Goal: Information Seeking & Learning: Learn about a topic

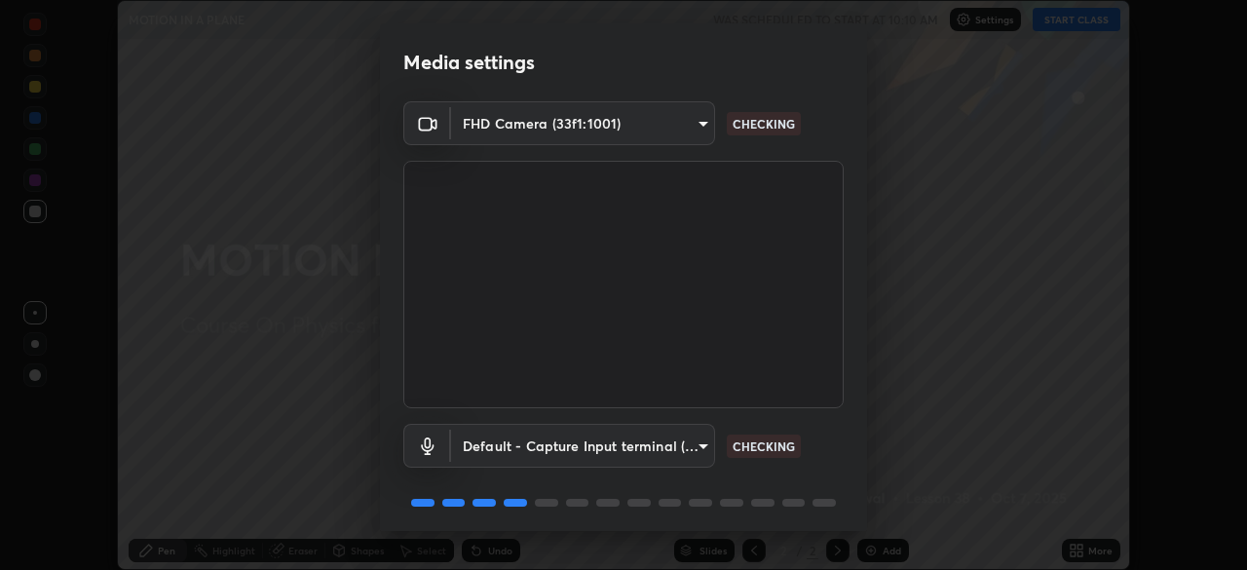
scroll to position [69, 0]
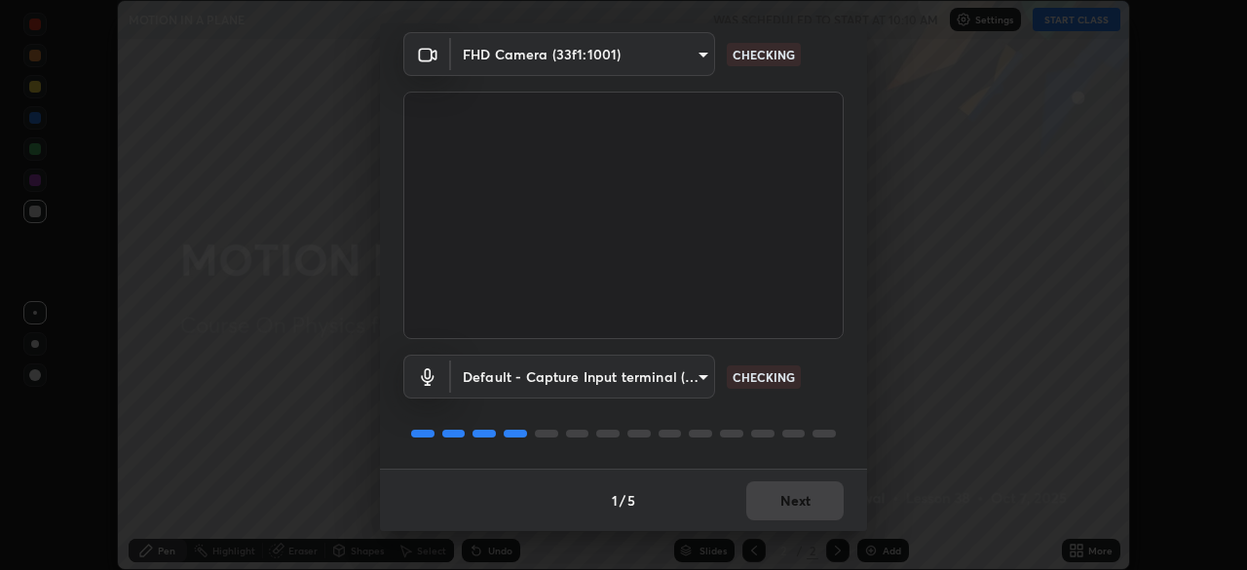
click at [784, 502] on div "1 / 5 Next" at bounding box center [623, 500] width 487 height 62
click at [783, 505] on div "1 / 5 Next" at bounding box center [623, 500] width 487 height 62
click at [785, 506] on div "1 / 5 Next" at bounding box center [623, 500] width 487 height 62
click at [790, 505] on div "1 / 5 Next" at bounding box center [623, 500] width 487 height 62
click at [793, 507] on div "1 / 5 Next" at bounding box center [623, 500] width 487 height 62
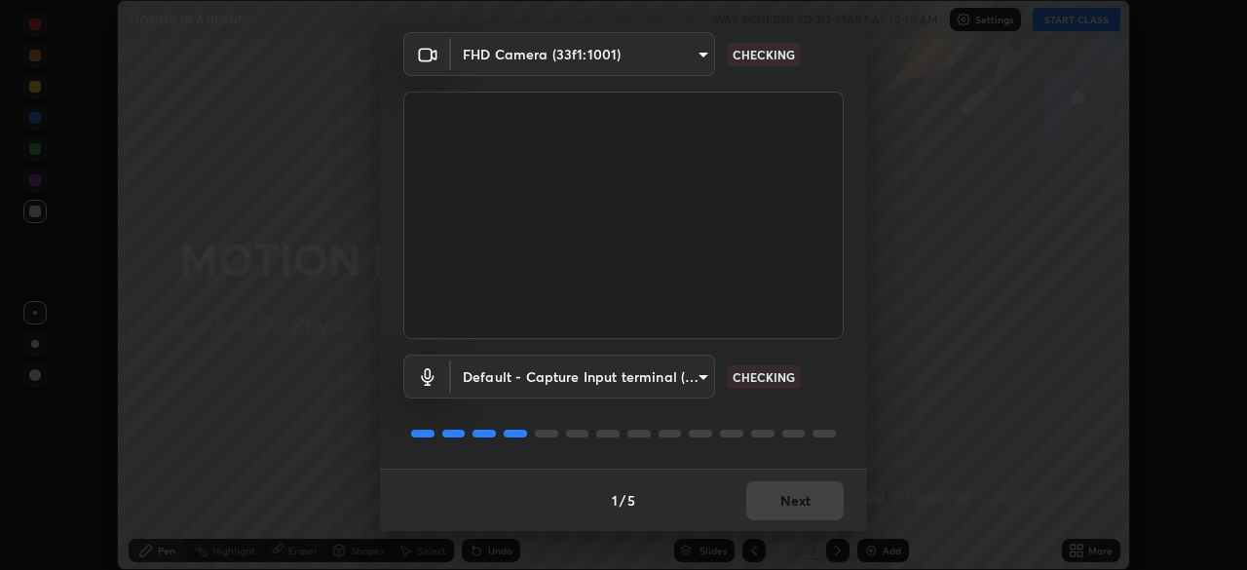
click at [795, 507] on div "1 / 5 Next" at bounding box center [623, 500] width 487 height 62
click at [793, 504] on div "1 / 5 Next" at bounding box center [623, 500] width 487 height 62
click at [791, 502] on div "1 / 5 Next" at bounding box center [623, 500] width 487 height 62
click at [791, 500] on div "1 / 5 Next" at bounding box center [623, 500] width 487 height 62
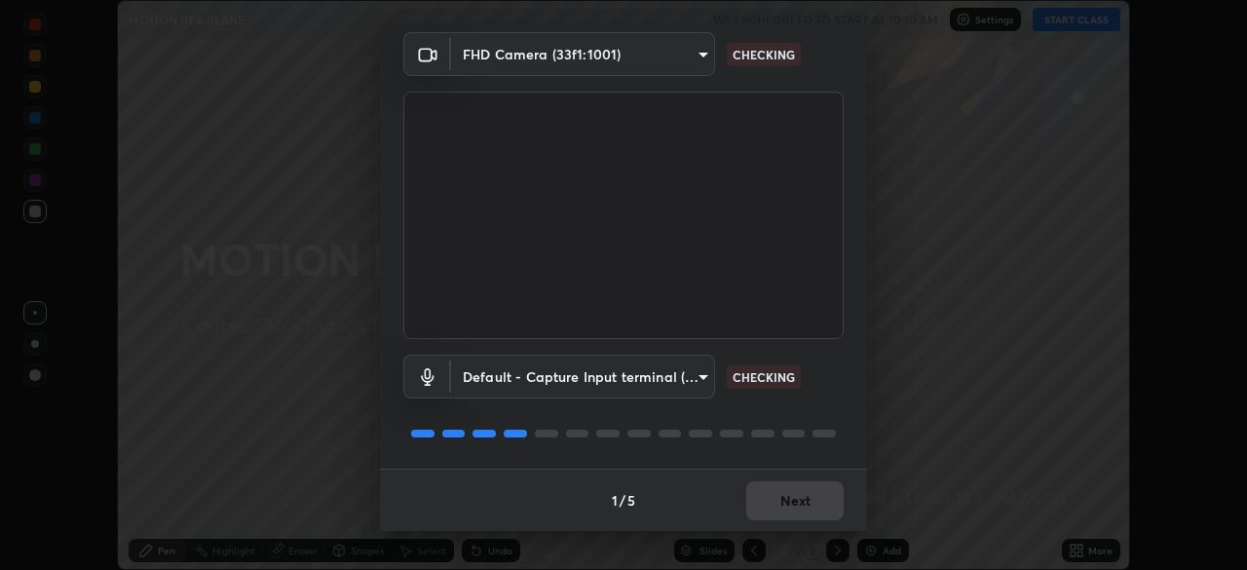
click at [790, 499] on div "1 / 5 Next" at bounding box center [623, 500] width 487 height 62
click at [789, 500] on div "1 / 5 Next" at bounding box center [623, 500] width 487 height 62
click at [787, 502] on div "1 / 5 Next" at bounding box center [623, 500] width 487 height 62
click at [787, 504] on div "1 / 5 Next" at bounding box center [623, 500] width 487 height 62
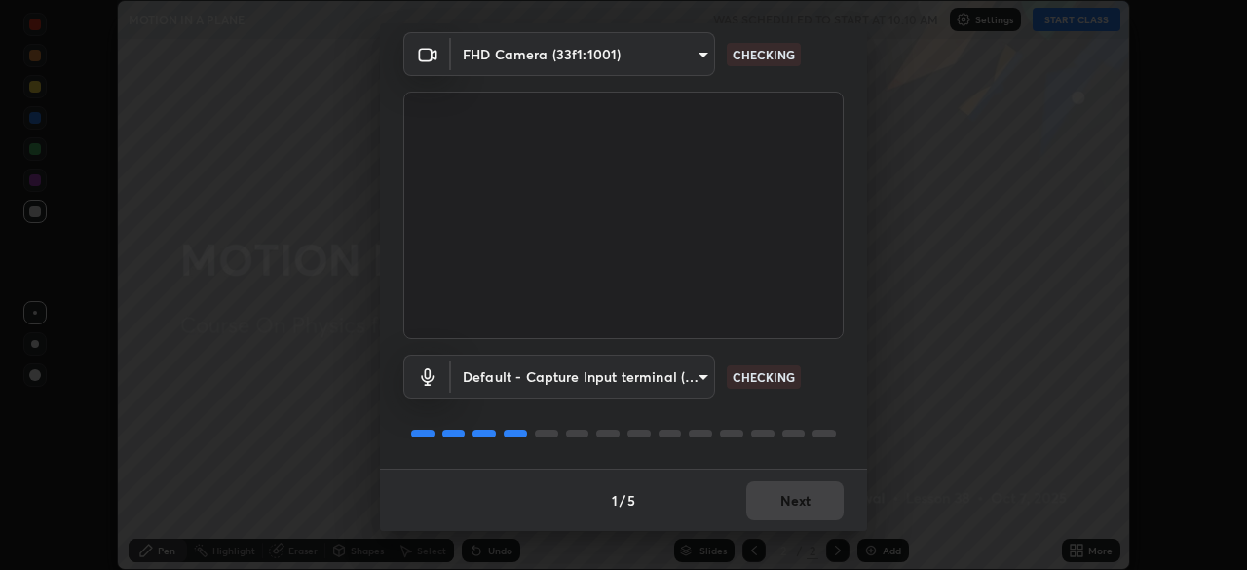
click at [786, 506] on button "Next" at bounding box center [794, 500] width 97 height 39
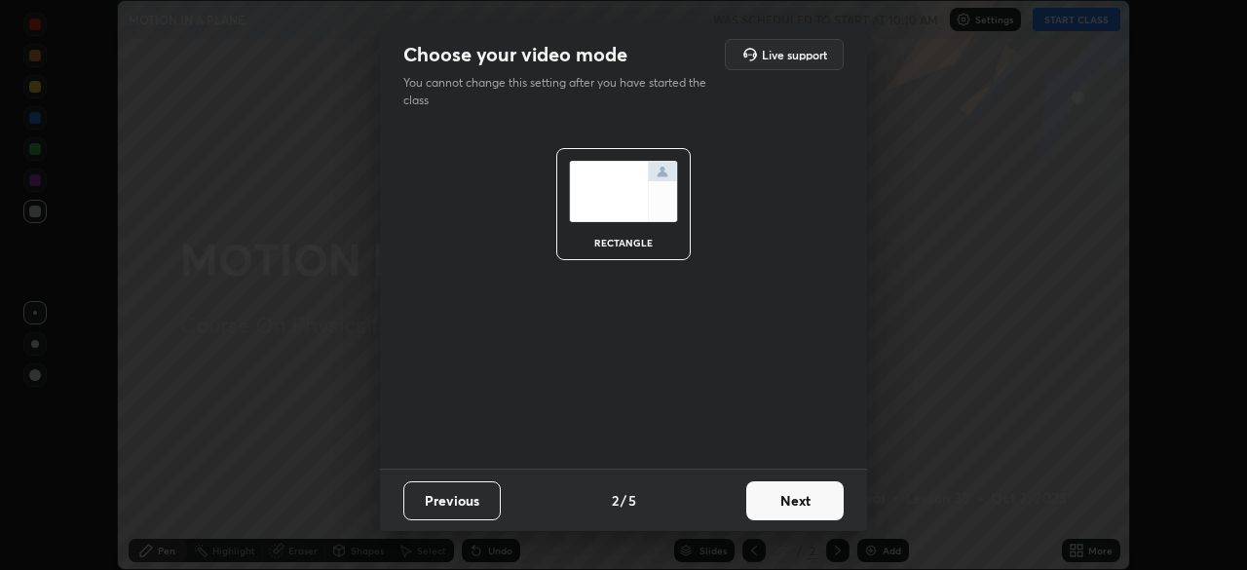
scroll to position [0, 0]
click at [784, 506] on button "Next" at bounding box center [794, 500] width 97 height 39
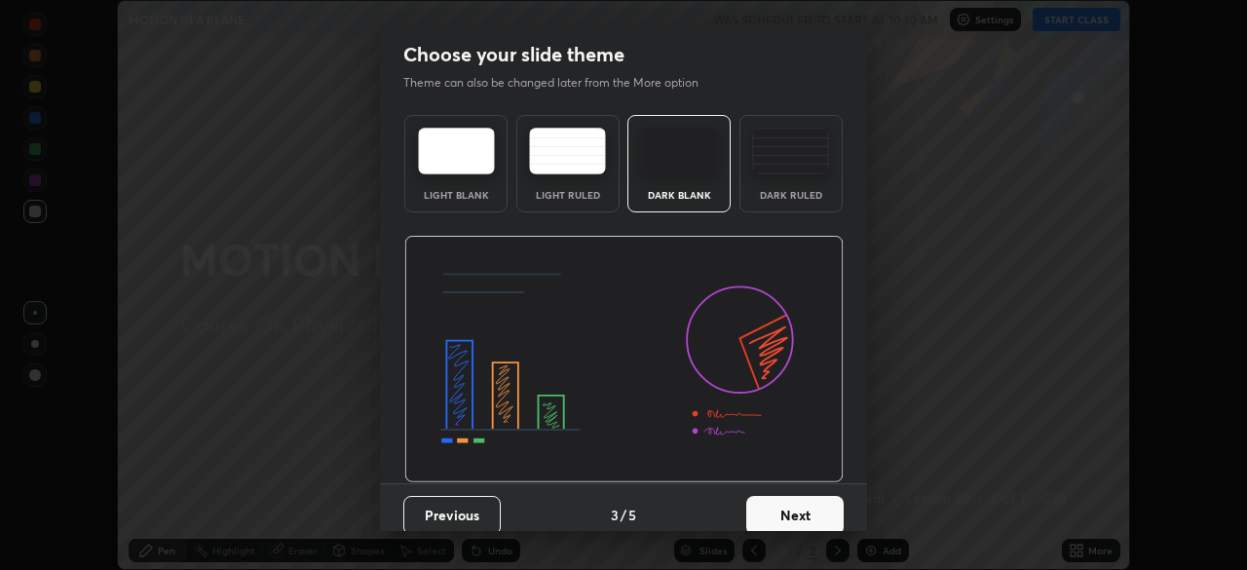
click at [787, 505] on button "Next" at bounding box center [794, 515] width 97 height 39
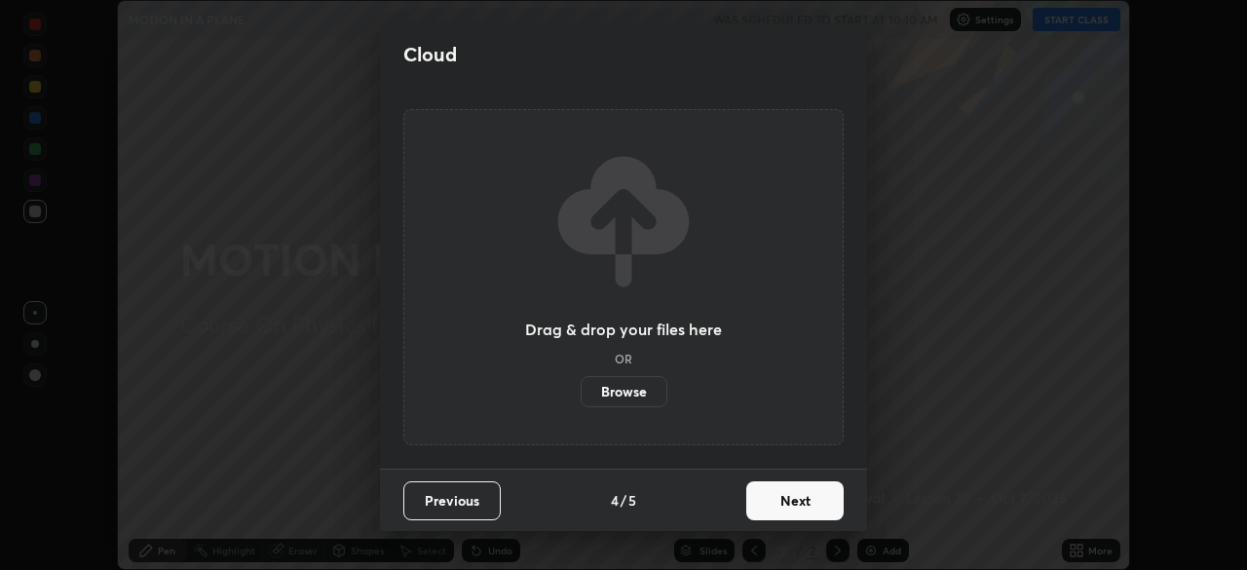
click at [787, 504] on button "Next" at bounding box center [794, 500] width 97 height 39
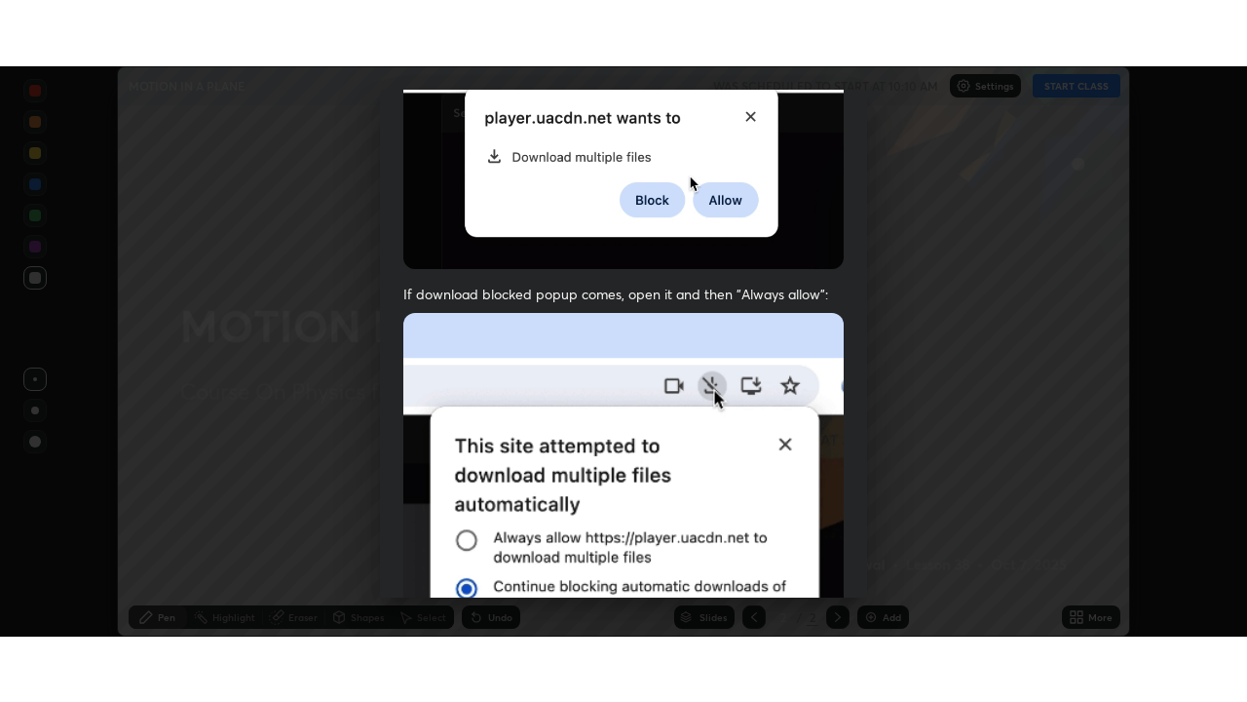
scroll to position [467, 0]
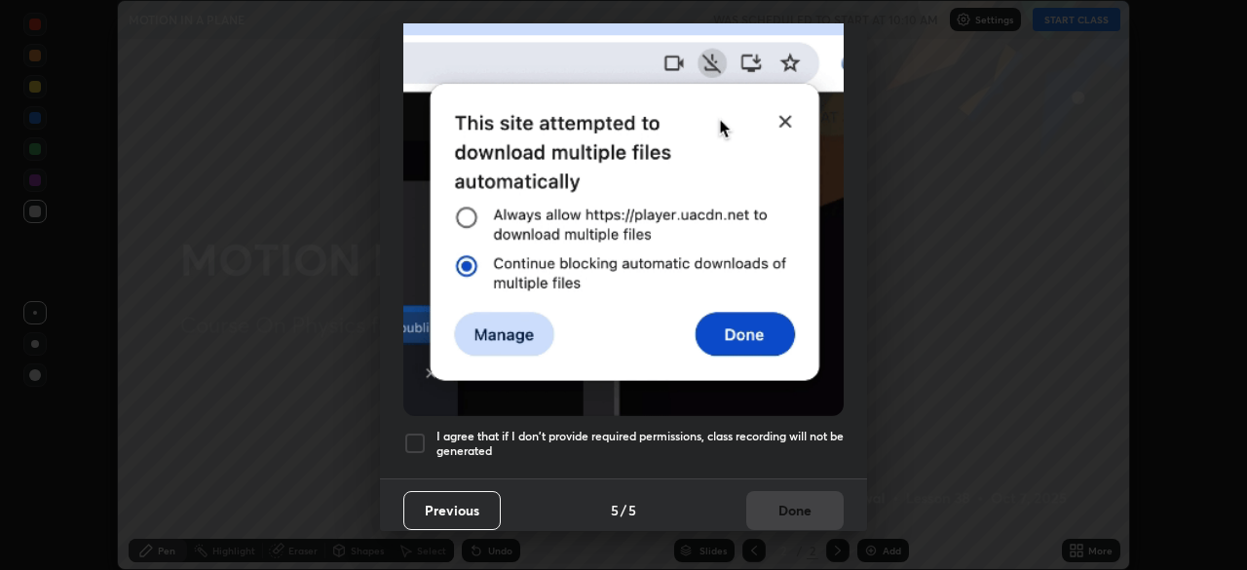
click at [419, 432] on div at bounding box center [414, 443] width 23 height 23
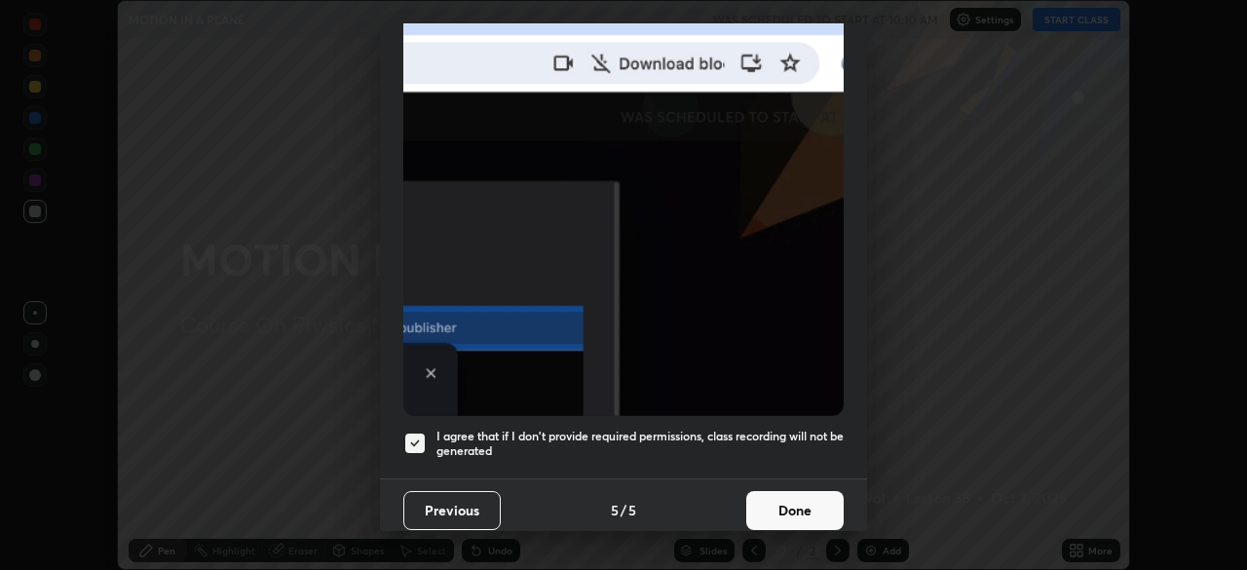
click at [778, 499] on button "Done" at bounding box center [794, 510] width 97 height 39
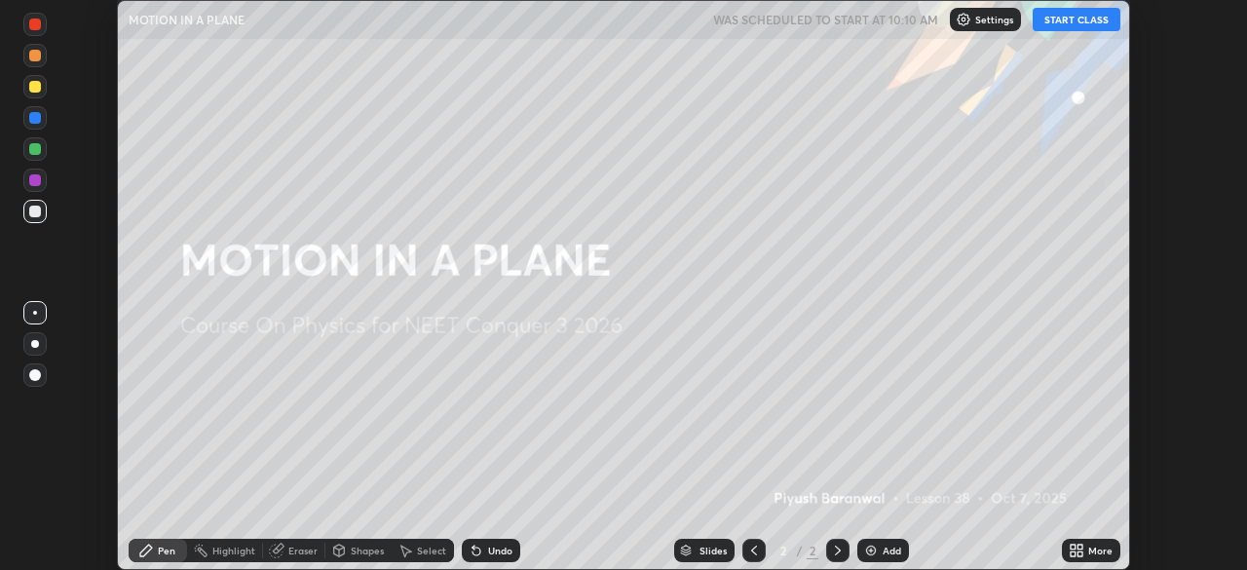
click at [1072, 27] on button "START CLASS" at bounding box center [1077, 19] width 88 height 23
click at [1080, 553] on icon at bounding box center [1080, 553] width 5 height 5
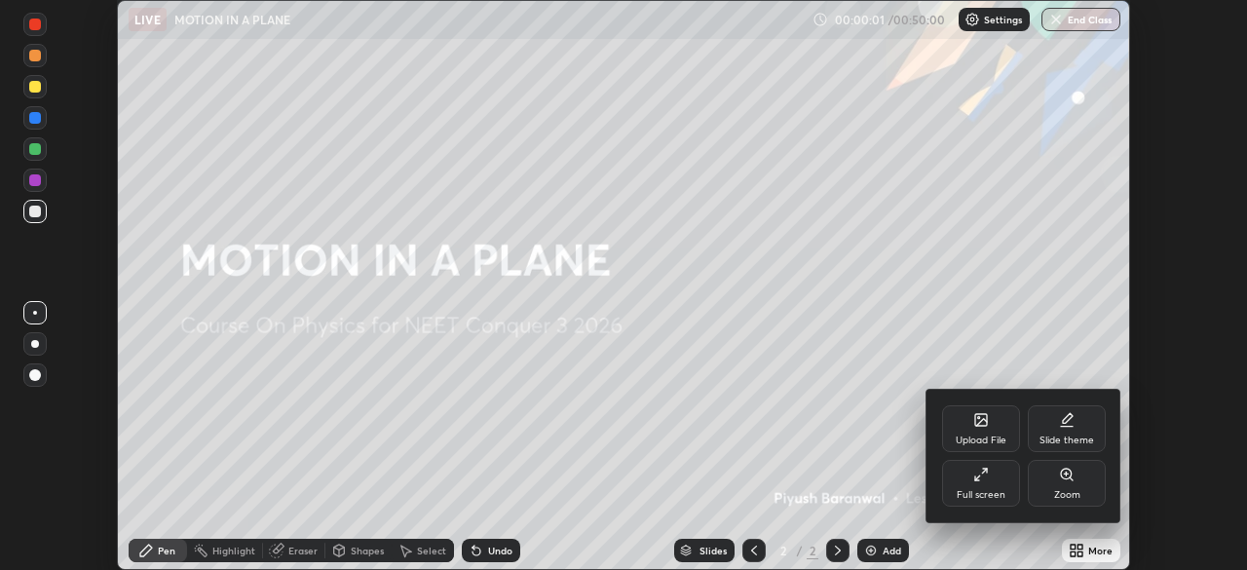
click at [992, 490] on div "Full screen" at bounding box center [981, 495] width 49 height 10
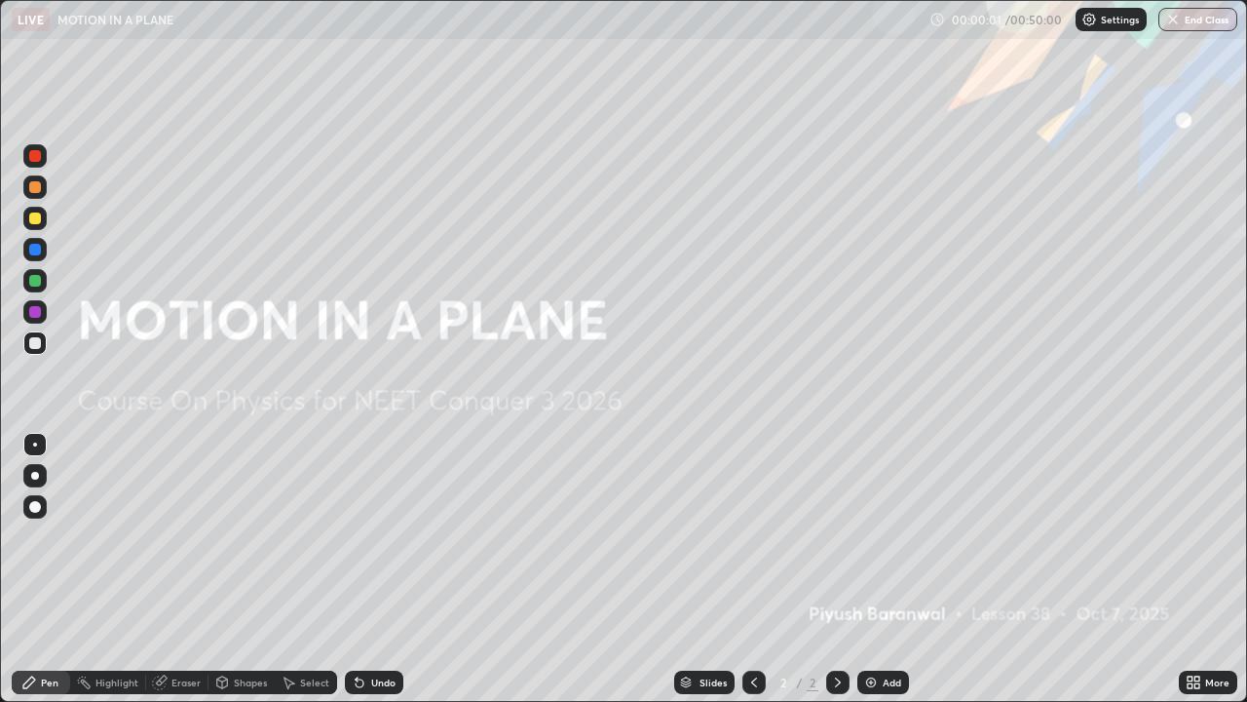
scroll to position [702, 1247]
click at [867, 569] on img at bounding box center [871, 682] width 16 height 16
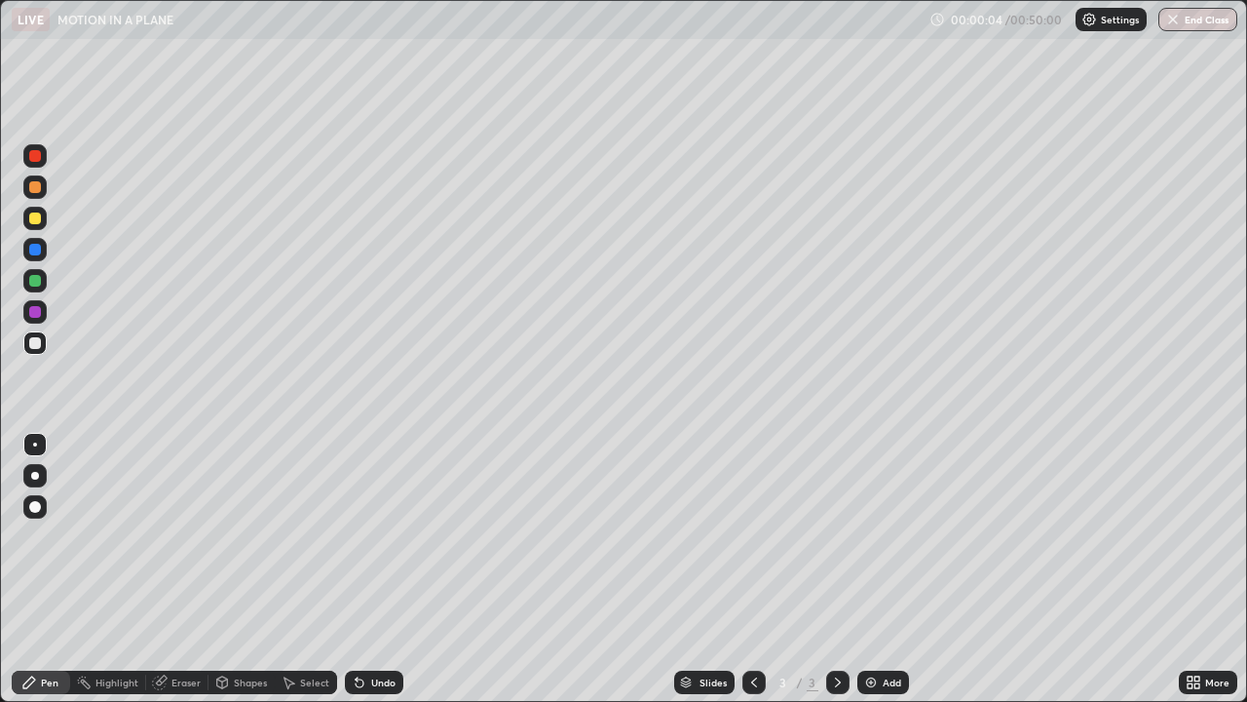
click at [35, 188] on div at bounding box center [35, 187] width 12 height 12
click at [33, 216] on div at bounding box center [35, 218] width 12 height 12
click at [313, 569] on div "Select" at bounding box center [314, 682] width 29 height 10
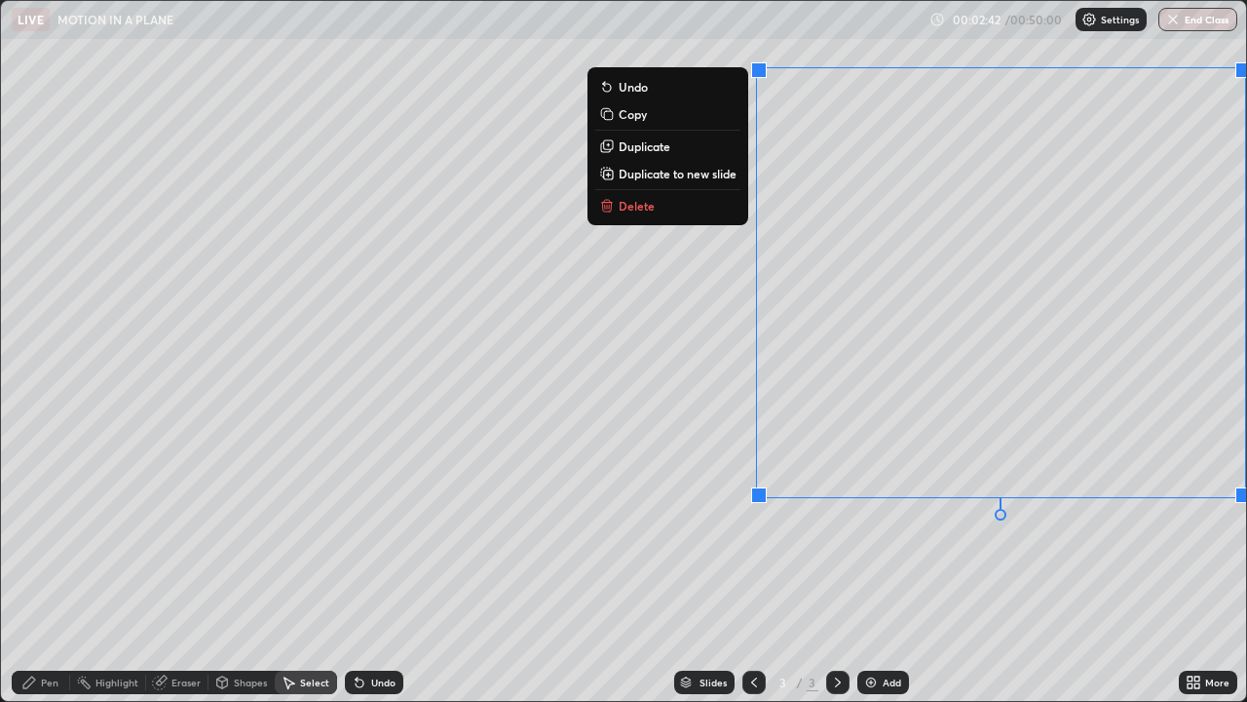
click at [694, 213] on button "Delete" at bounding box center [667, 205] width 145 height 23
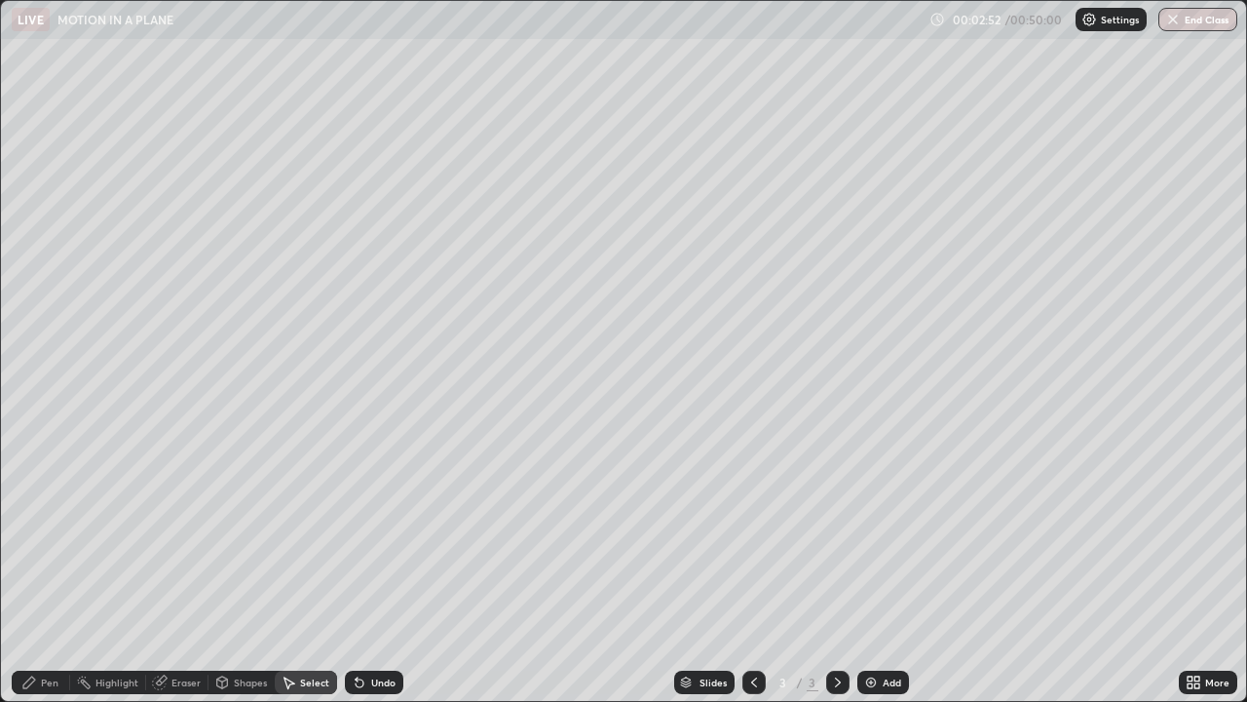
click at [35, 569] on icon at bounding box center [29, 682] width 16 height 16
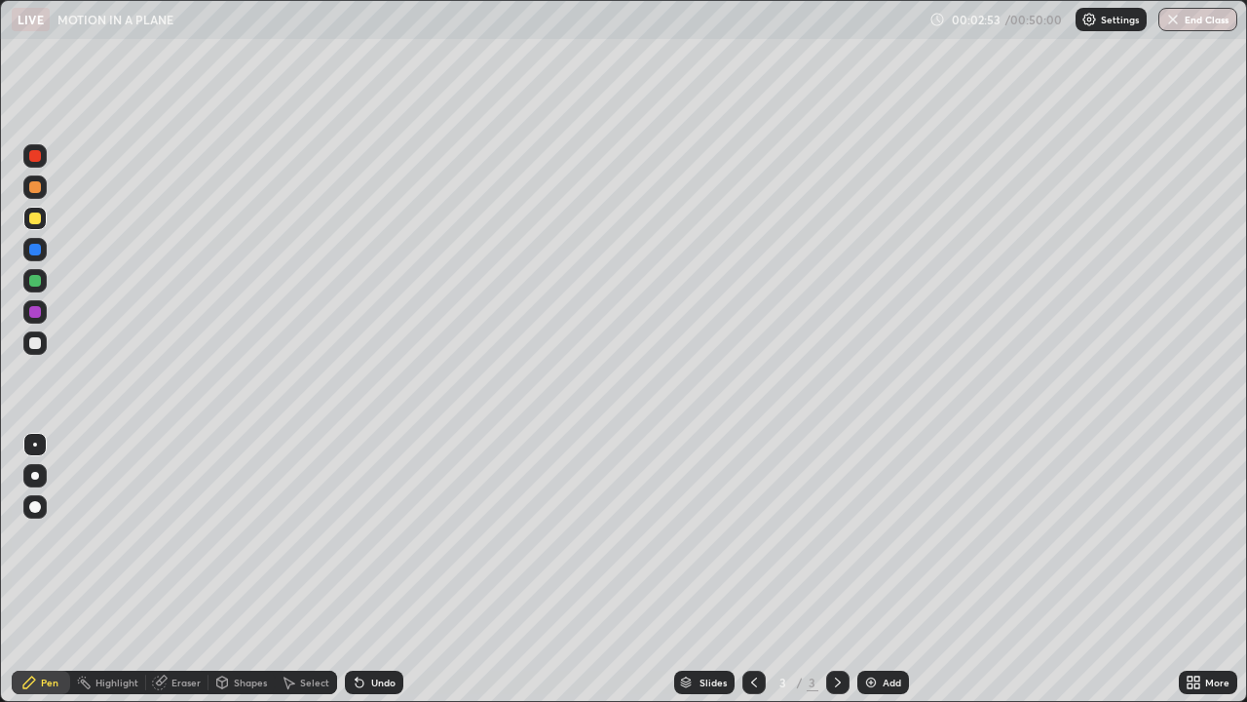
click at [45, 343] on div at bounding box center [34, 342] width 23 height 23
click at [188, 569] on div "Eraser" at bounding box center [185, 682] width 29 height 10
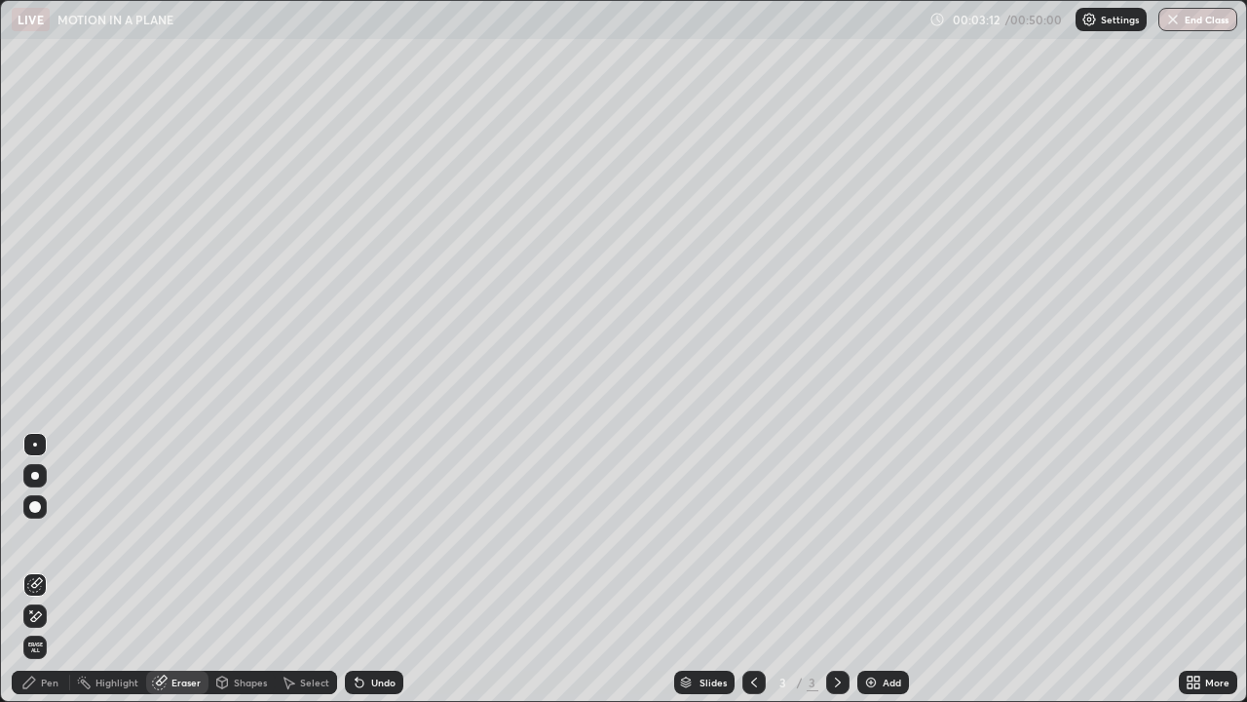
click at [45, 569] on div "Pen" at bounding box center [50, 682] width 18 height 10
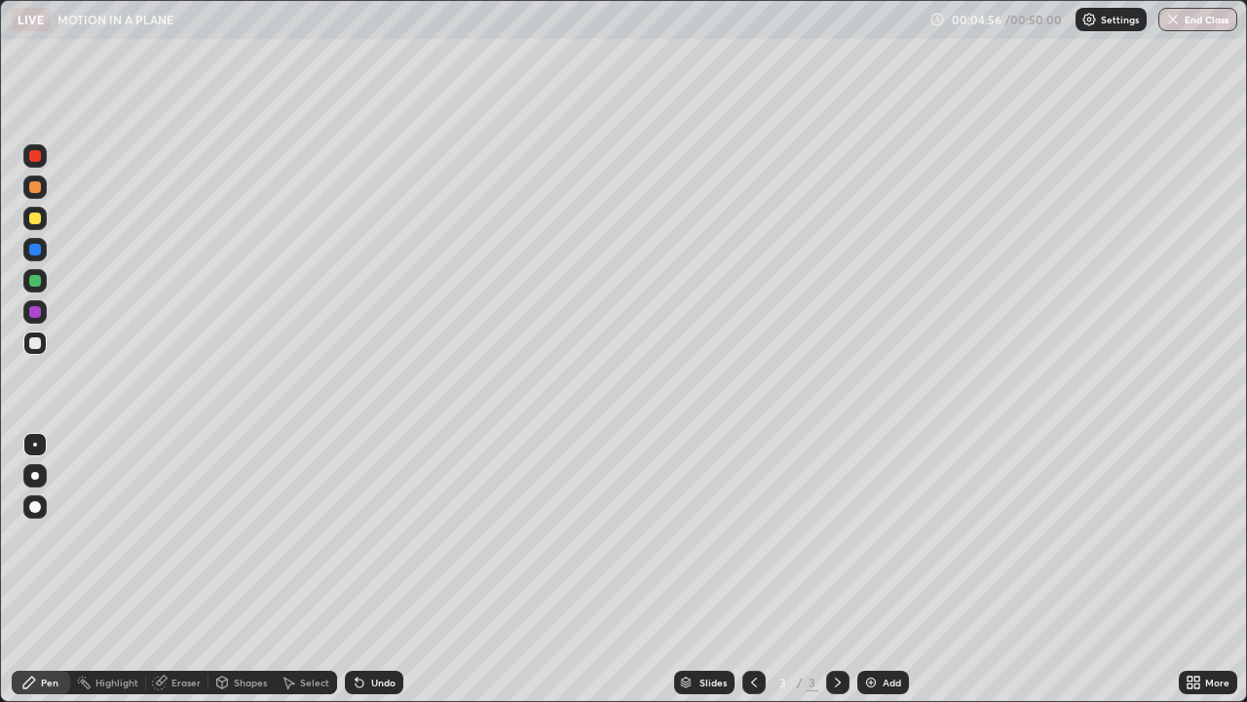
click at [309, 569] on div "Select" at bounding box center [314, 682] width 29 height 10
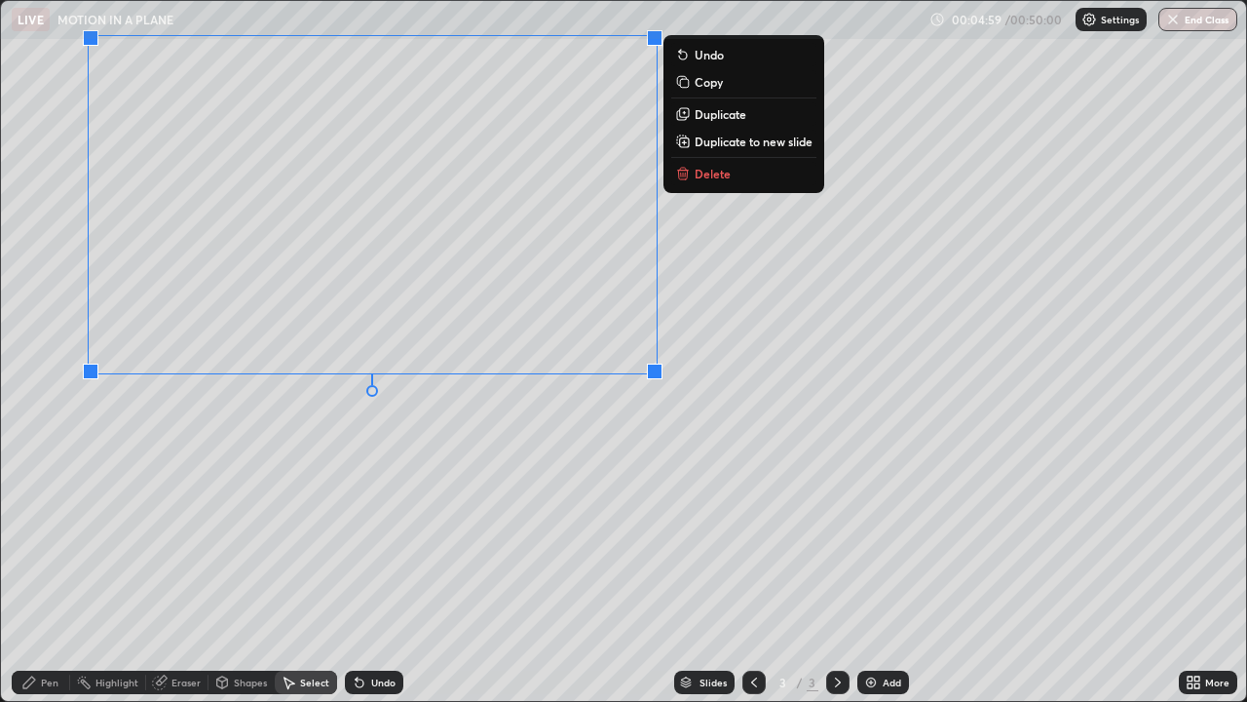
click at [339, 505] on div "0 ° Undo Copy Duplicate Duplicate to new slide Delete" at bounding box center [623, 351] width 1245 height 700
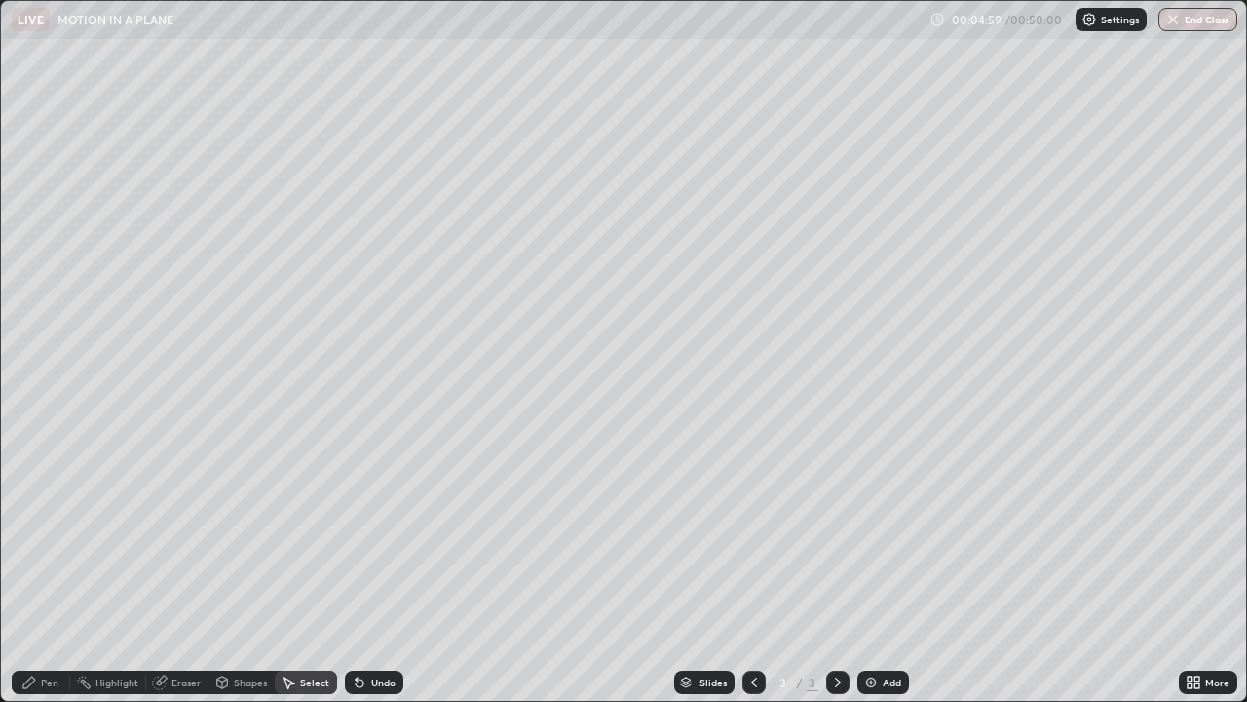
click at [50, 569] on div "Pen" at bounding box center [41, 681] width 58 height 23
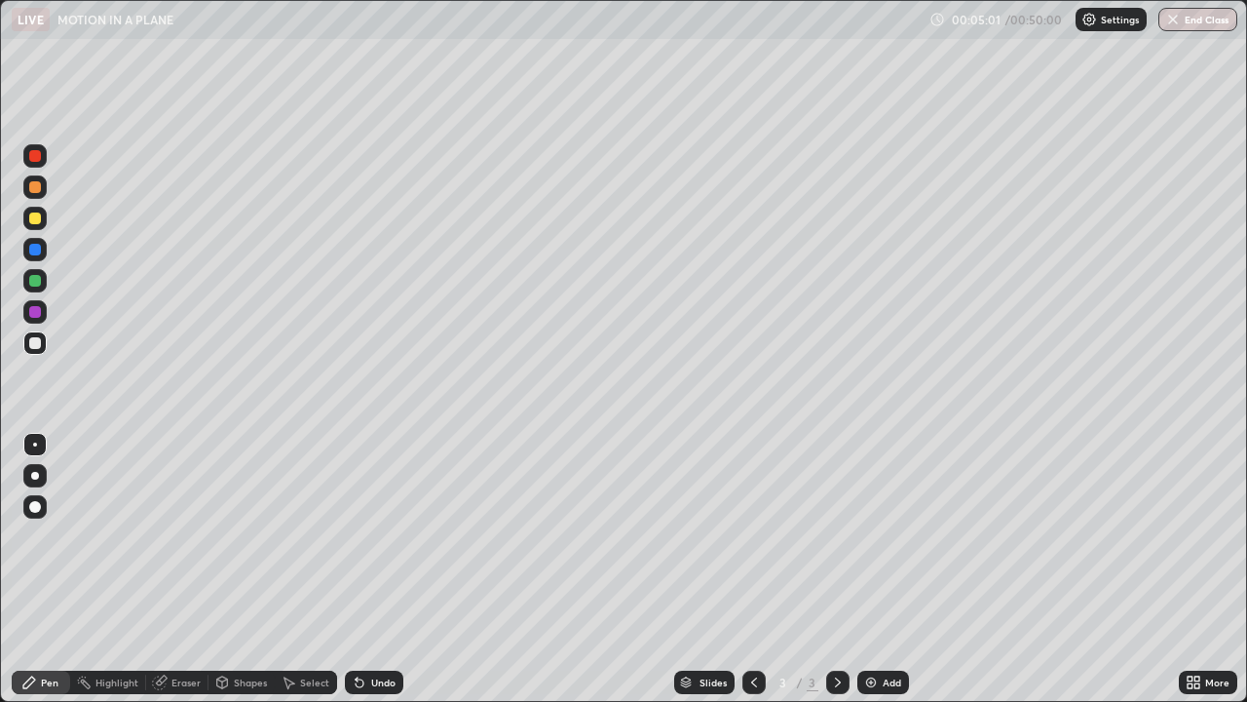
click at [37, 216] on div at bounding box center [35, 218] width 12 height 12
click at [35, 190] on div at bounding box center [35, 187] width 12 height 12
click at [36, 219] on div at bounding box center [35, 218] width 12 height 12
click at [41, 188] on div at bounding box center [34, 186] width 23 height 23
click at [297, 569] on div "Select" at bounding box center [306, 681] width 62 height 23
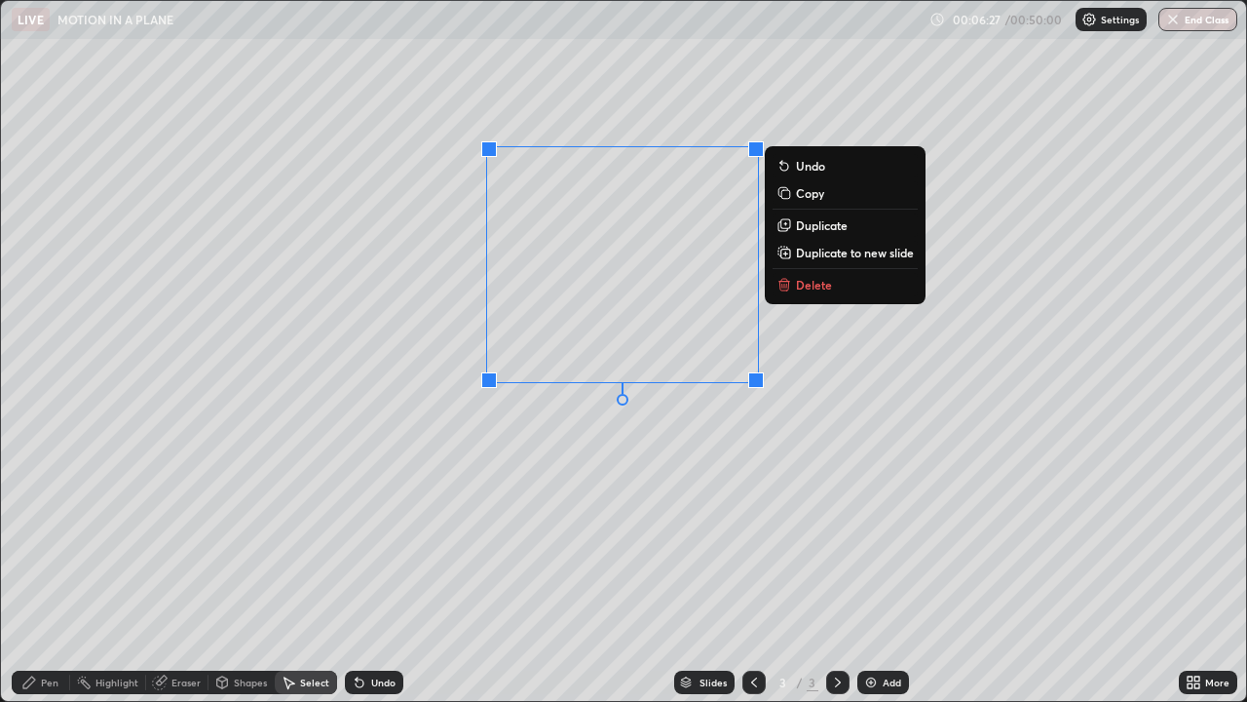
click at [806, 287] on p "Delete" at bounding box center [814, 285] width 36 height 16
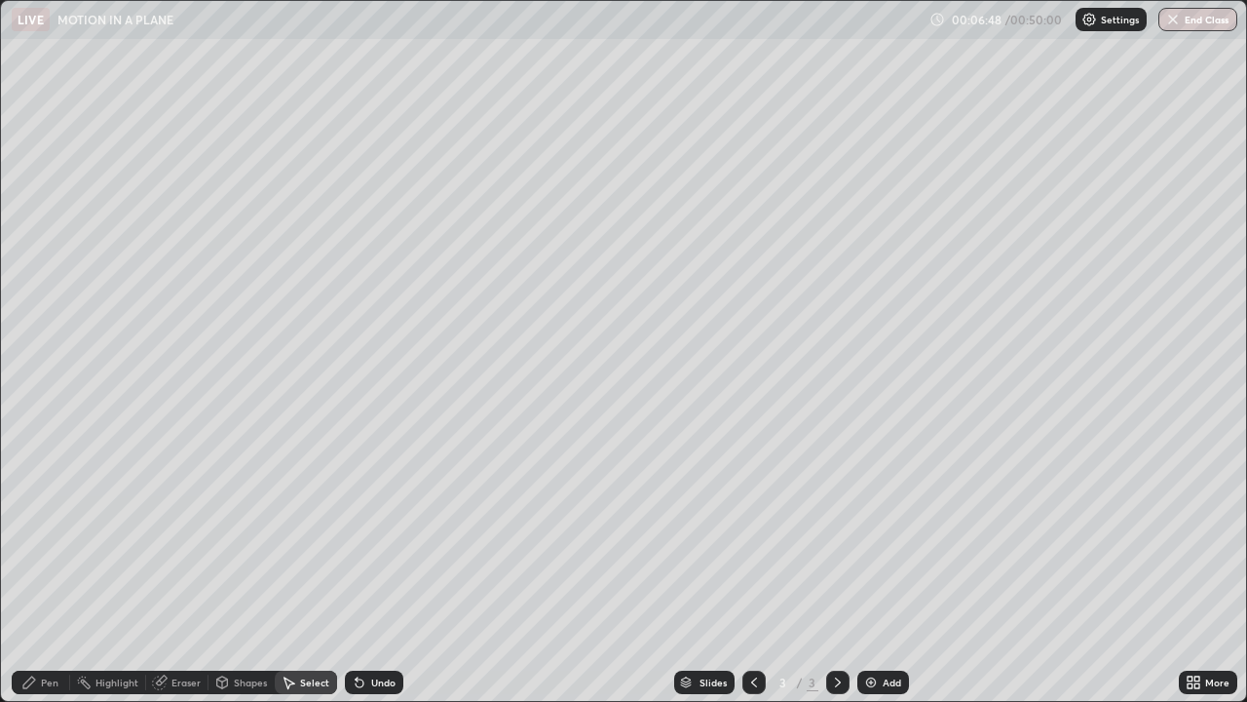
click at [40, 569] on div "Pen" at bounding box center [41, 681] width 58 height 23
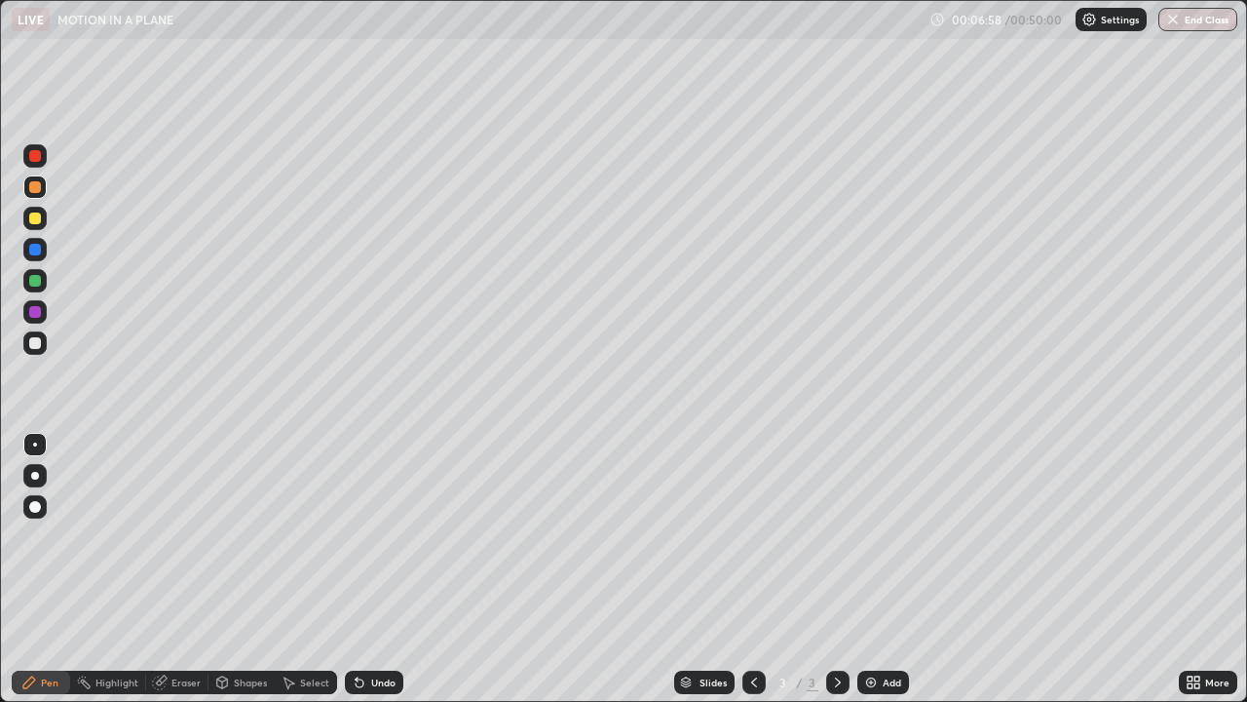
click at [35, 226] on div at bounding box center [34, 218] width 23 height 23
click at [883, 569] on div "Add" at bounding box center [892, 682] width 19 height 10
click at [35, 192] on div at bounding box center [35, 187] width 12 height 12
click at [38, 189] on div at bounding box center [35, 187] width 12 height 12
click at [382, 569] on div "Undo" at bounding box center [374, 681] width 58 height 23
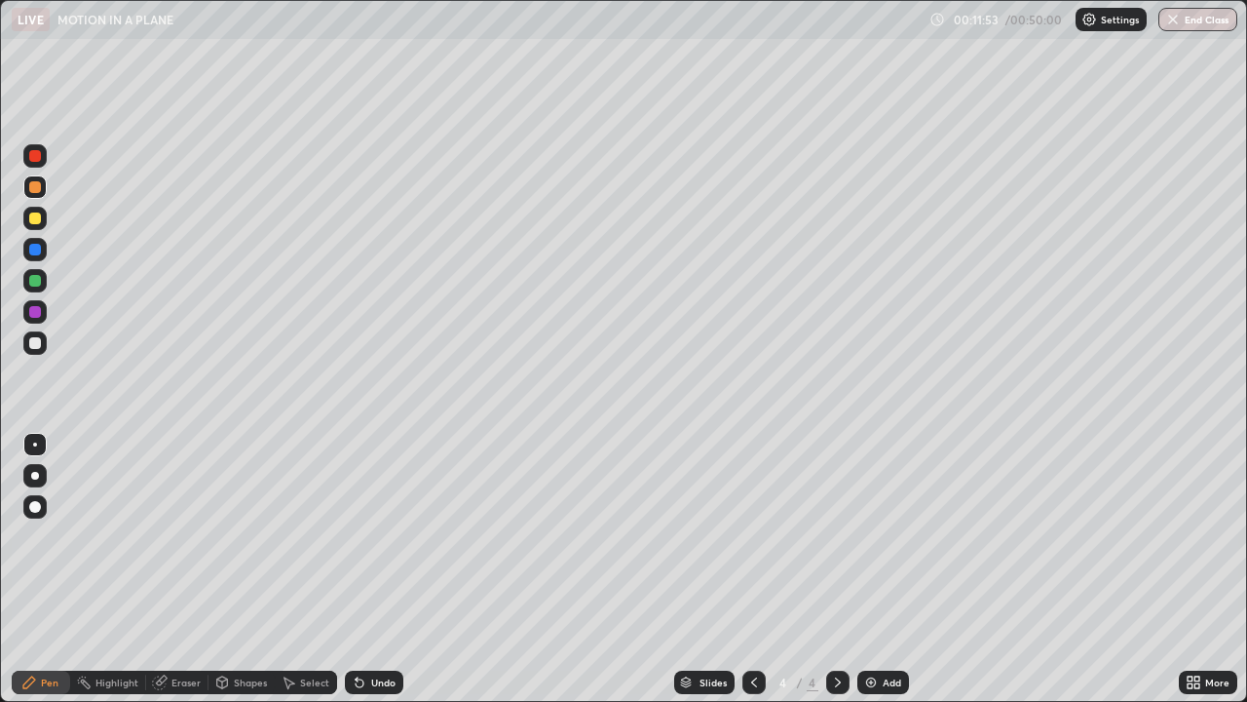
click at [390, 569] on div "Undo" at bounding box center [383, 682] width 24 height 10
click at [33, 342] on div at bounding box center [35, 343] width 12 height 12
click at [34, 189] on div at bounding box center [35, 187] width 12 height 12
click at [884, 569] on div "Add" at bounding box center [892, 682] width 19 height 10
click at [36, 221] on div at bounding box center [35, 218] width 12 height 12
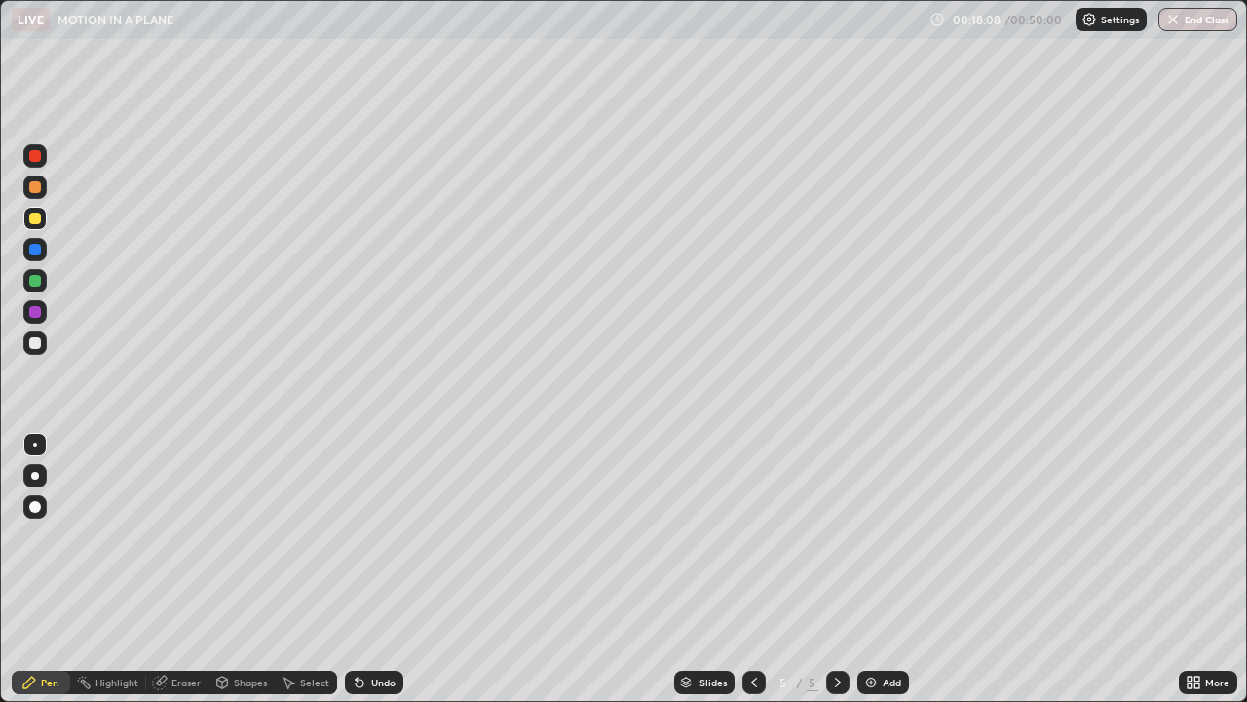
click at [297, 569] on div "Select" at bounding box center [306, 681] width 62 height 23
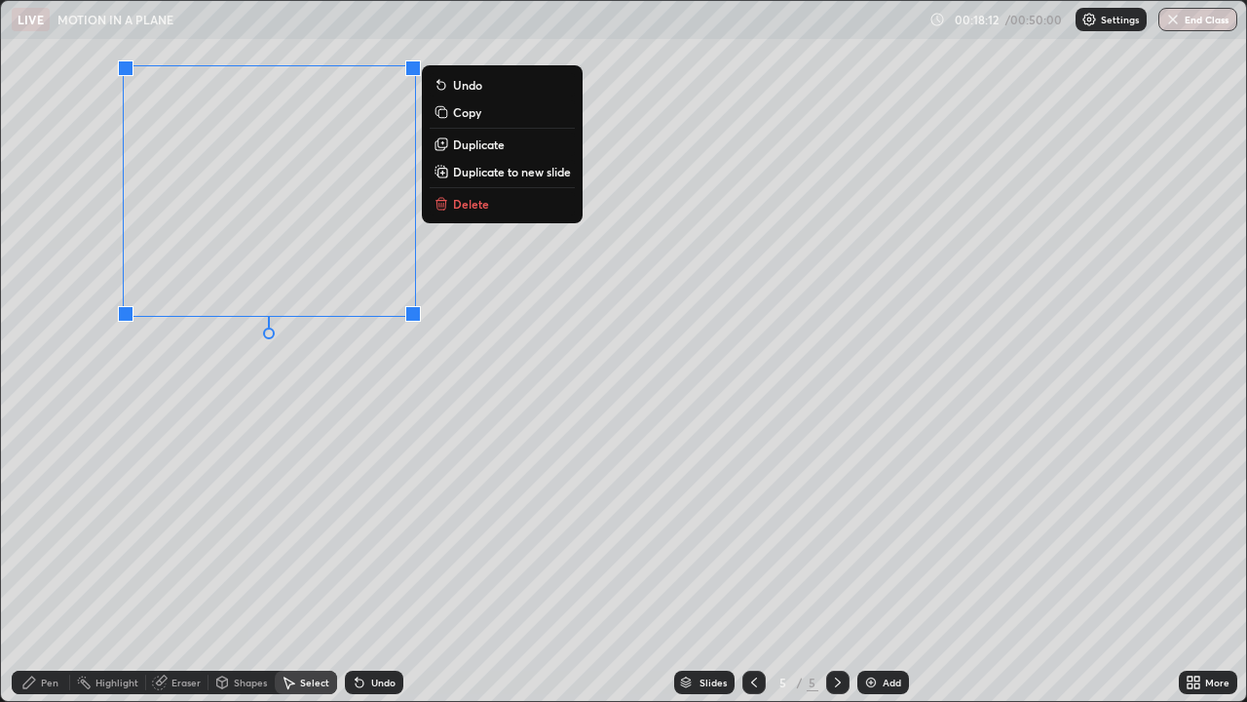
click at [249, 461] on div "0 ° Undo Copy Duplicate Duplicate to new slide Delete" at bounding box center [623, 351] width 1245 height 700
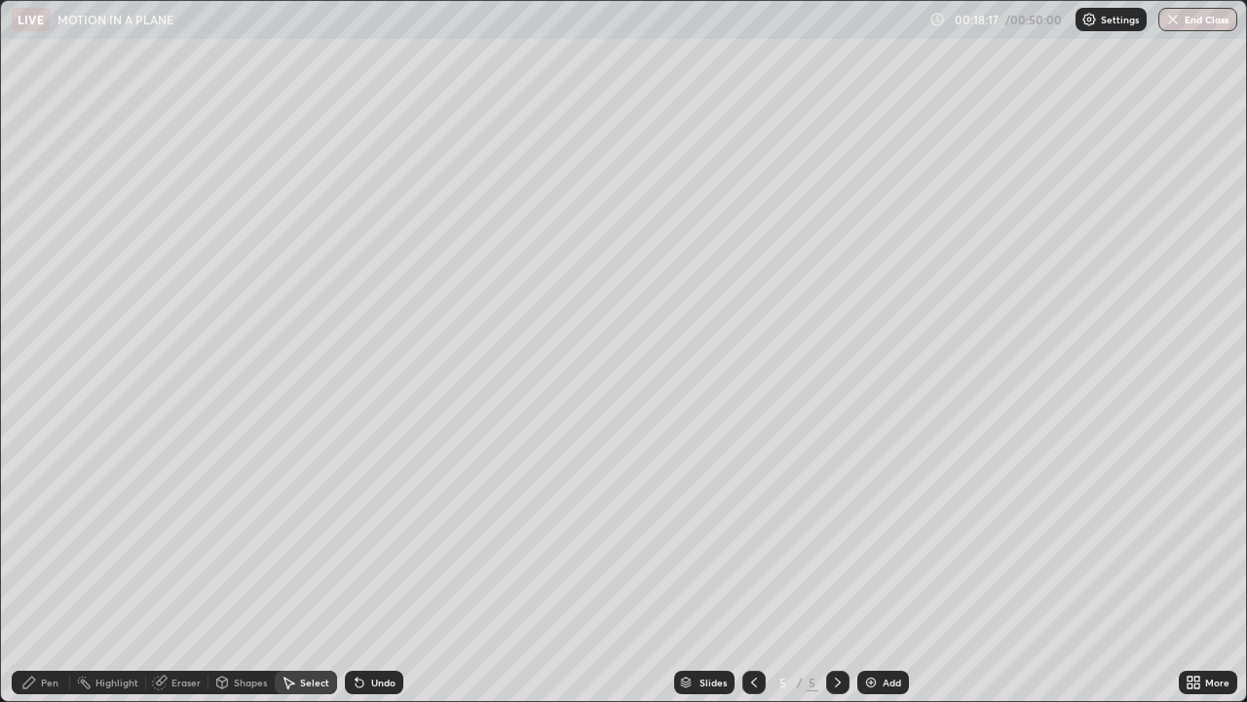
click at [38, 569] on div "Pen" at bounding box center [41, 681] width 58 height 23
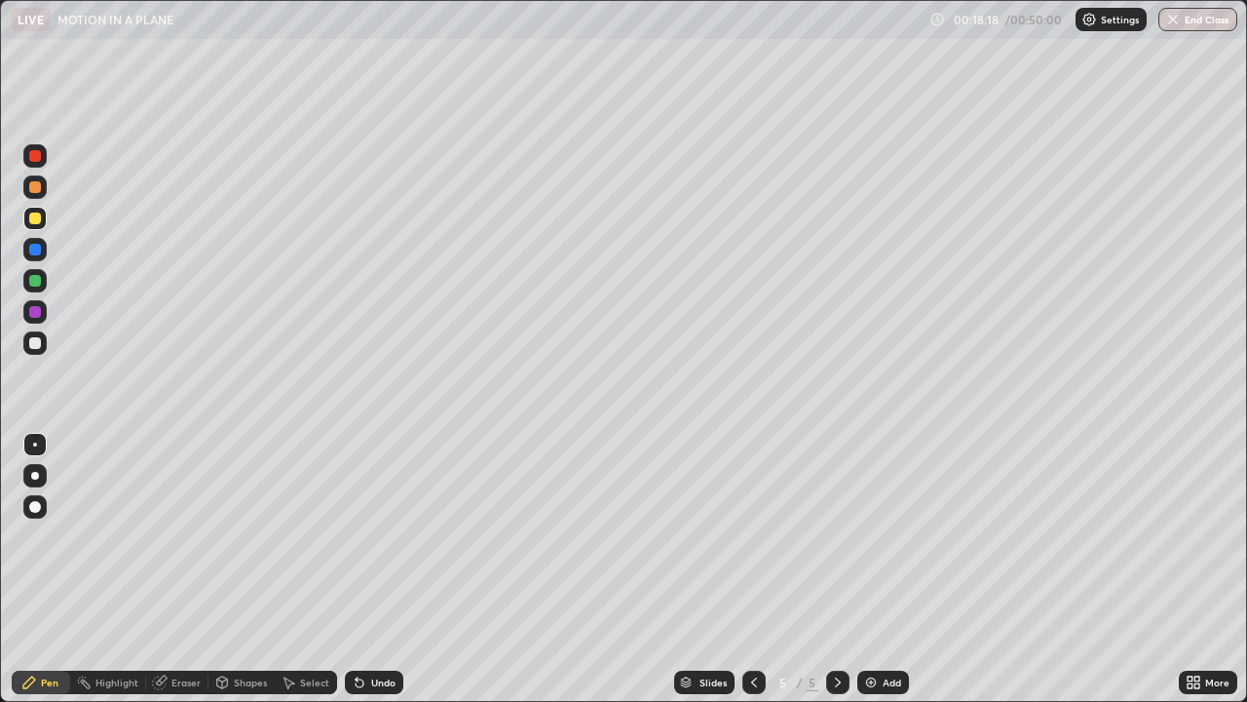
click at [36, 343] on div at bounding box center [35, 343] width 12 height 12
click at [35, 221] on div at bounding box center [35, 218] width 12 height 12
click at [307, 569] on div "Select" at bounding box center [314, 682] width 29 height 10
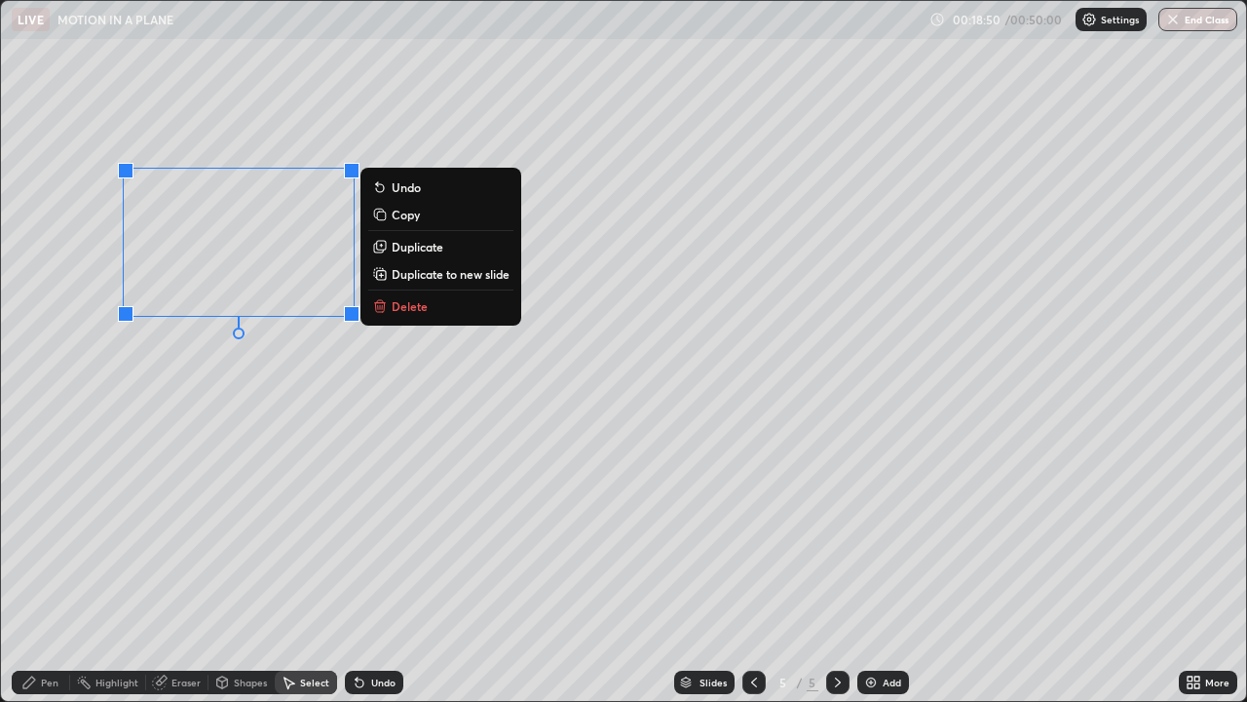
click at [413, 308] on p "Delete" at bounding box center [410, 306] width 36 height 16
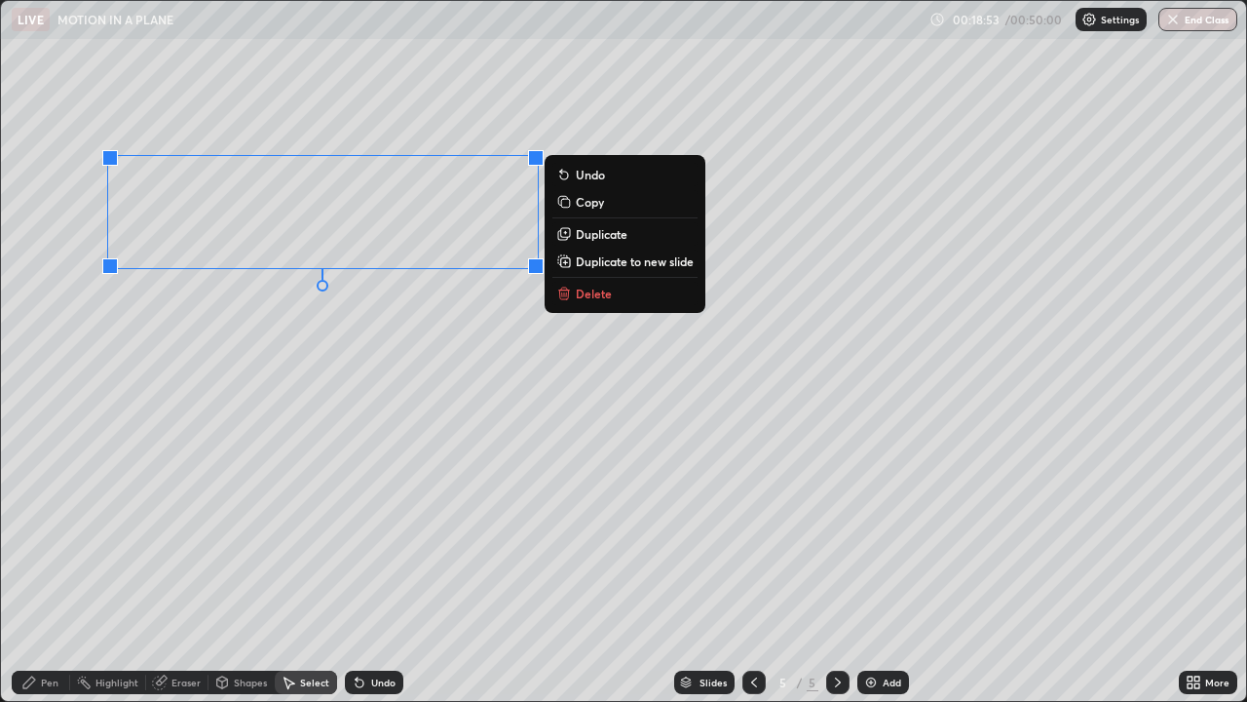
click at [259, 405] on div "0 ° Undo Copy Duplicate Duplicate to new slide Delete" at bounding box center [623, 351] width 1245 height 700
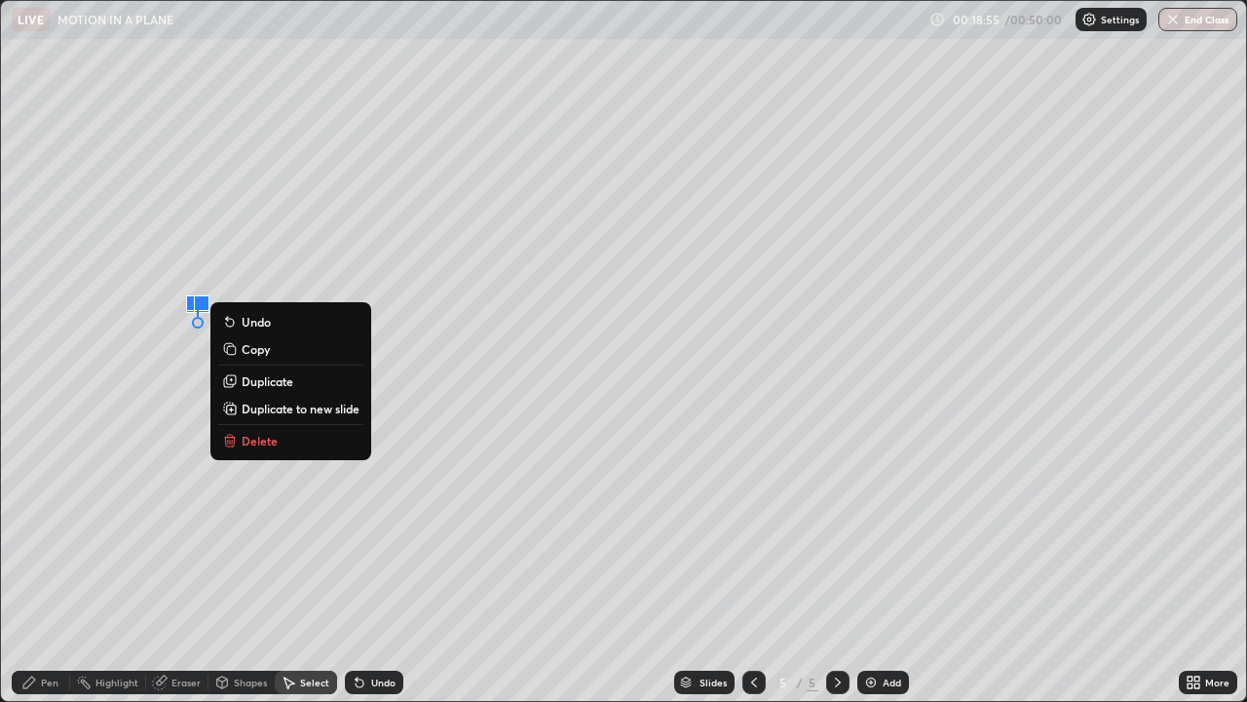
click at [276, 441] on p "Delete" at bounding box center [260, 441] width 36 height 16
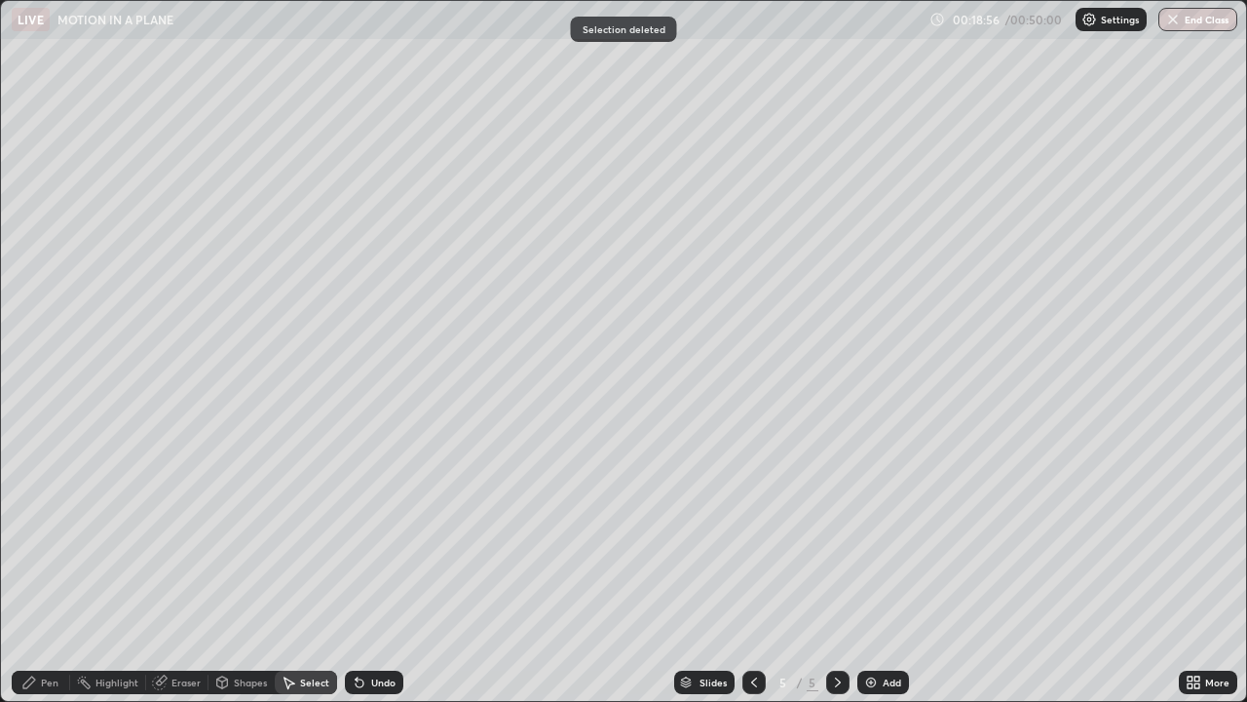
click at [44, 569] on div "Pen" at bounding box center [50, 682] width 18 height 10
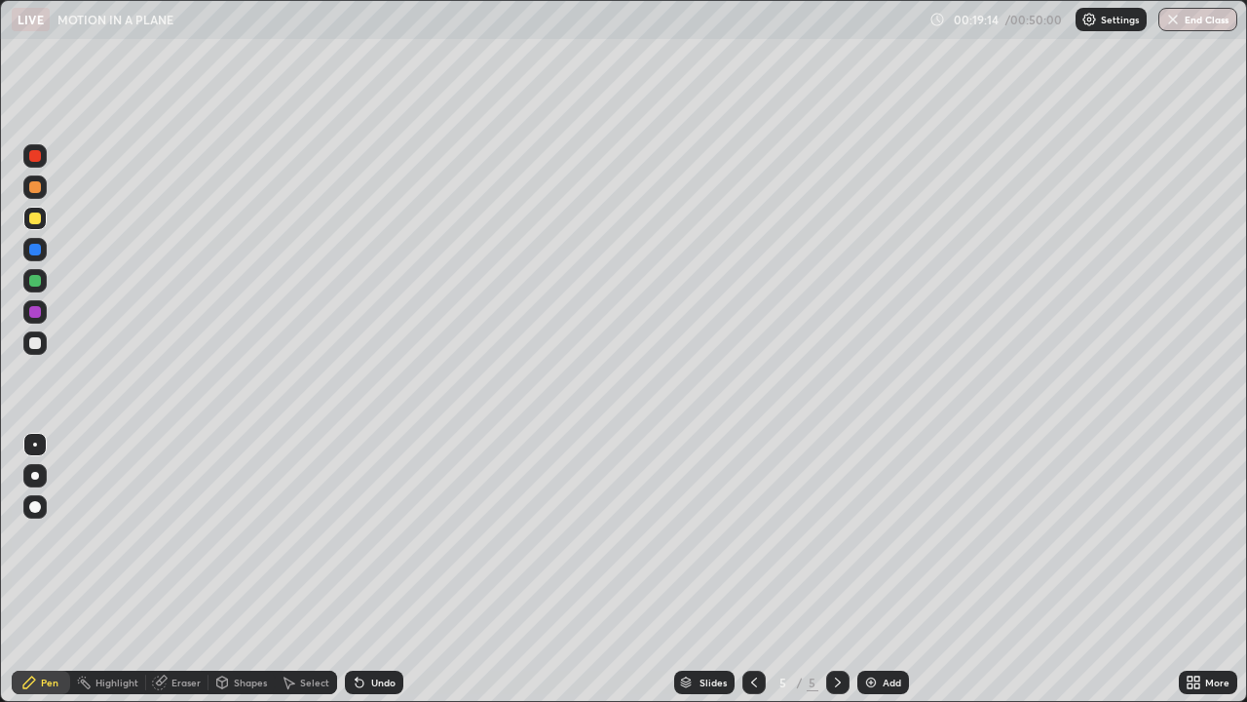
click at [34, 186] on div at bounding box center [35, 187] width 12 height 12
click at [222, 569] on icon at bounding box center [222, 684] width 0 height 7
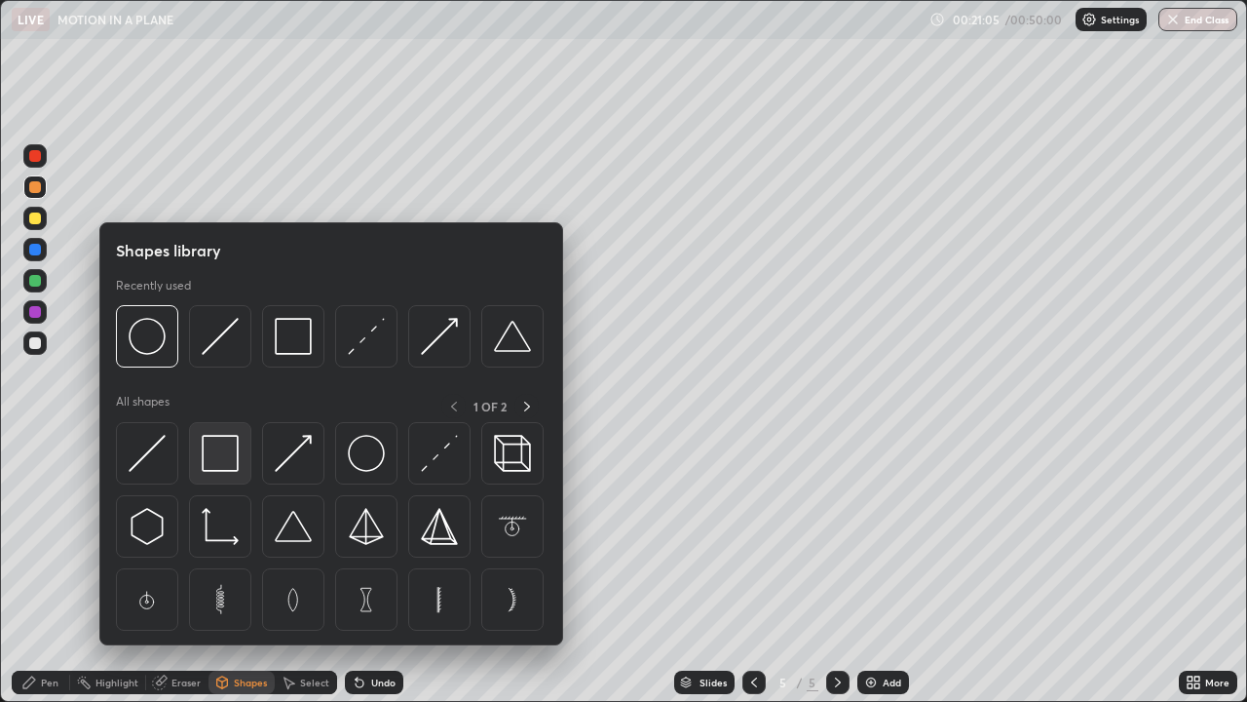
click at [227, 453] on img at bounding box center [220, 453] width 37 height 37
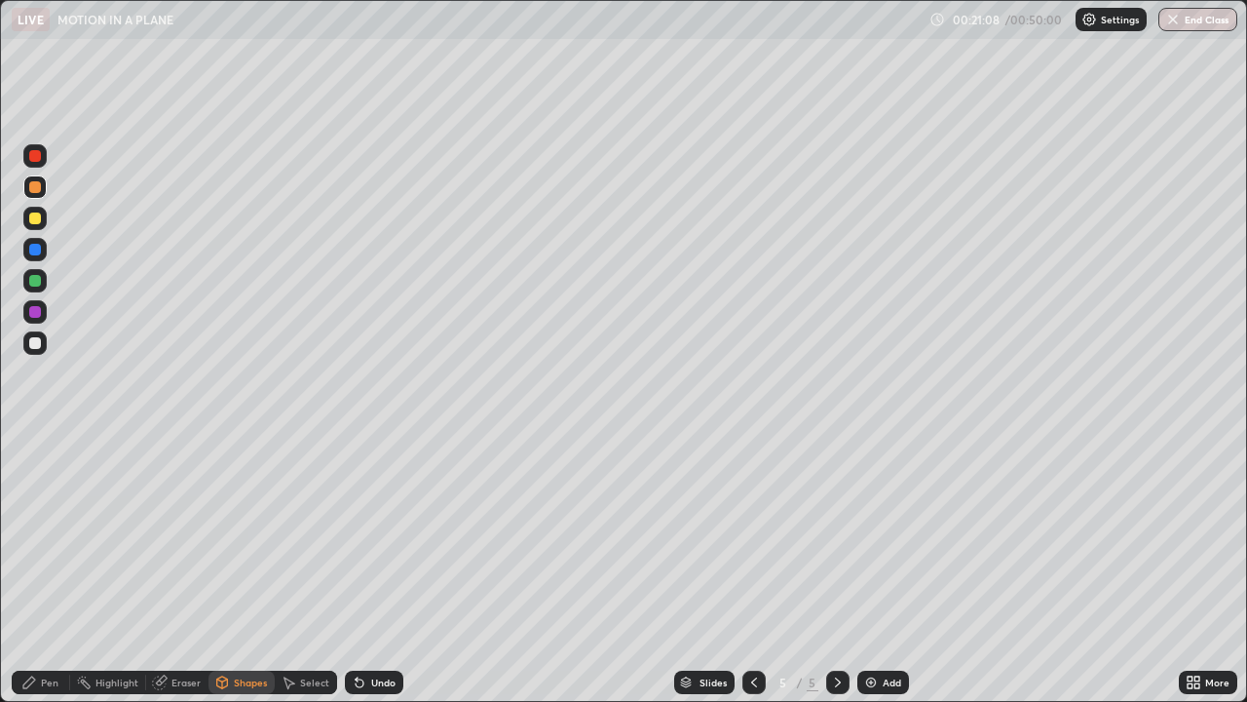
click at [44, 569] on div "Pen" at bounding box center [50, 682] width 18 height 10
click at [36, 217] on div at bounding box center [35, 218] width 12 height 12
click at [37, 343] on div at bounding box center [35, 343] width 12 height 12
click at [40, 216] on div at bounding box center [35, 218] width 12 height 12
click at [33, 346] on div at bounding box center [35, 343] width 12 height 12
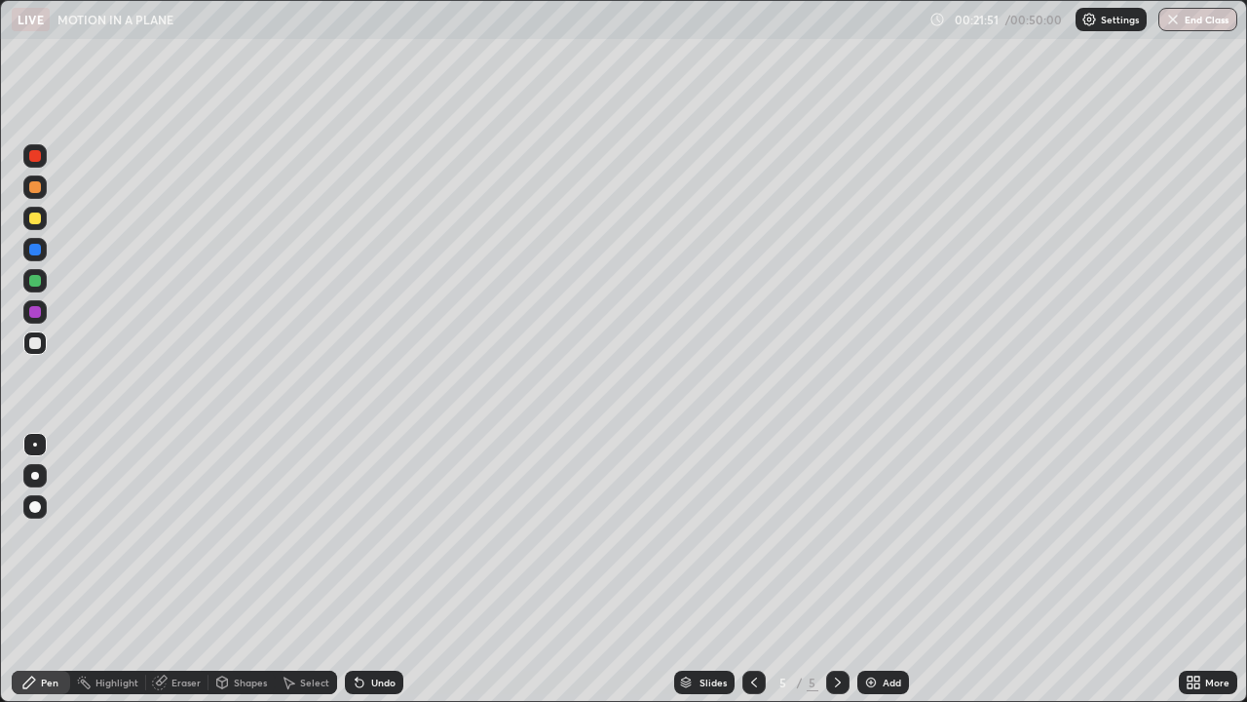
click at [36, 283] on div at bounding box center [35, 281] width 12 height 12
click at [371, 569] on div "Undo" at bounding box center [383, 682] width 24 height 10
click at [366, 569] on div "Undo" at bounding box center [374, 681] width 58 height 23
click at [37, 247] on div at bounding box center [35, 250] width 12 height 12
click at [300, 569] on div "Select" at bounding box center [314, 682] width 29 height 10
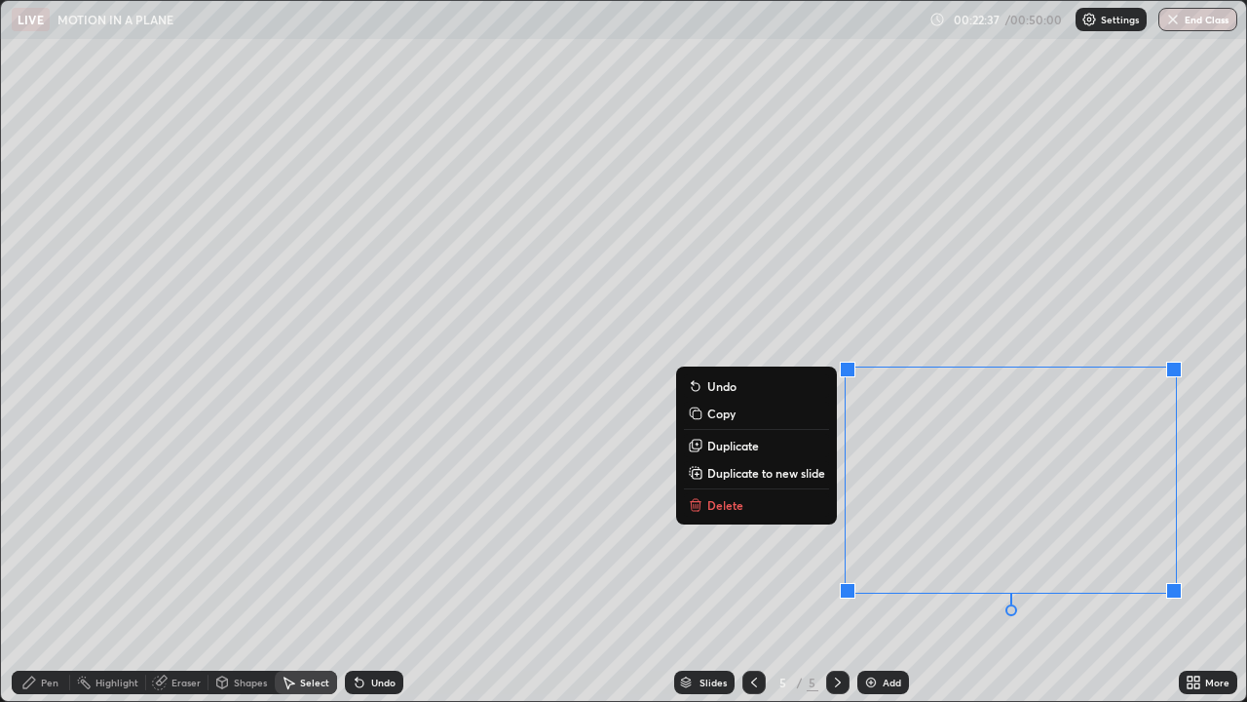
click at [788, 510] on button "Delete" at bounding box center [756, 504] width 145 height 23
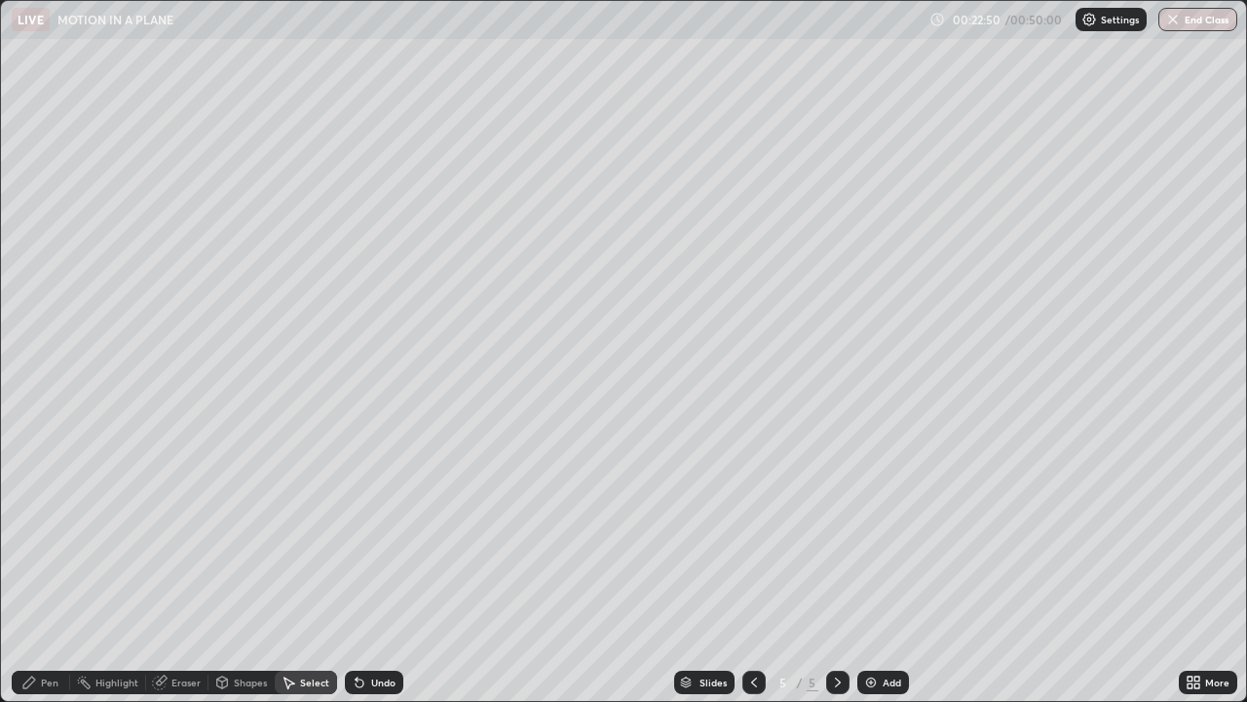
click at [26, 569] on icon at bounding box center [29, 682] width 12 height 12
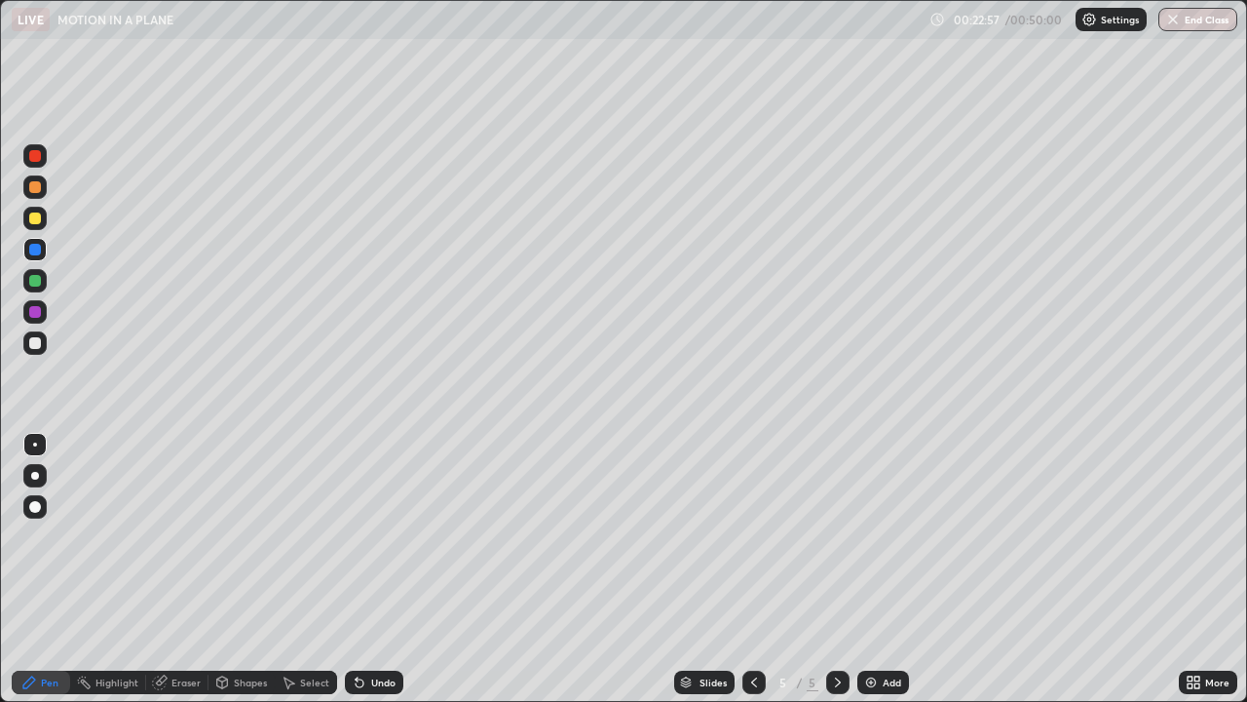
click at [40, 346] on div at bounding box center [34, 342] width 23 height 23
click at [313, 569] on div "Select" at bounding box center [314, 682] width 29 height 10
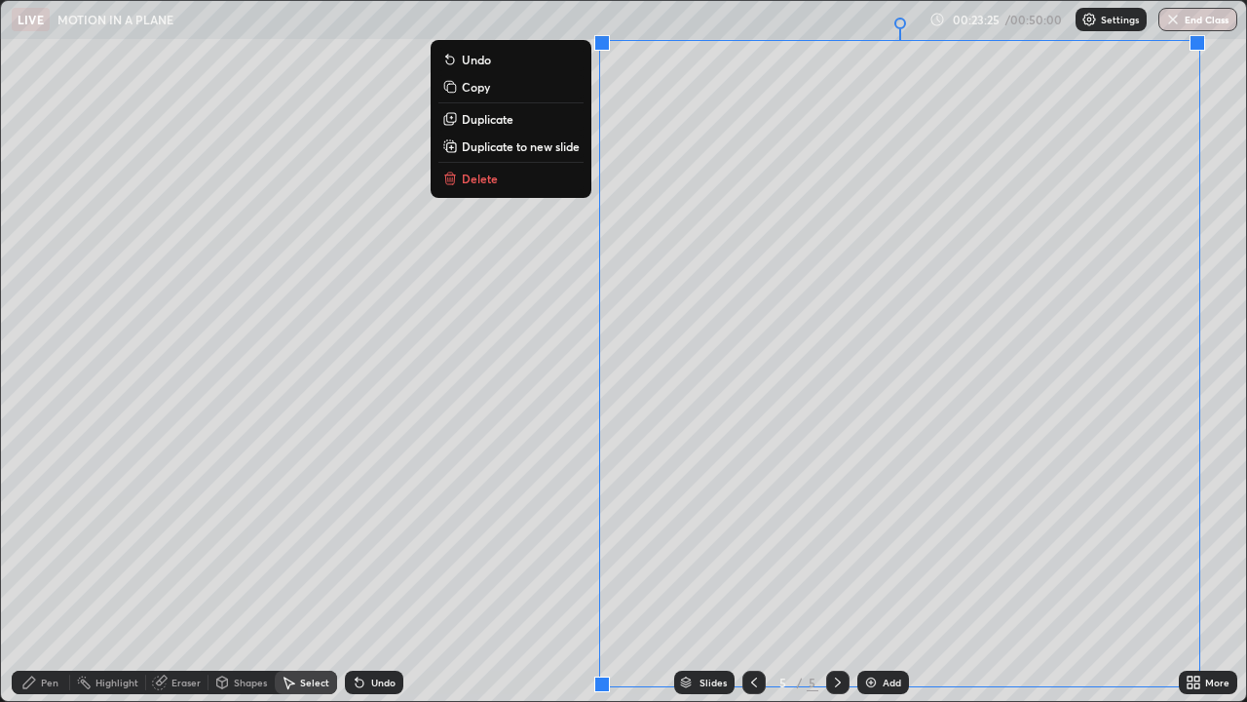
click at [535, 148] on p "Duplicate to new slide" at bounding box center [521, 146] width 118 height 16
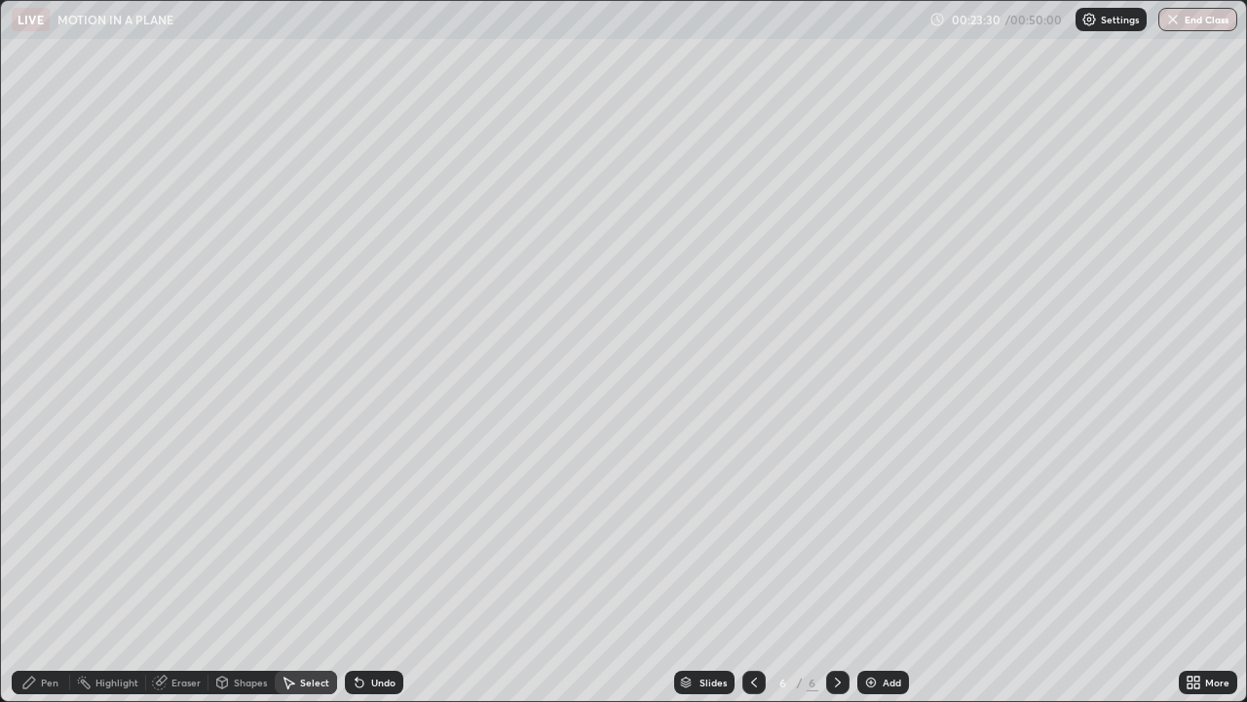
click at [40, 569] on div "Pen" at bounding box center [41, 681] width 58 height 23
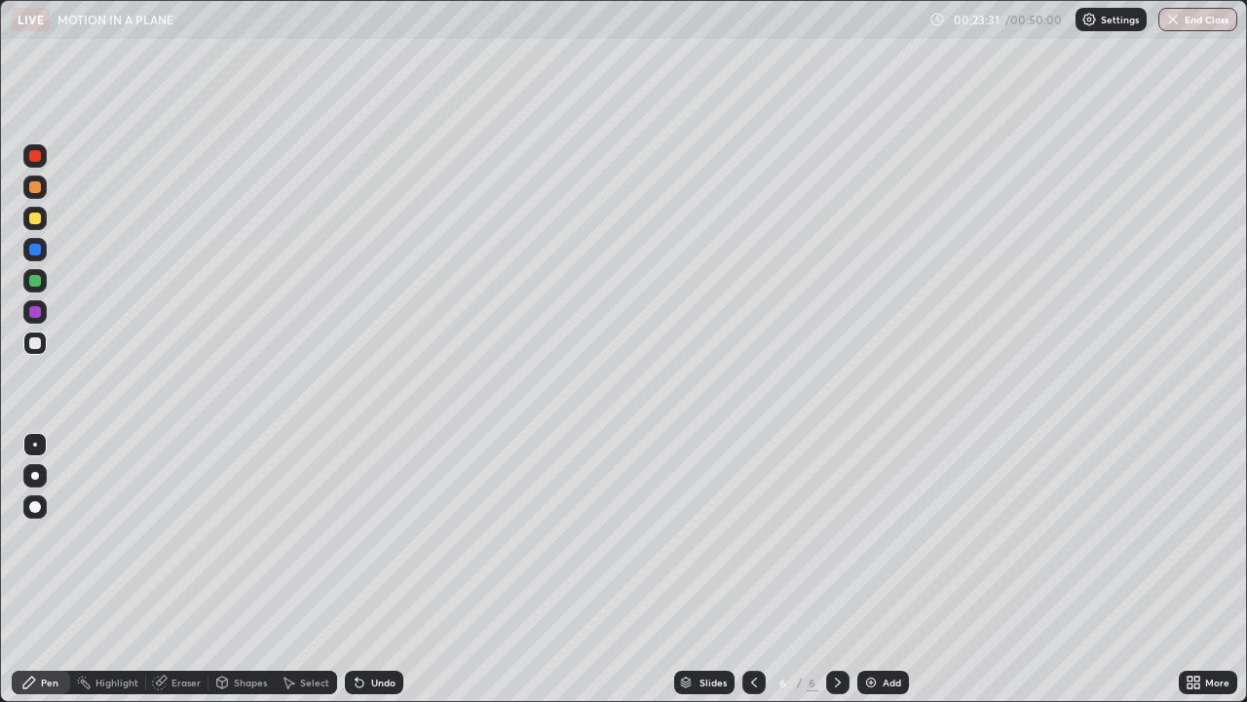
click at [34, 217] on div at bounding box center [35, 218] width 12 height 12
click at [33, 343] on div at bounding box center [35, 343] width 12 height 12
click at [36, 248] on div at bounding box center [35, 250] width 12 height 12
click at [33, 225] on div at bounding box center [34, 218] width 23 height 23
click at [111, 569] on div "Highlight" at bounding box center [108, 681] width 76 height 23
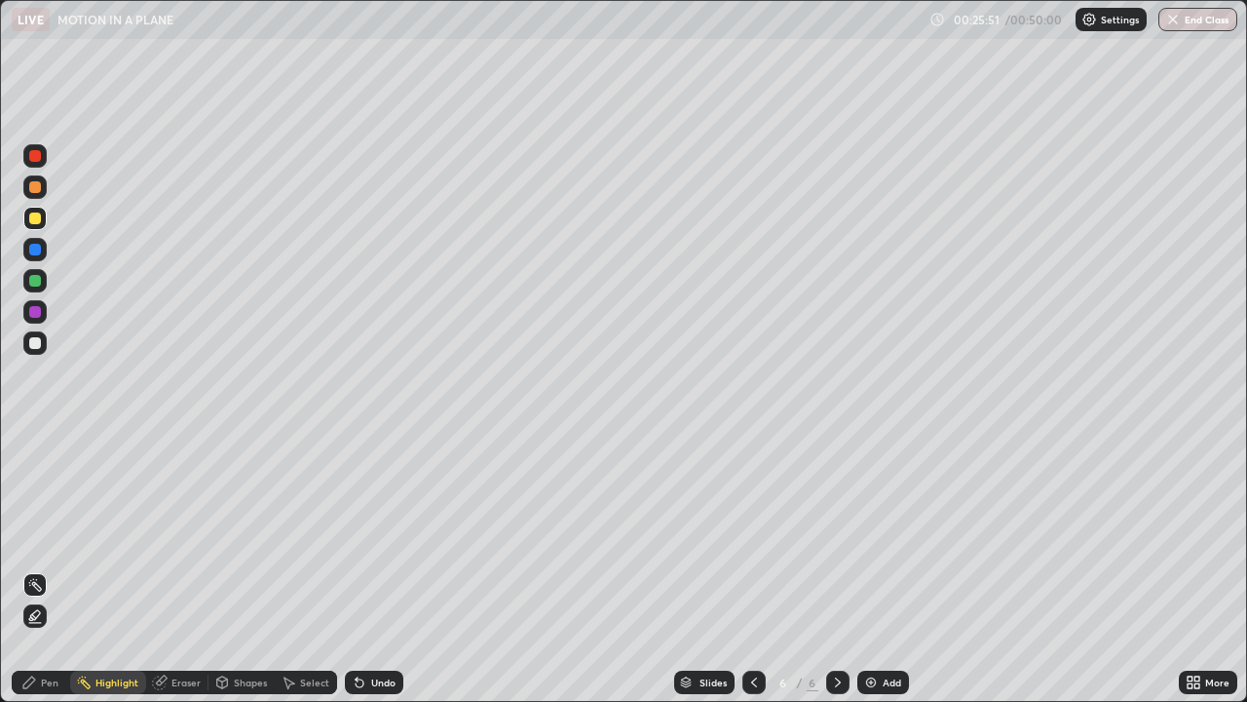
click at [40, 342] on div at bounding box center [35, 343] width 12 height 12
click at [45, 569] on div "Pen" at bounding box center [41, 681] width 58 height 23
click at [376, 569] on div "Undo" at bounding box center [383, 682] width 24 height 10
click at [380, 569] on div "Undo" at bounding box center [383, 682] width 24 height 10
click at [383, 569] on div "Undo" at bounding box center [383, 682] width 24 height 10
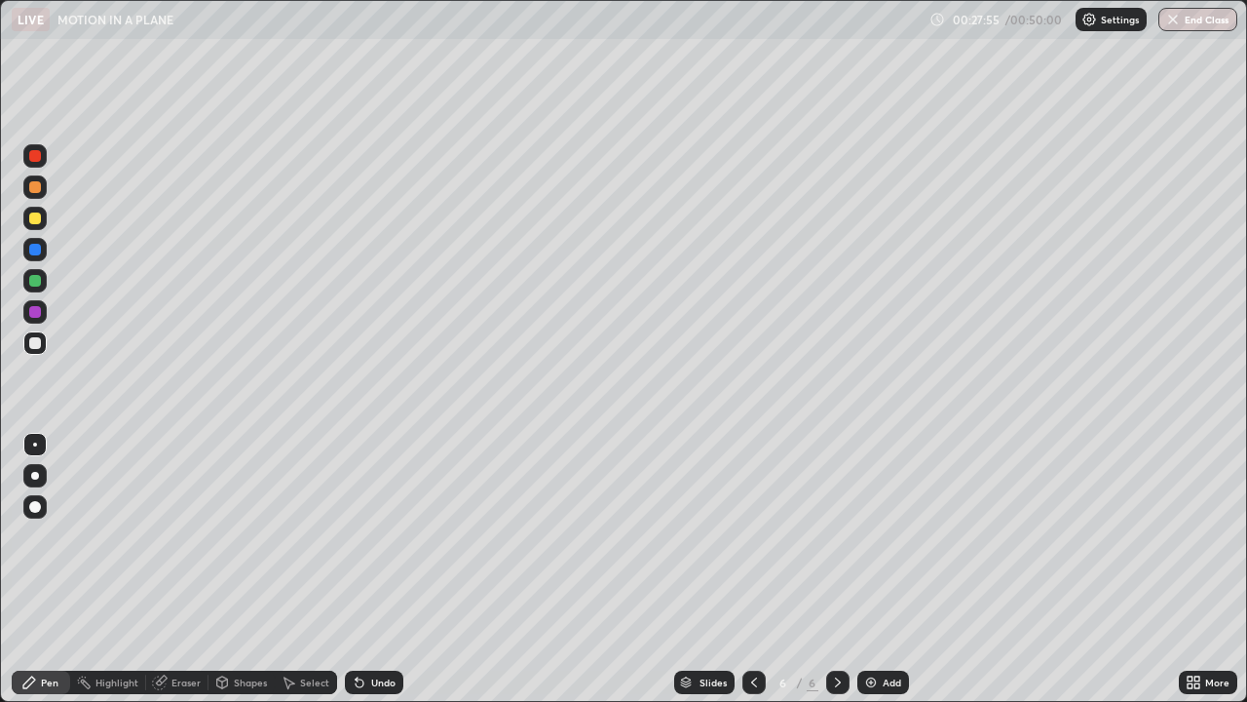
click at [371, 569] on div "Undo" at bounding box center [383, 682] width 24 height 10
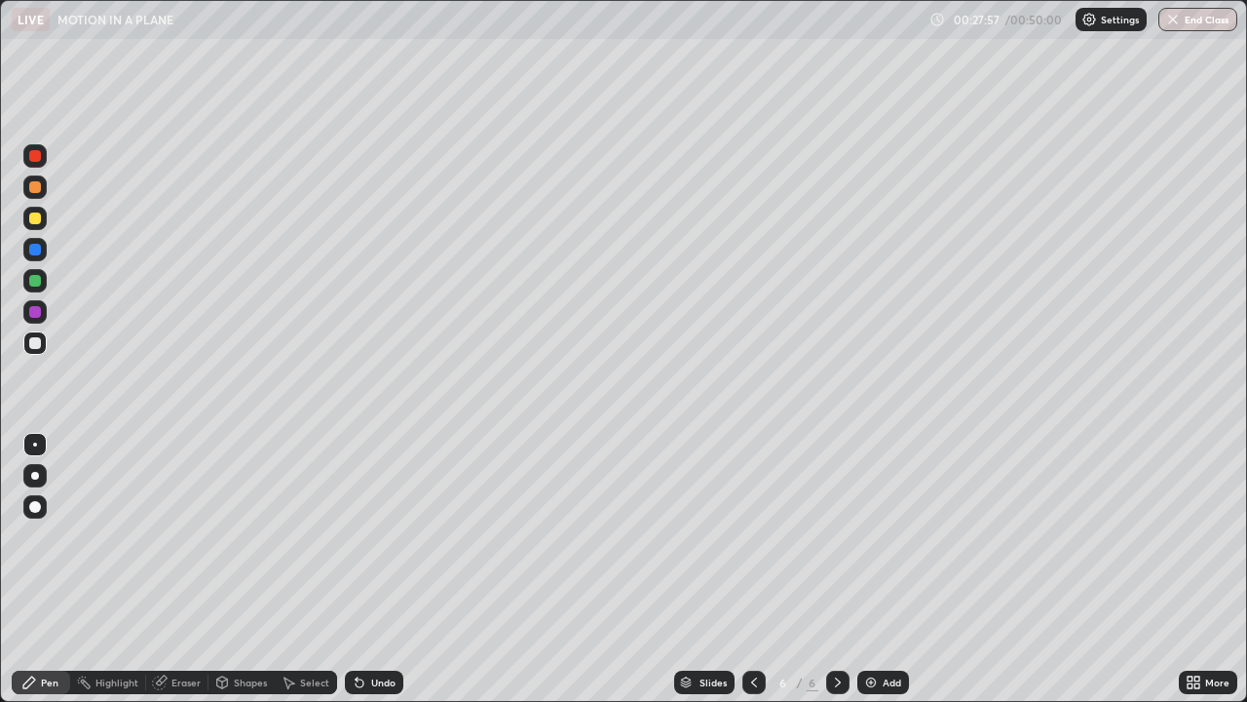
click at [372, 569] on div "Undo" at bounding box center [383, 682] width 24 height 10
click at [367, 569] on div "Undo" at bounding box center [374, 681] width 58 height 23
click at [302, 569] on div "Select" at bounding box center [314, 682] width 29 height 10
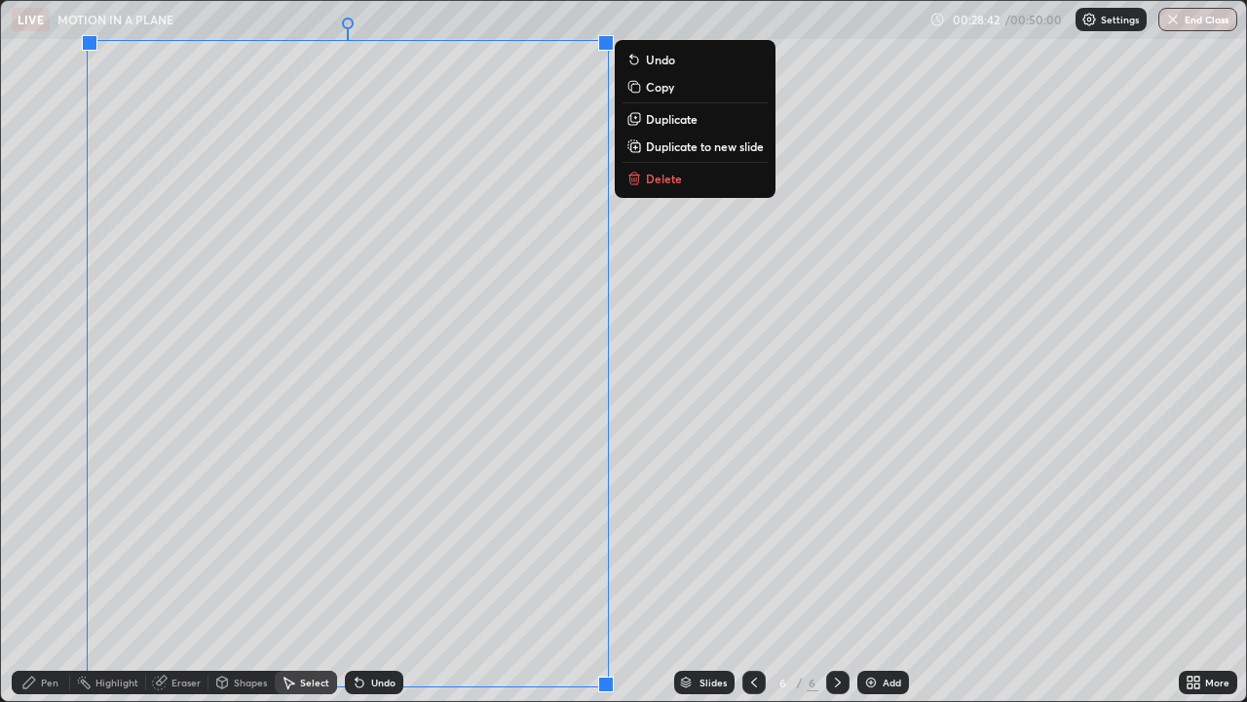
click at [695, 147] on p "Duplicate to new slide" at bounding box center [705, 146] width 118 height 16
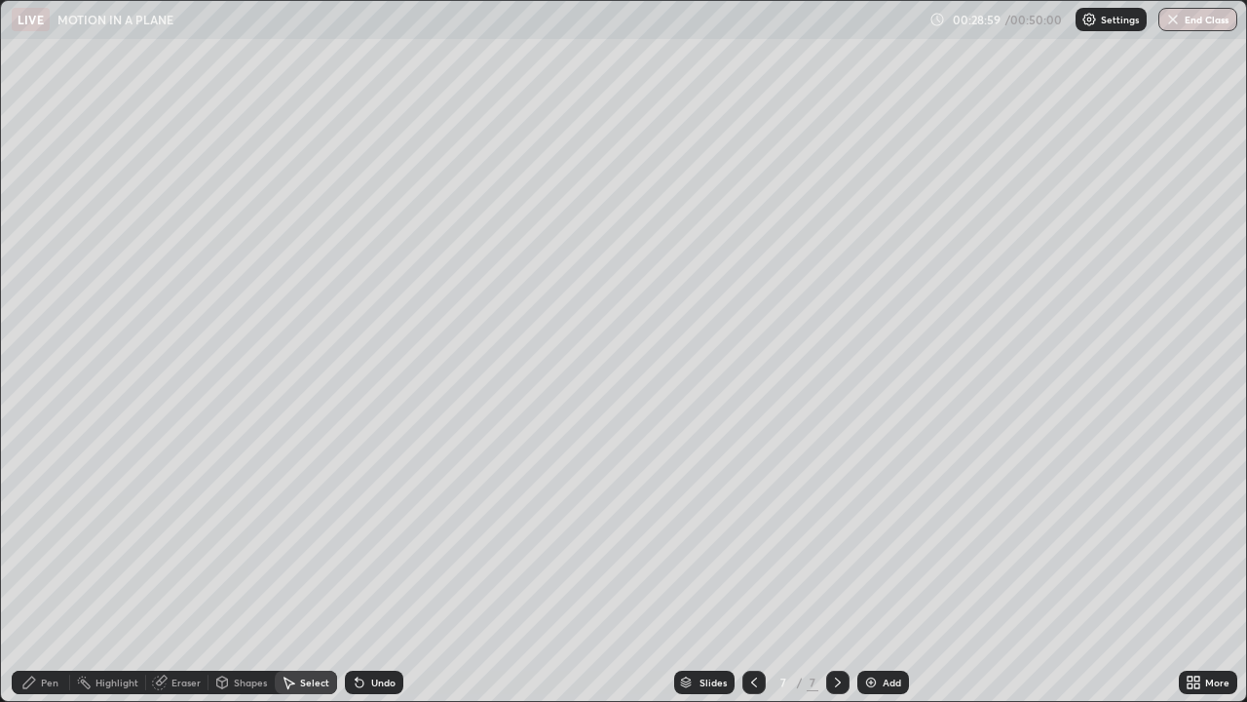
click at [183, 569] on div "Eraser" at bounding box center [185, 682] width 29 height 10
click at [48, 569] on div "Pen" at bounding box center [50, 682] width 18 height 10
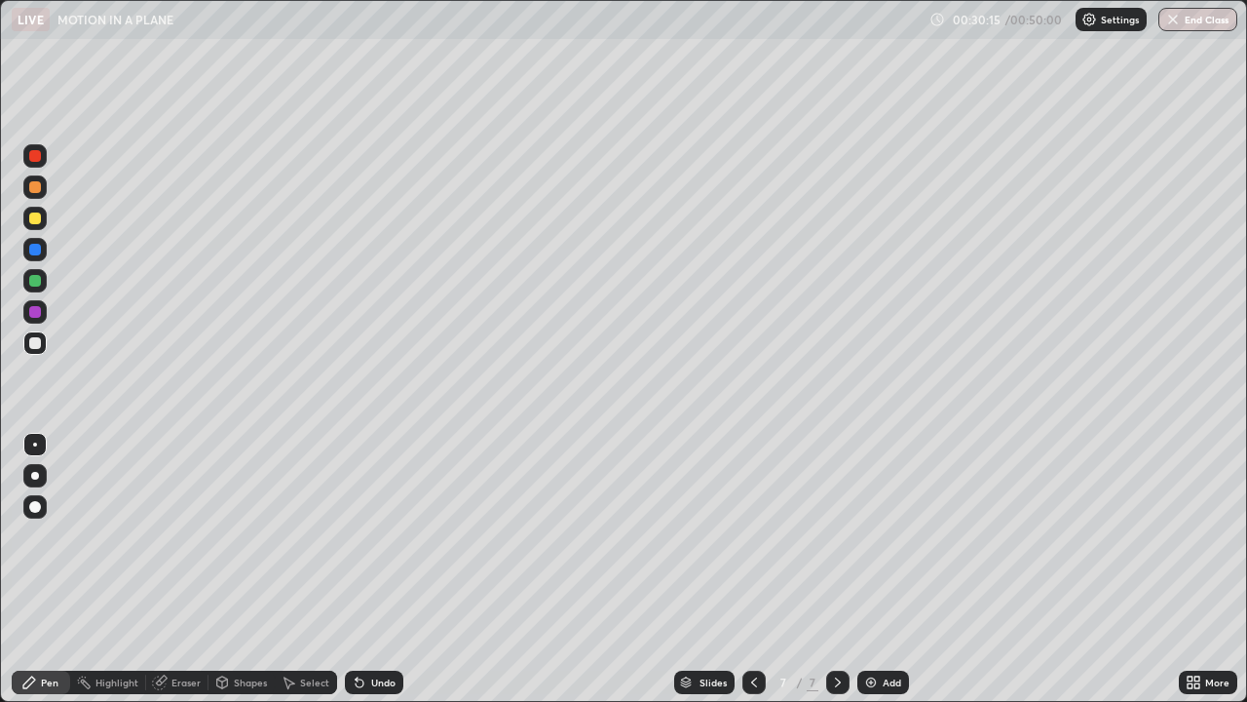
click at [30, 219] on div at bounding box center [35, 218] width 12 height 12
click at [387, 569] on div "Undo" at bounding box center [383, 682] width 24 height 10
click at [391, 569] on div "Undo" at bounding box center [374, 681] width 58 height 23
click at [40, 347] on div at bounding box center [35, 343] width 12 height 12
click at [302, 569] on div "Select" at bounding box center [306, 681] width 62 height 23
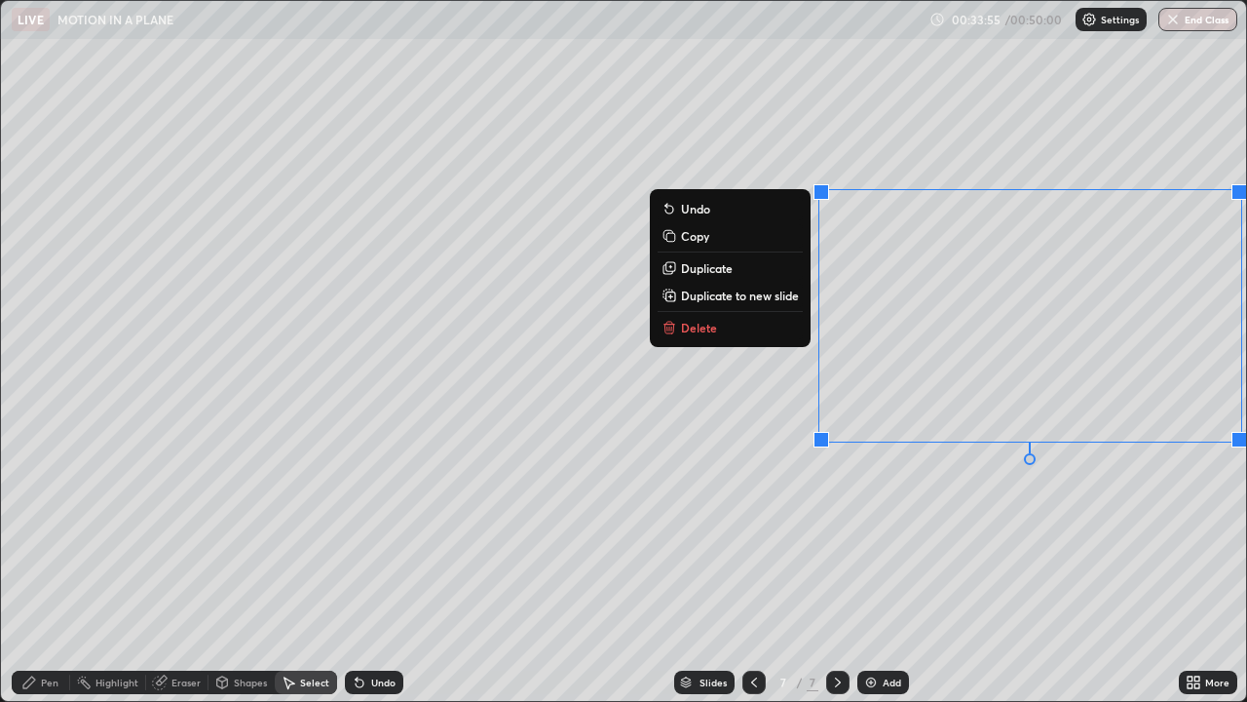
click at [681, 335] on button "Delete" at bounding box center [730, 327] width 145 height 23
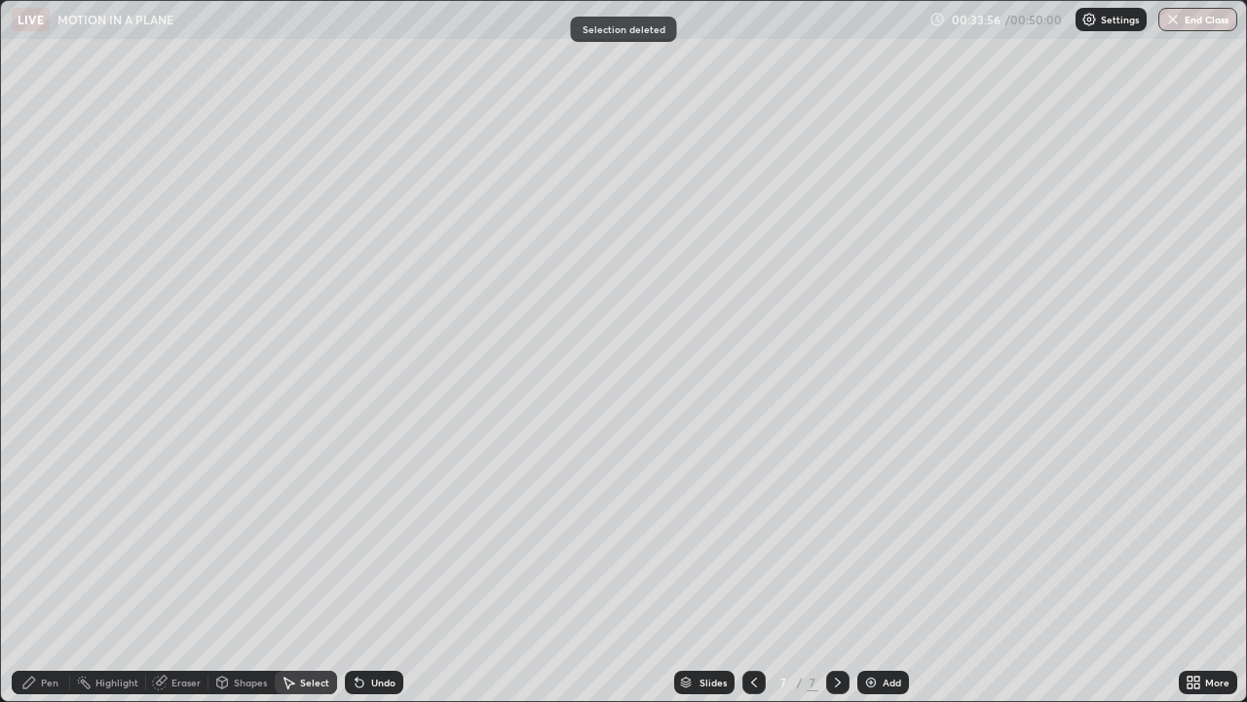
click at [35, 569] on icon at bounding box center [29, 682] width 16 height 16
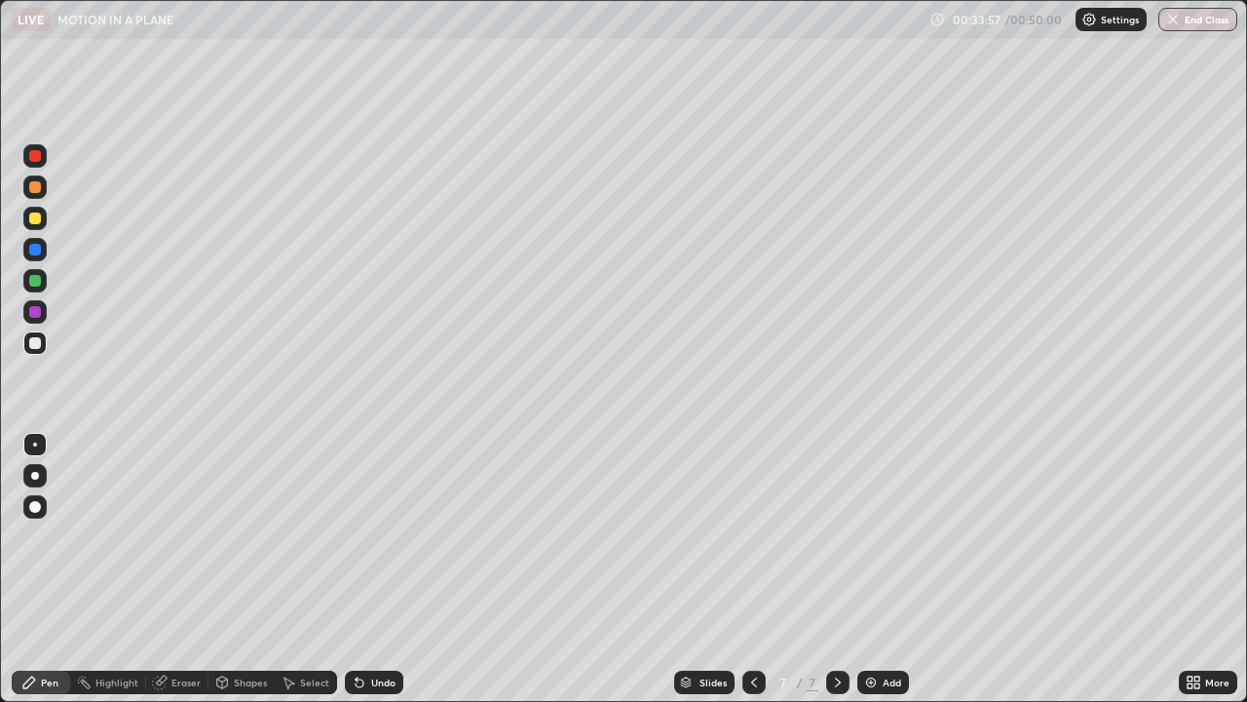
click at [34, 216] on div at bounding box center [35, 218] width 12 height 12
click at [29, 191] on div at bounding box center [35, 187] width 12 height 12
click at [37, 216] on div at bounding box center [35, 218] width 12 height 12
click at [37, 191] on div at bounding box center [35, 187] width 12 height 12
click at [39, 347] on div at bounding box center [35, 343] width 12 height 12
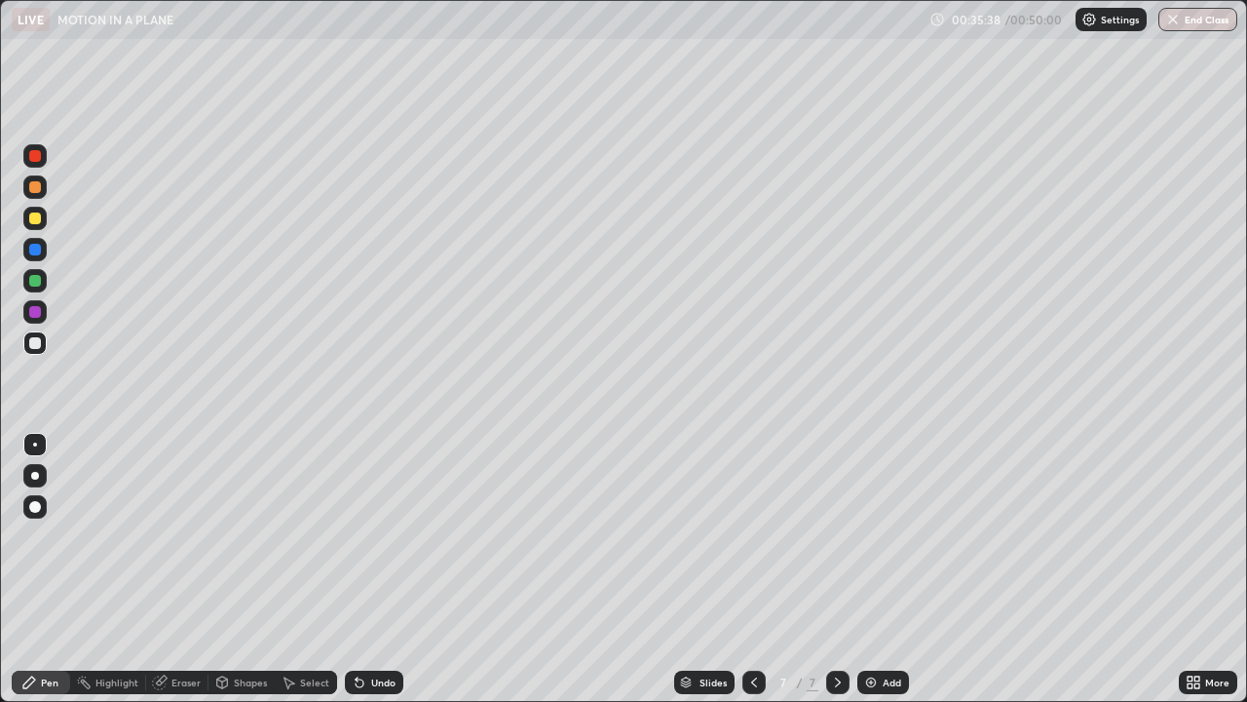
click at [38, 225] on div at bounding box center [34, 218] width 23 height 23
click at [374, 569] on div "Undo" at bounding box center [383, 682] width 24 height 10
click at [888, 569] on div "Add" at bounding box center [892, 682] width 19 height 10
click at [40, 189] on div at bounding box center [35, 187] width 12 height 12
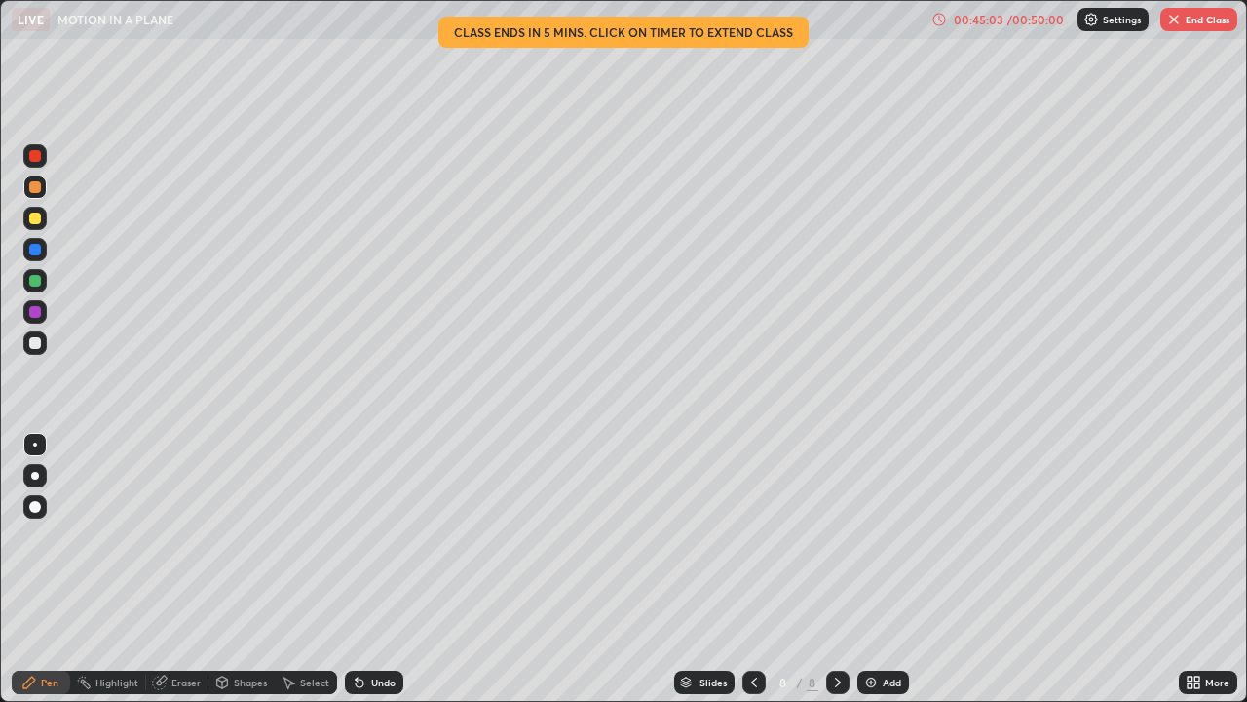
click at [34, 342] on div at bounding box center [35, 343] width 12 height 12
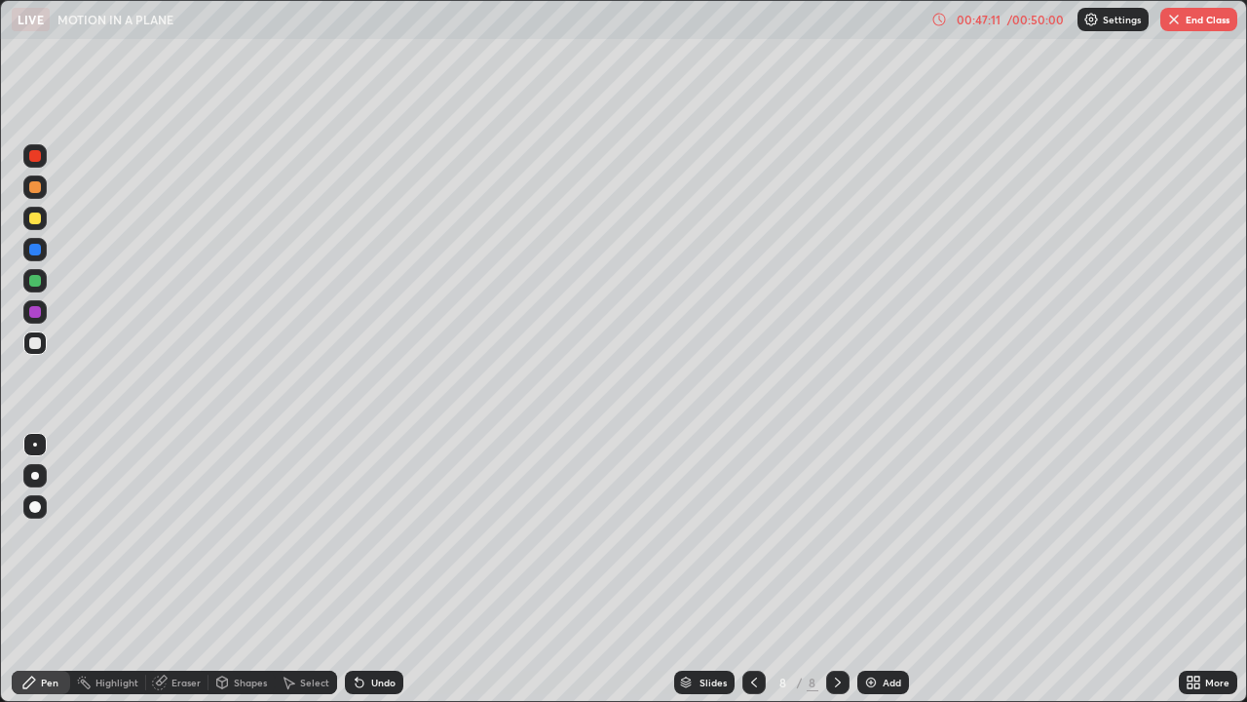
click at [302, 569] on div "Select" at bounding box center [314, 682] width 29 height 10
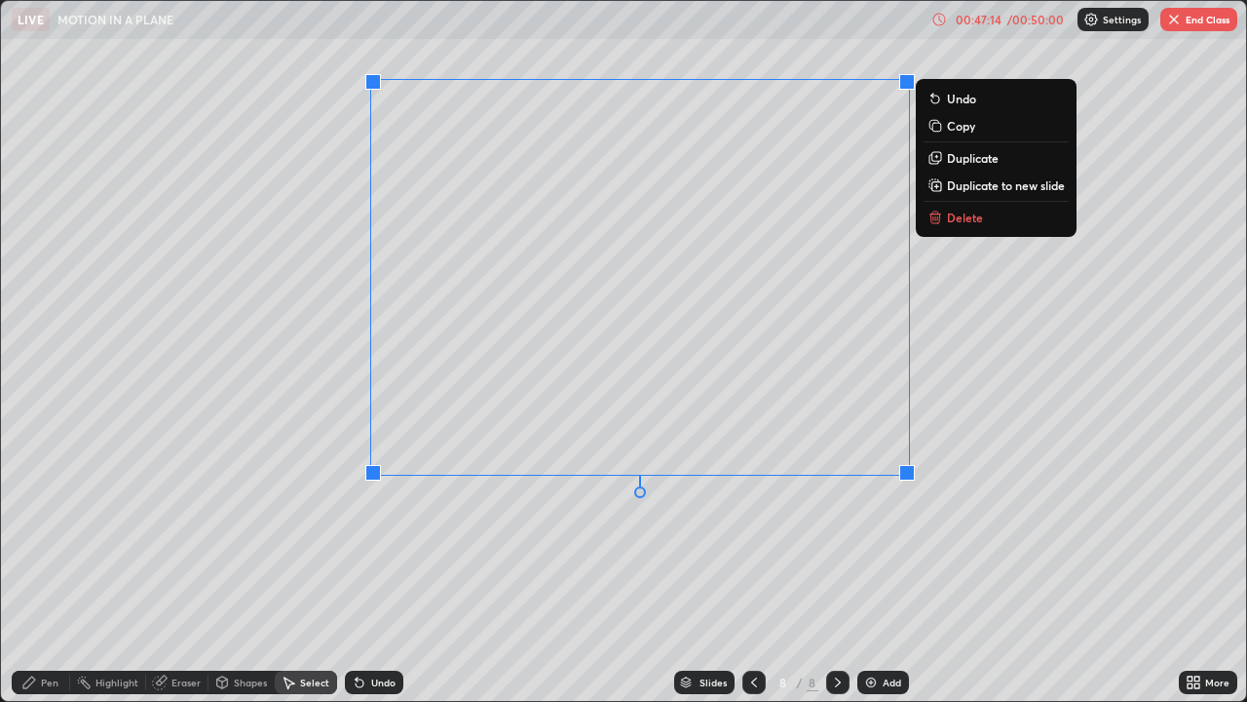
click at [447, 547] on div "0 ° Undo Copy Duplicate Duplicate to new slide Delete" at bounding box center [623, 351] width 1245 height 700
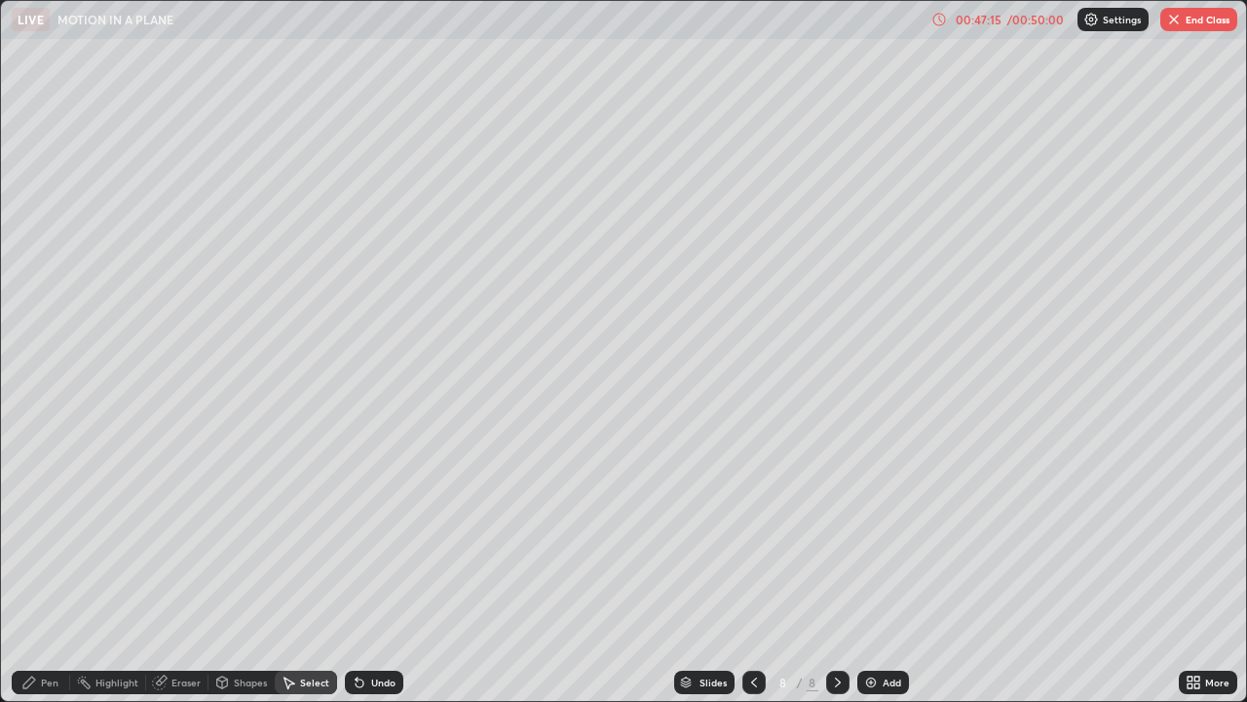
click at [45, 569] on div "Pen" at bounding box center [41, 681] width 58 height 23
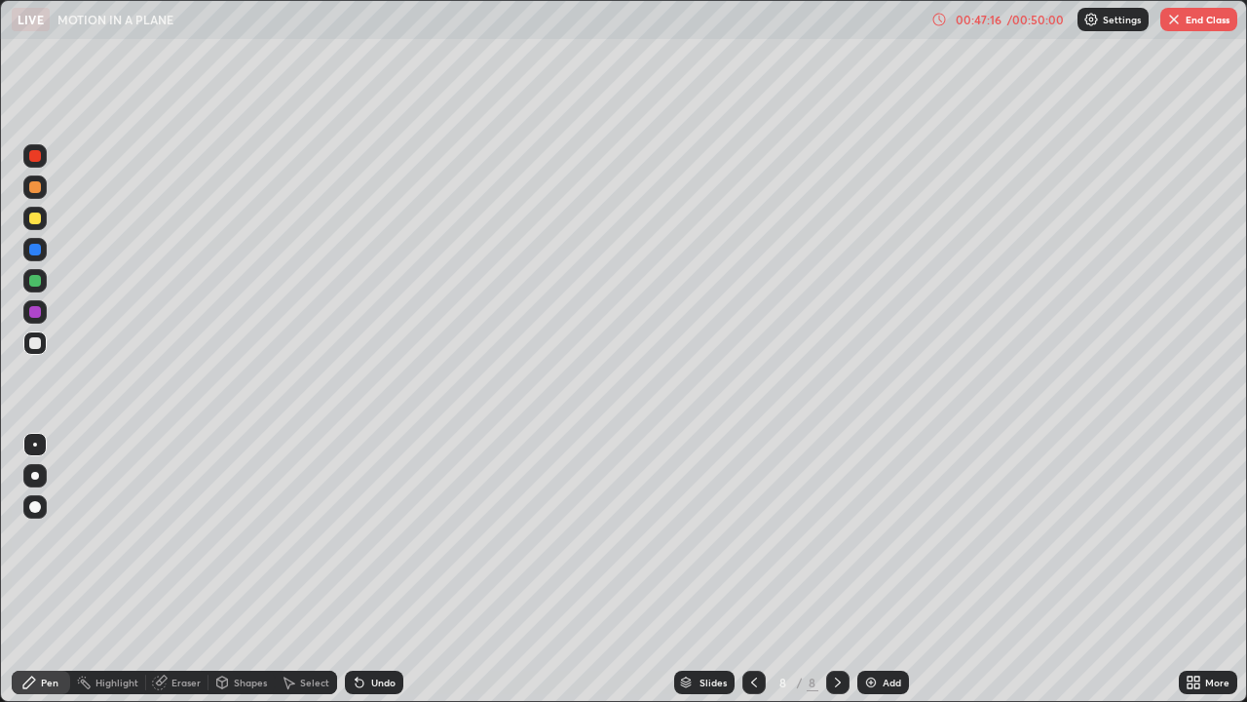
click at [30, 344] on div at bounding box center [35, 343] width 12 height 12
click at [34, 193] on div at bounding box center [34, 186] width 23 height 23
click at [35, 218] on div at bounding box center [35, 218] width 12 height 12
click at [36, 284] on div at bounding box center [35, 281] width 12 height 12
click at [26, 338] on div at bounding box center [34, 342] width 23 height 23
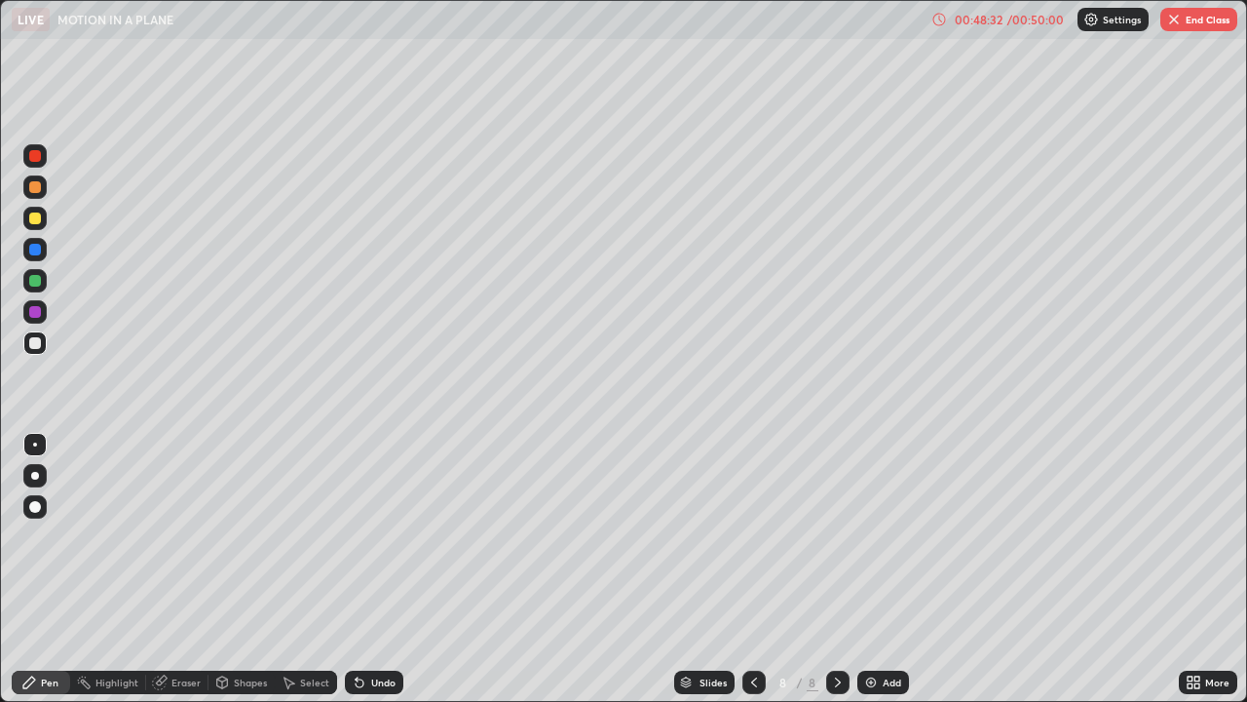
click at [36, 218] on div at bounding box center [35, 218] width 12 height 12
click at [368, 569] on div "Undo" at bounding box center [374, 681] width 58 height 23
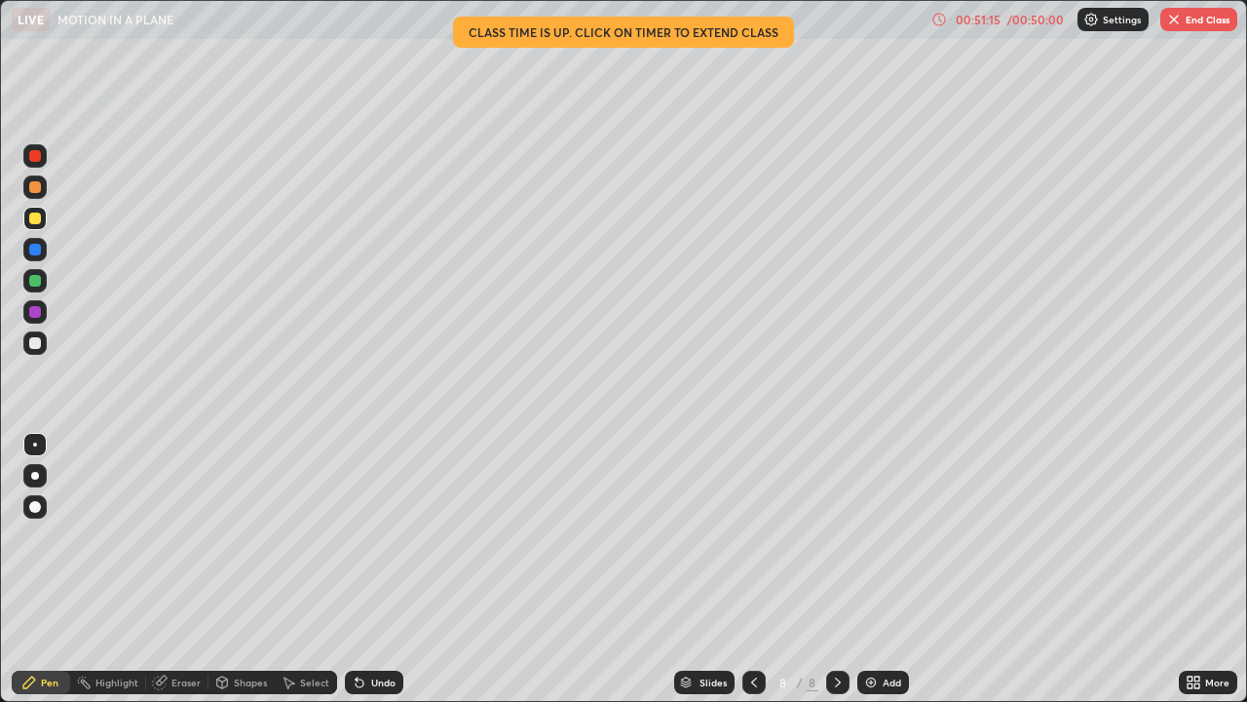
click at [322, 569] on div "Select" at bounding box center [314, 682] width 29 height 10
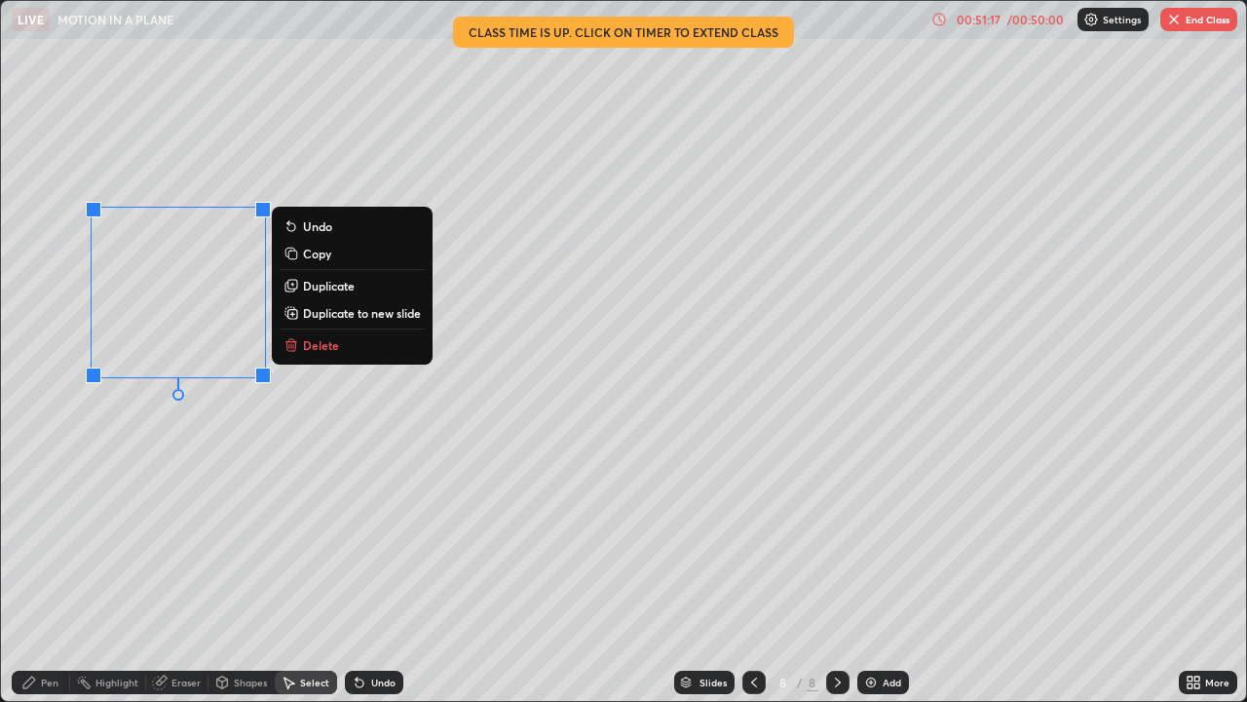
click at [329, 343] on p "Delete" at bounding box center [321, 345] width 36 height 16
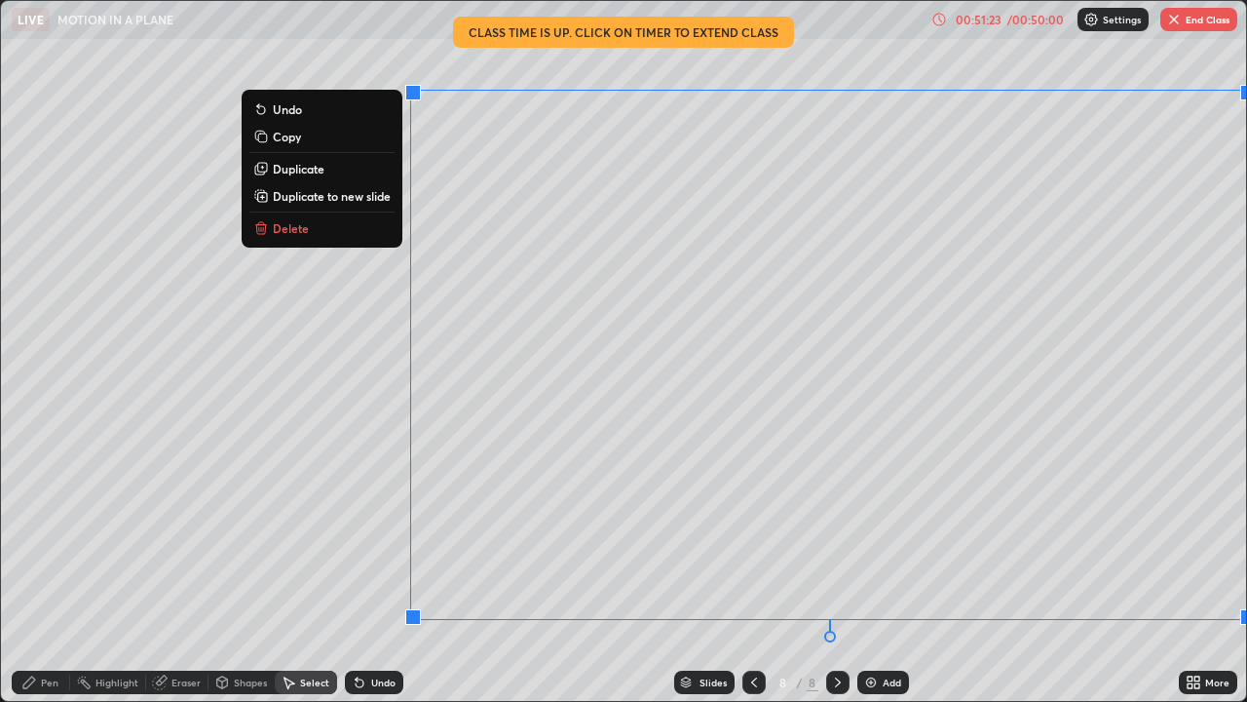
click at [563, 569] on div "Slides 8 / 8 Add" at bounding box center [791, 682] width 776 height 39
click at [52, 569] on div "Pen" at bounding box center [50, 682] width 18 height 10
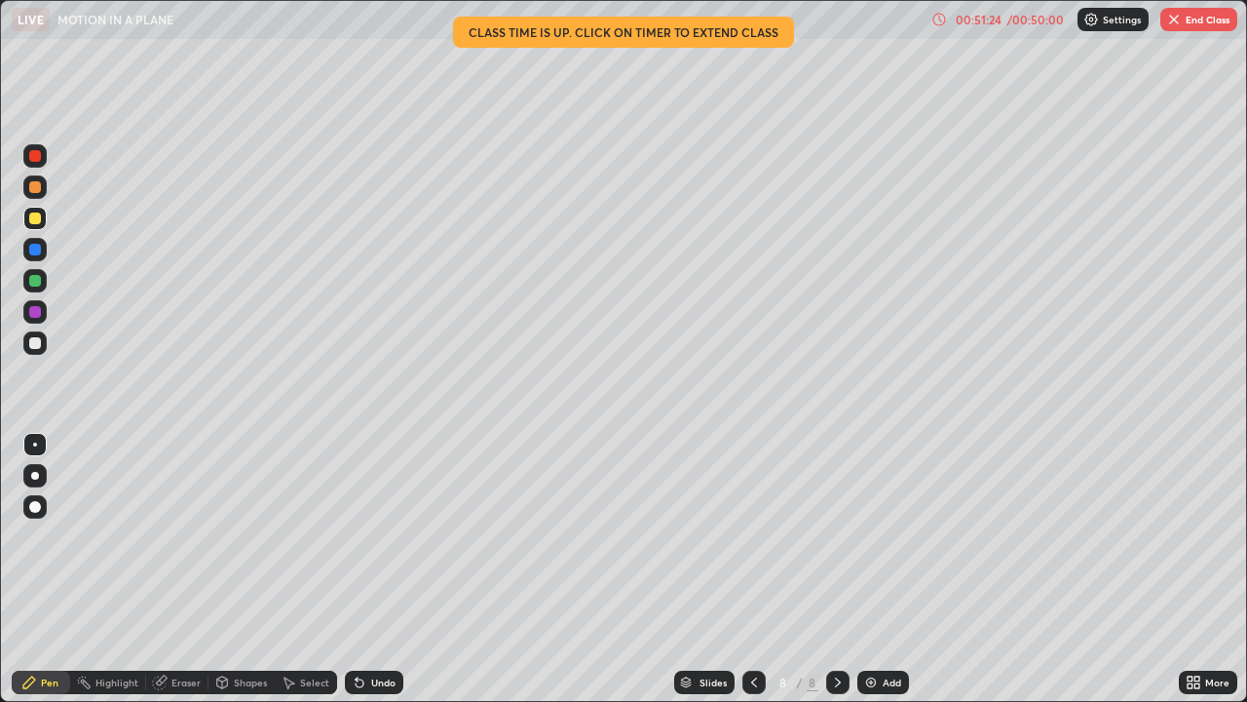
click at [35, 189] on div at bounding box center [35, 187] width 12 height 12
click at [34, 217] on div at bounding box center [35, 218] width 12 height 12
click at [37, 285] on div at bounding box center [35, 281] width 12 height 12
click at [38, 347] on div at bounding box center [35, 343] width 12 height 12
click at [42, 283] on div at bounding box center [34, 280] width 23 height 23
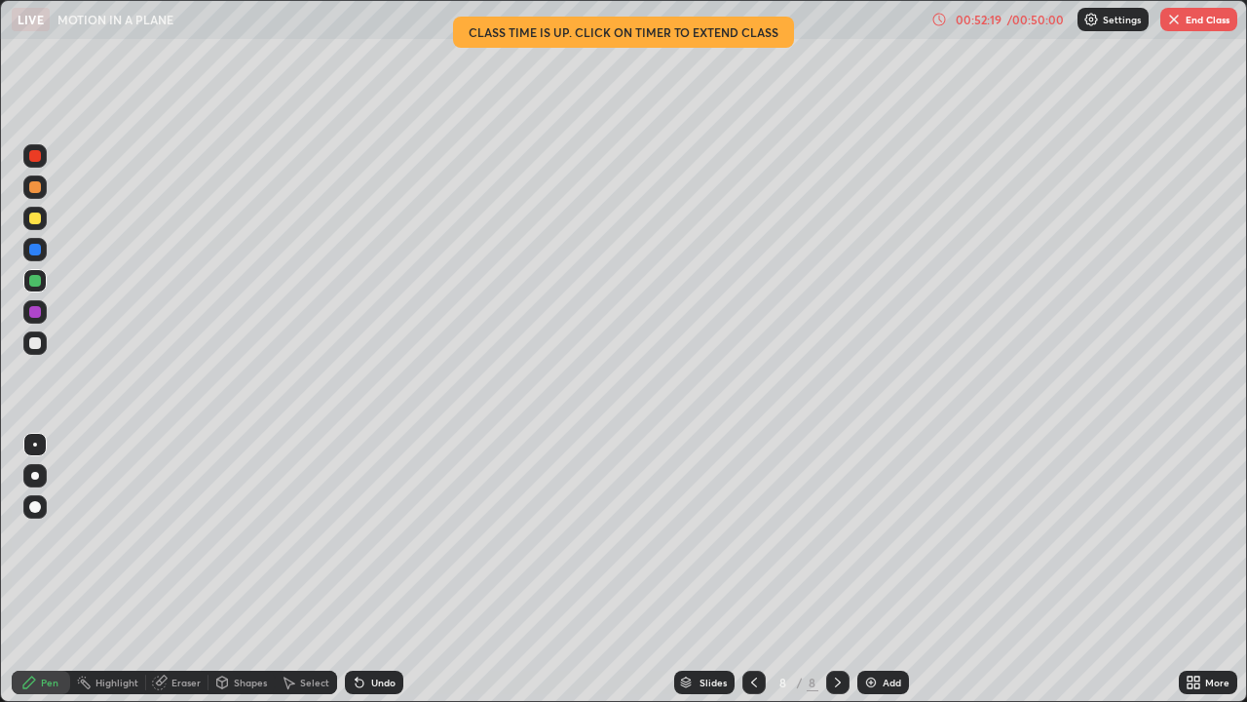
click at [356, 569] on div "Undo" at bounding box center [374, 681] width 58 height 23
click at [362, 569] on div "Undo" at bounding box center [374, 681] width 58 height 23
click at [365, 569] on div "Undo" at bounding box center [370, 682] width 66 height 39
click at [364, 569] on div "Undo" at bounding box center [374, 681] width 58 height 23
click at [362, 569] on div "Undo" at bounding box center [374, 681] width 58 height 23
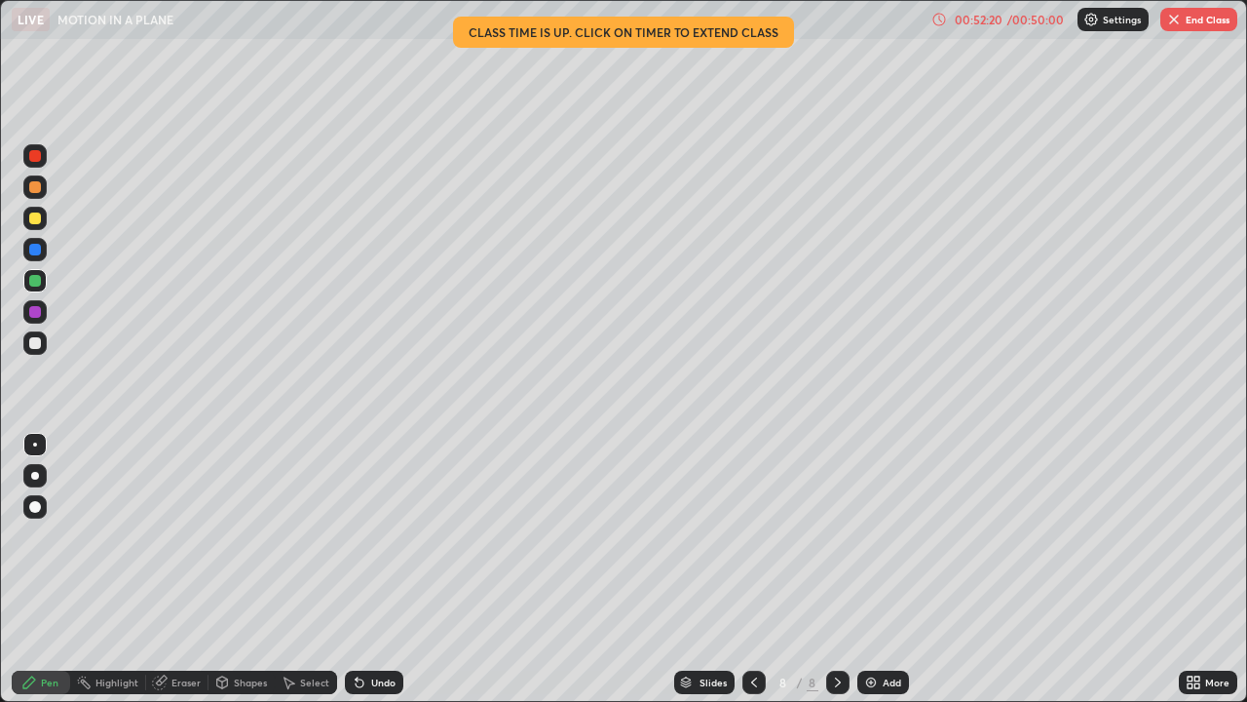
click at [360, 569] on div "Undo" at bounding box center [370, 682] width 66 height 39
click at [357, 569] on div "Undo" at bounding box center [370, 682] width 66 height 39
click at [360, 569] on div "Undo" at bounding box center [374, 681] width 58 height 23
click at [39, 314] on div at bounding box center [35, 312] width 12 height 12
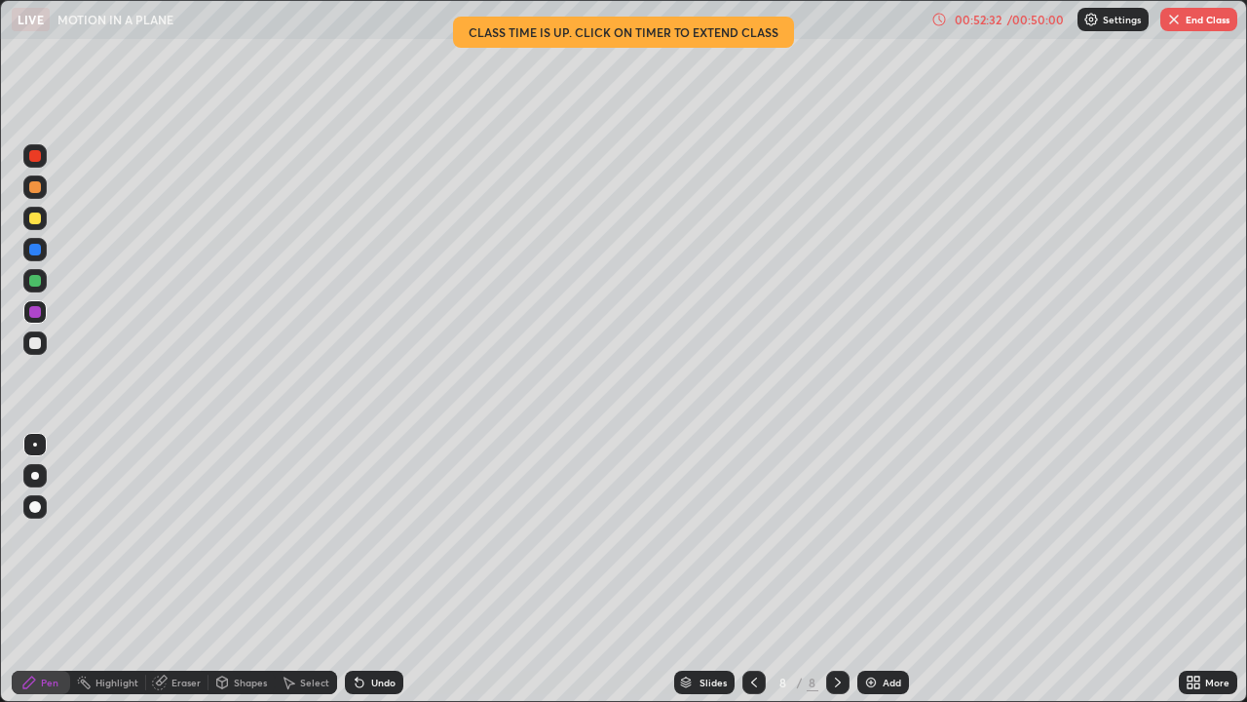
click at [300, 569] on div "Select" at bounding box center [314, 682] width 29 height 10
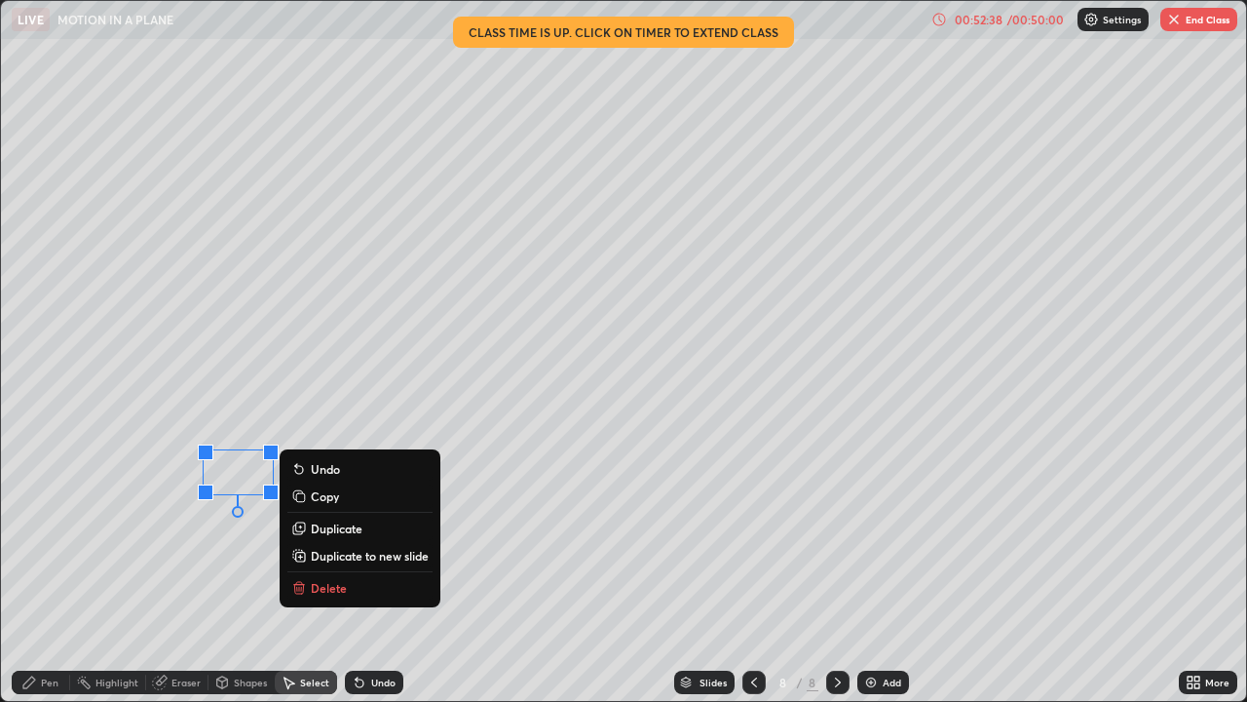
click at [244, 568] on div "0 ° Undo Copy Duplicate Duplicate to new slide Delete" at bounding box center [623, 351] width 1245 height 700
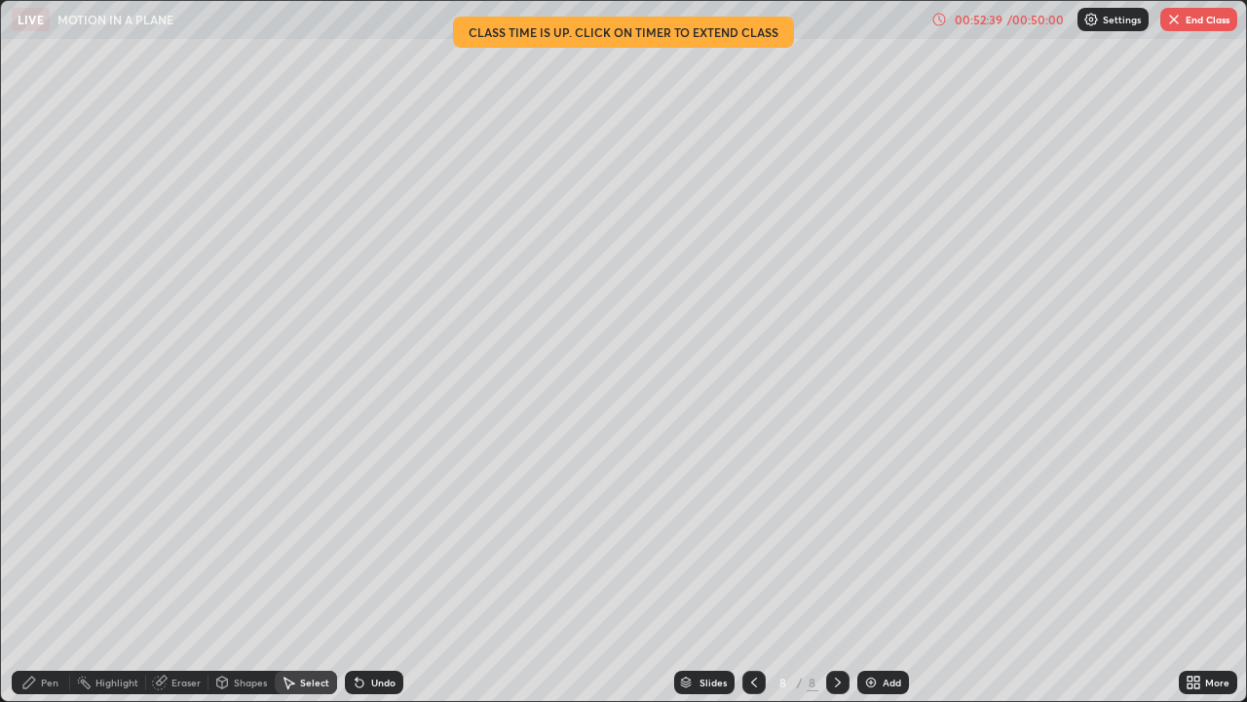
click at [37, 569] on div "Pen" at bounding box center [41, 681] width 58 height 23
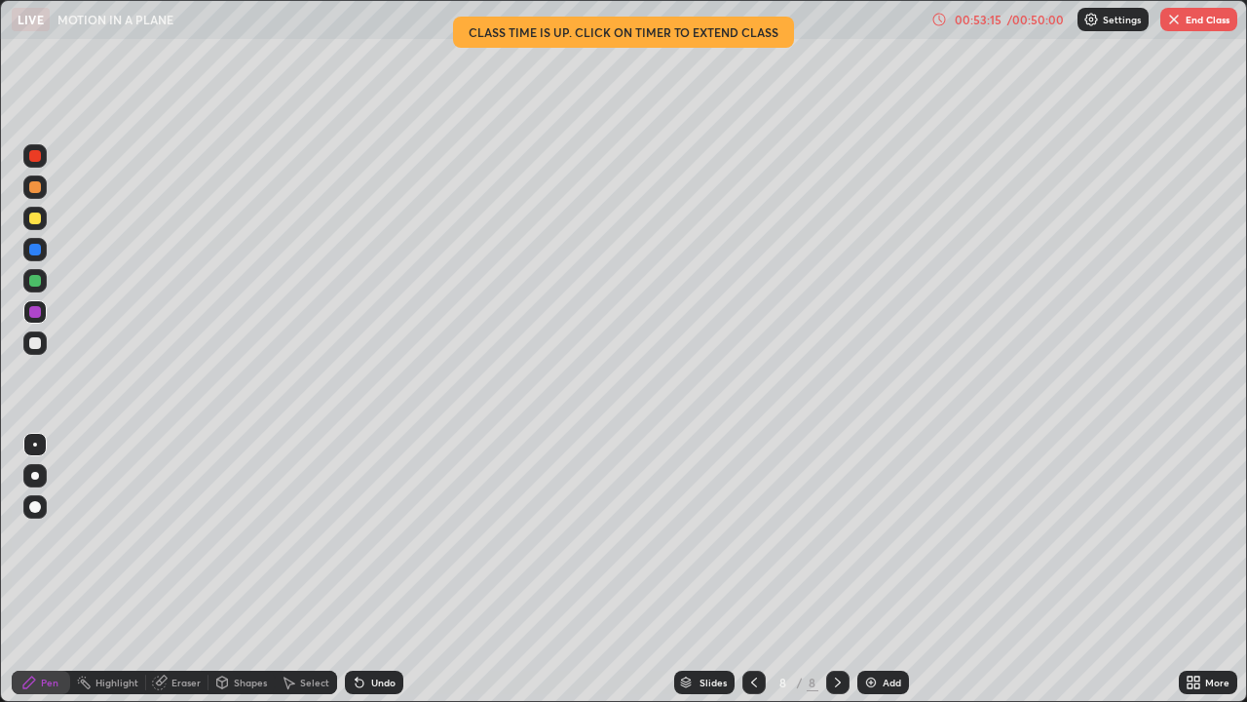
click at [33, 220] on div at bounding box center [35, 218] width 12 height 12
click at [310, 569] on div "Select" at bounding box center [314, 682] width 29 height 10
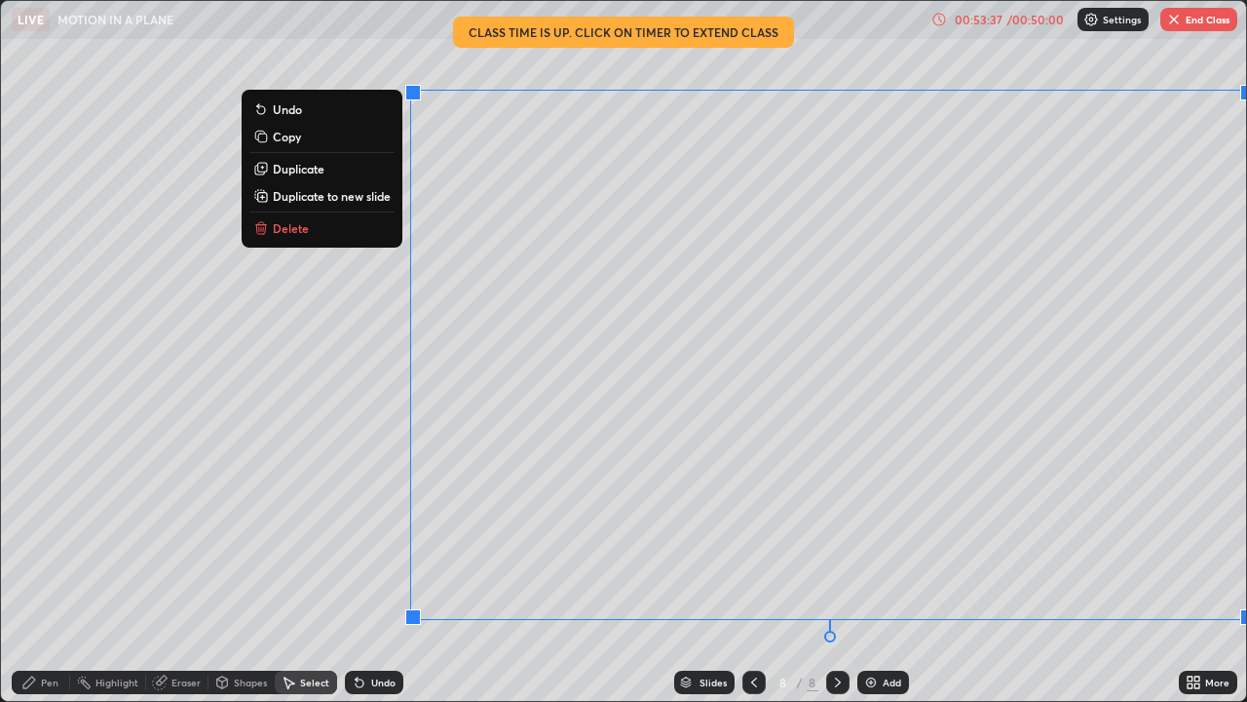
click at [381, 234] on button "Delete" at bounding box center [321, 227] width 145 height 23
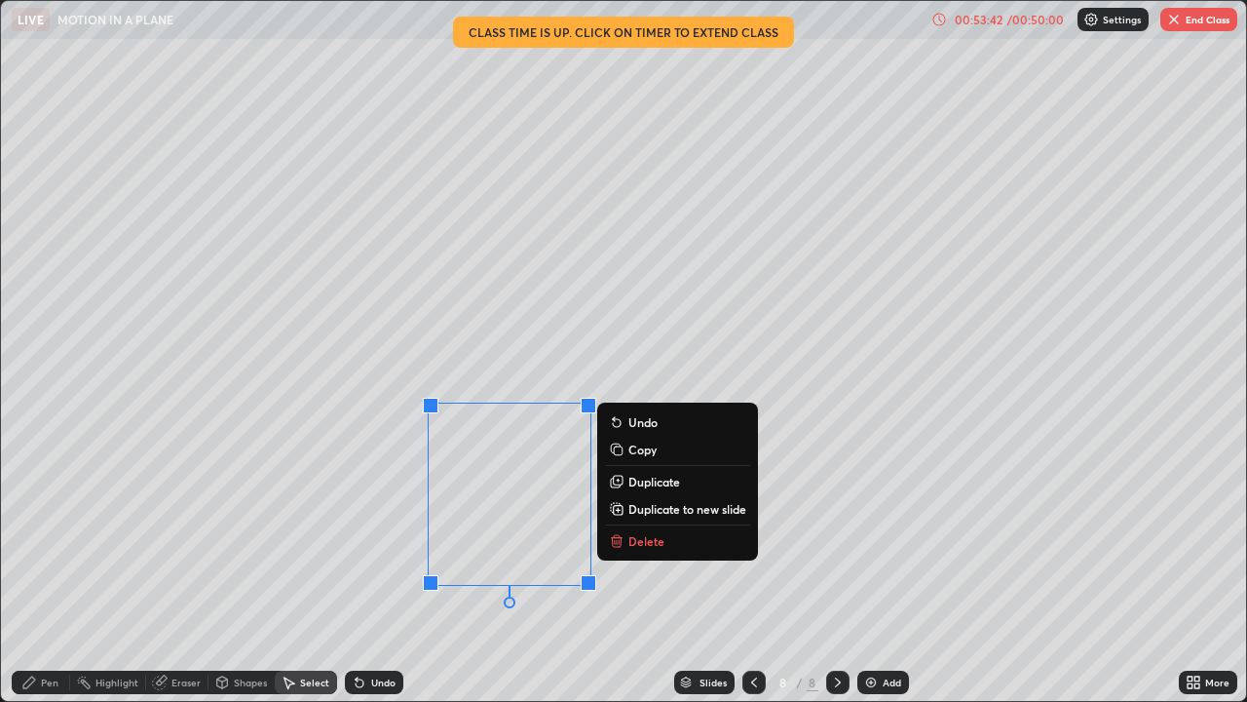
click at [637, 533] on p "Delete" at bounding box center [646, 541] width 36 height 16
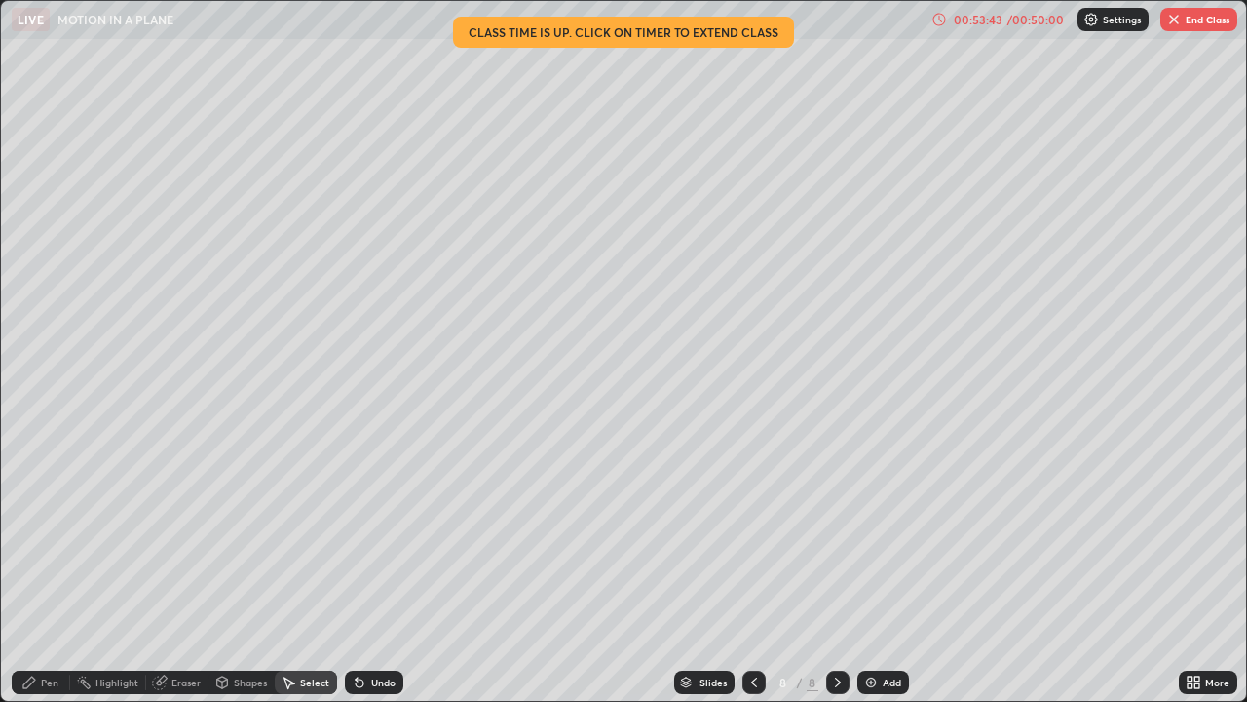
click at [42, 569] on div "Pen" at bounding box center [41, 681] width 58 height 23
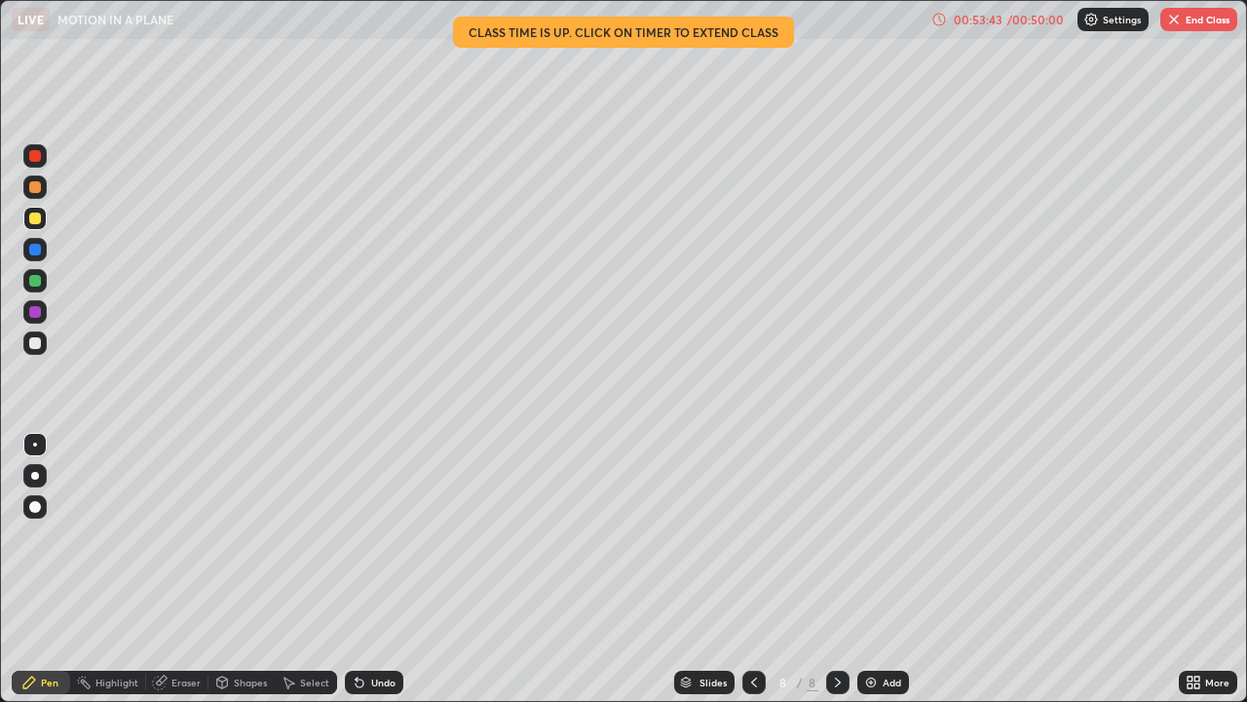
click at [37, 339] on div at bounding box center [35, 343] width 12 height 12
click at [356, 569] on icon at bounding box center [357, 678] width 2 height 2
click at [34, 280] on div at bounding box center [35, 281] width 12 height 12
click at [36, 217] on div at bounding box center [35, 218] width 12 height 12
click at [240, 569] on div "Shapes" at bounding box center [250, 682] width 33 height 10
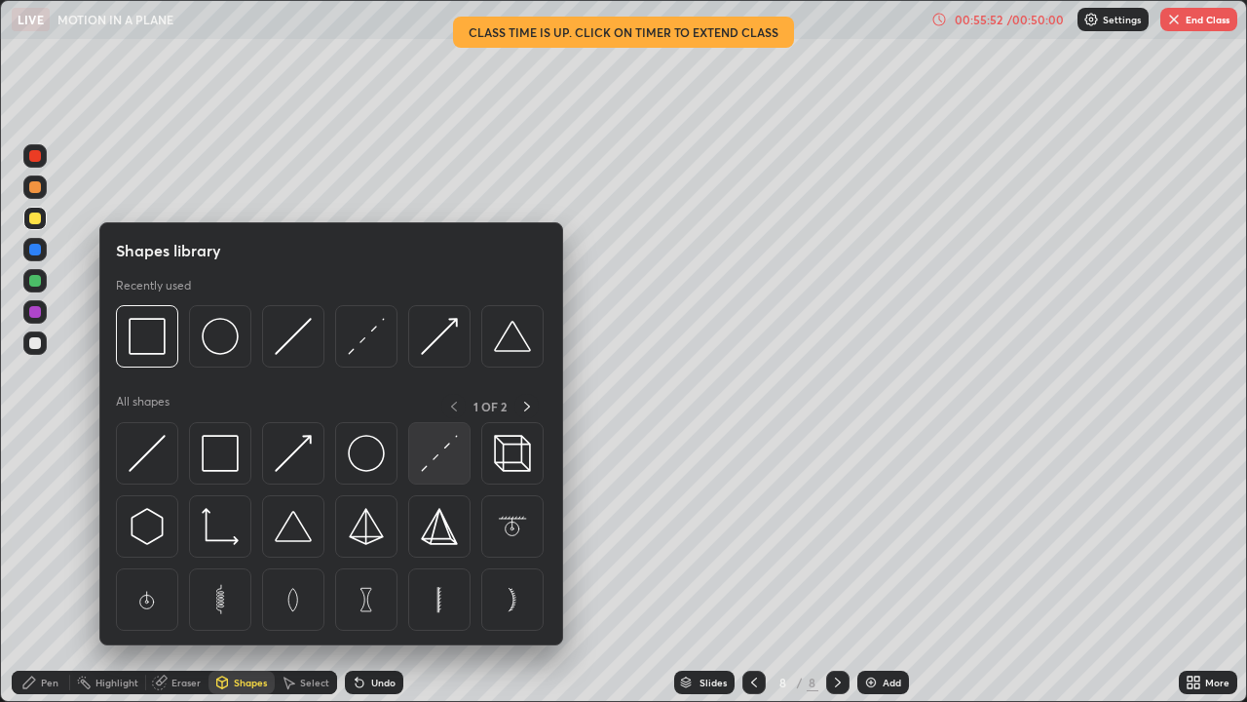
click at [422, 465] on img at bounding box center [439, 453] width 37 height 37
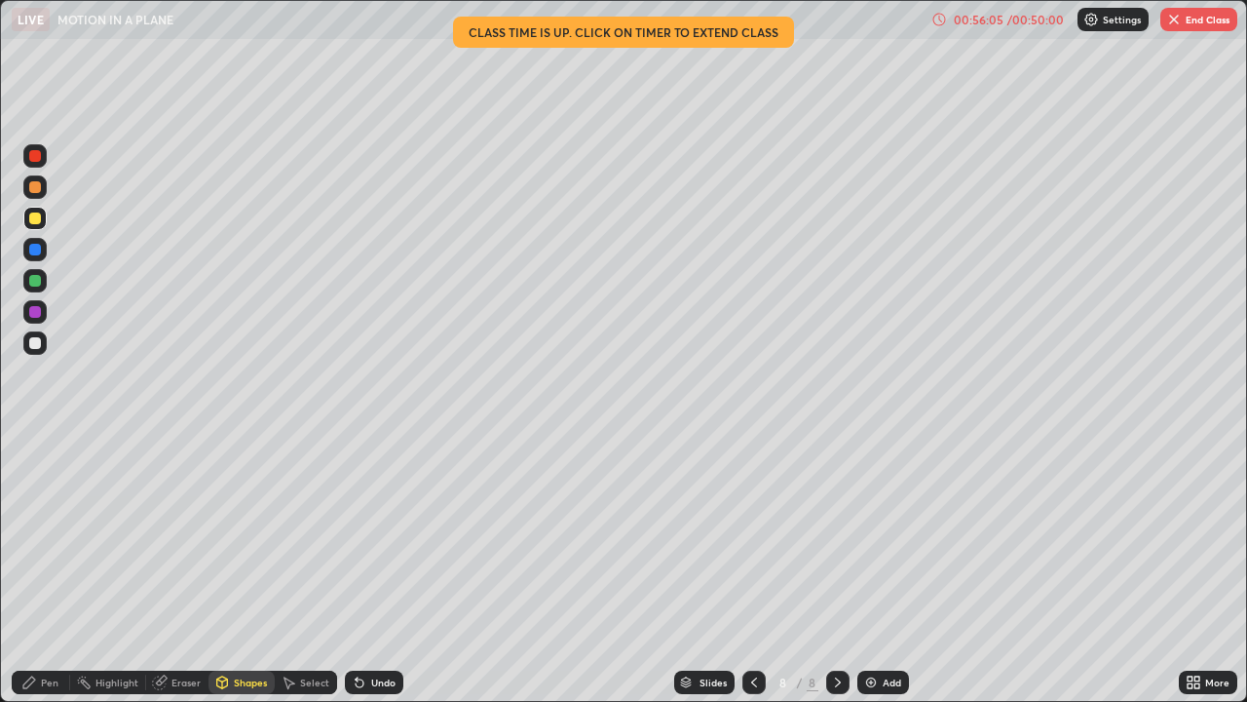
click at [38, 283] on div at bounding box center [35, 281] width 12 height 12
click at [34, 251] on div at bounding box center [35, 250] width 12 height 12
click at [234, 569] on div "Shapes" at bounding box center [250, 682] width 33 height 10
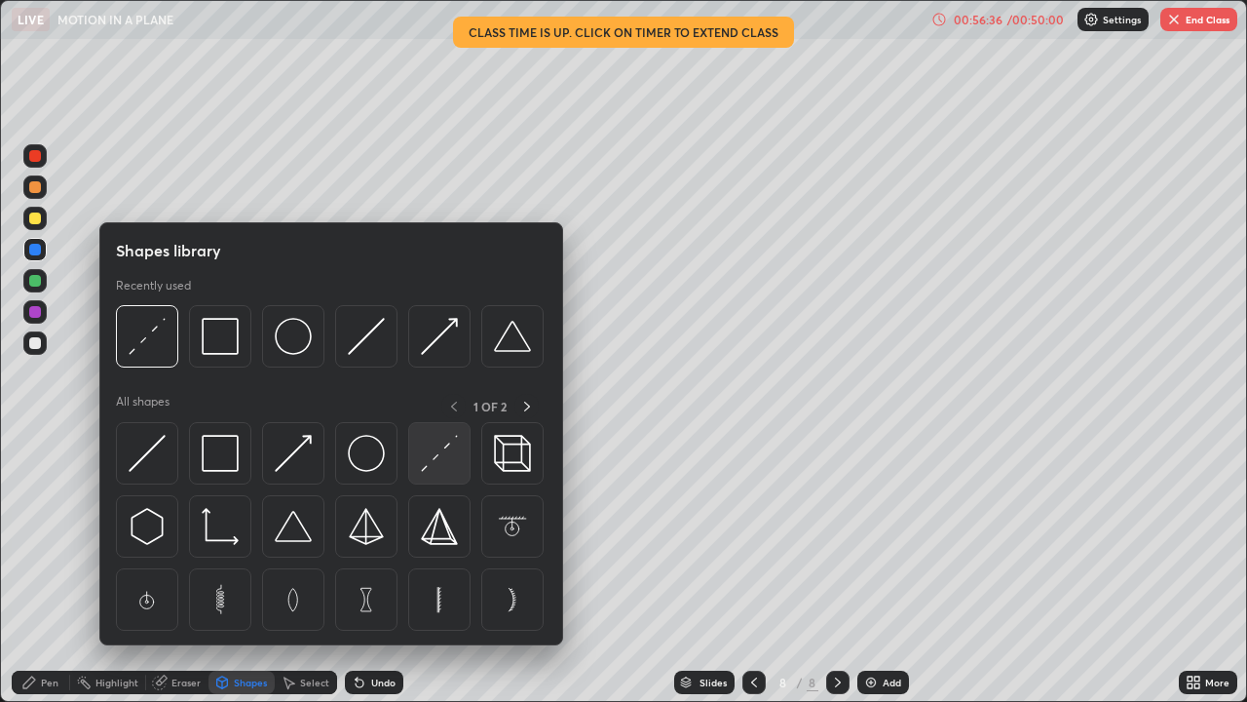
click at [440, 462] on img at bounding box center [439, 453] width 37 height 37
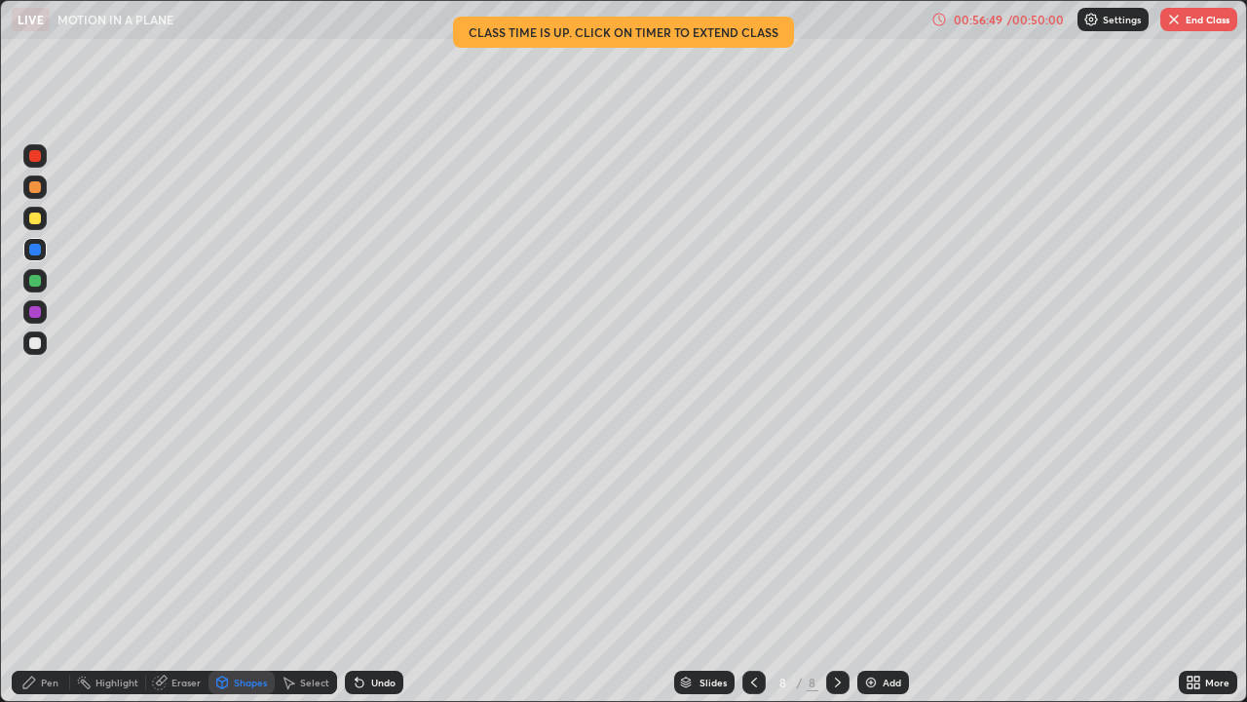
click at [35, 221] on div at bounding box center [35, 218] width 12 height 12
click at [128, 569] on div "Highlight" at bounding box center [116, 682] width 43 height 10
click at [34, 346] on div at bounding box center [35, 343] width 12 height 12
click at [40, 569] on div "Pen" at bounding box center [41, 681] width 58 height 23
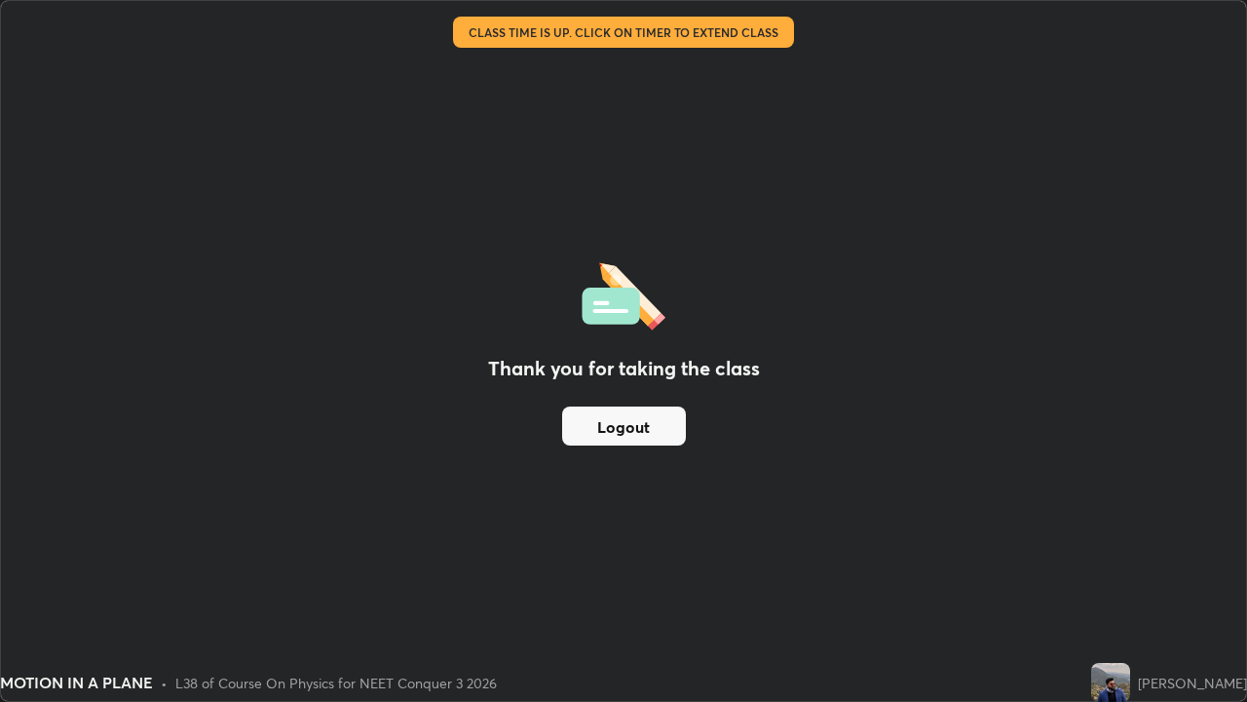
click at [632, 422] on button "Logout" at bounding box center [624, 425] width 124 height 39
click at [639, 421] on button "Logout" at bounding box center [624, 425] width 124 height 39
click at [629, 425] on button "Logout" at bounding box center [624, 425] width 124 height 39
click at [632, 429] on button "Logout" at bounding box center [624, 425] width 124 height 39
click at [636, 424] on button "Logout" at bounding box center [624, 425] width 124 height 39
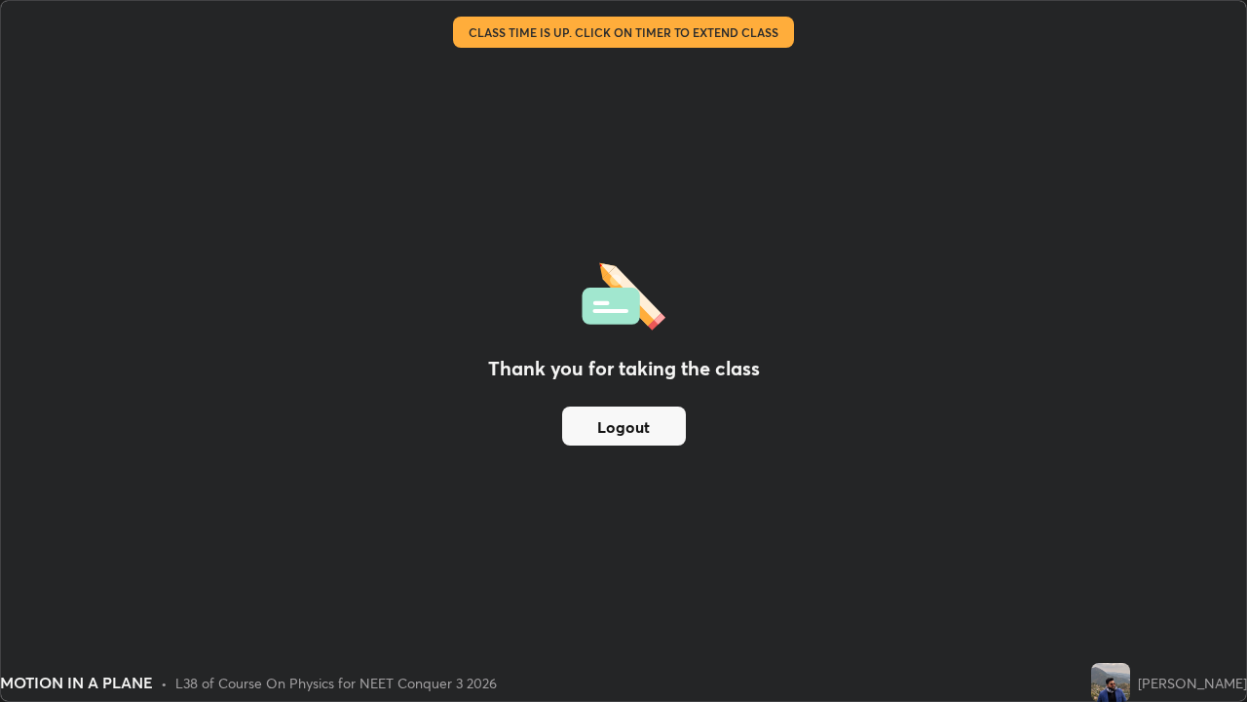
click at [640, 424] on button "Logout" at bounding box center [624, 425] width 124 height 39
click at [638, 424] on button "Logout" at bounding box center [624, 425] width 124 height 39
click at [637, 426] on button "Logout" at bounding box center [624, 425] width 124 height 39
click at [636, 424] on button "Logout" at bounding box center [624, 425] width 124 height 39
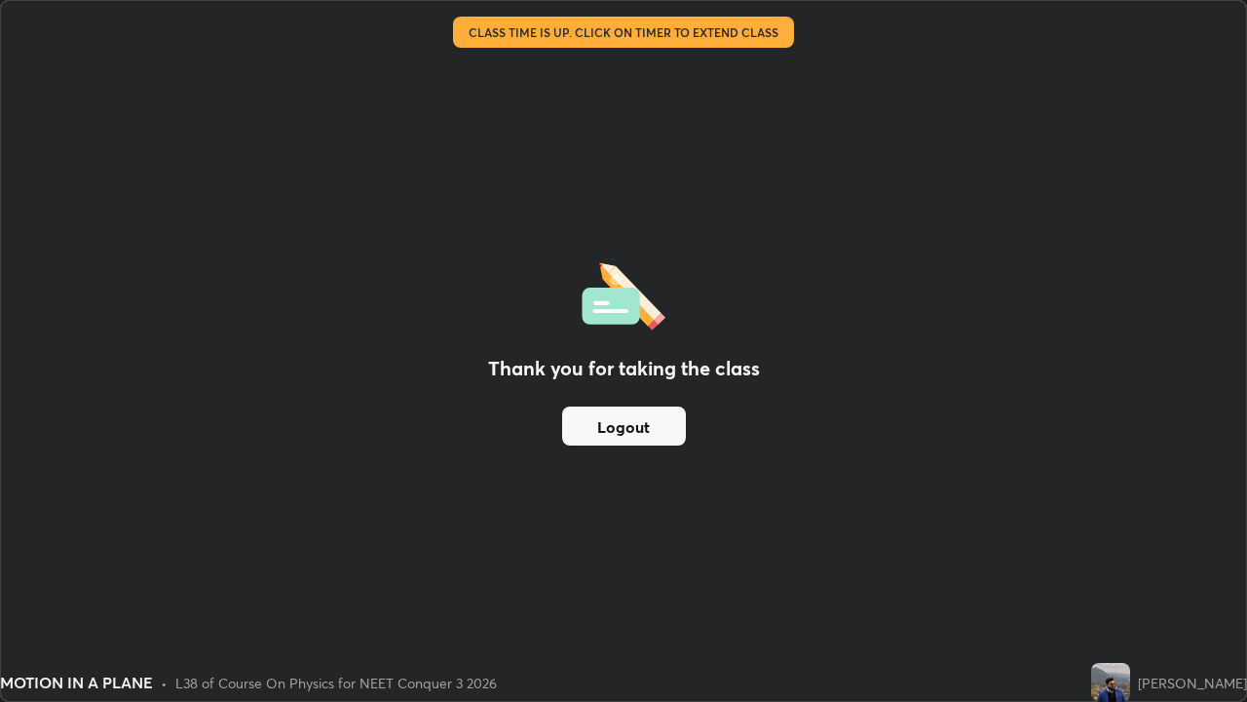
click at [637, 424] on button "Logout" at bounding box center [624, 425] width 124 height 39
click at [637, 425] on button "Logout" at bounding box center [624, 425] width 124 height 39
click at [629, 419] on button "Logout" at bounding box center [624, 425] width 124 height 39
click at [626, 425] on button "Logout" at bounding box center [624, 425] width 124 height 39
click at [619, 425] on button "Logout" at bounding box center [624, 425] width 124 height 39
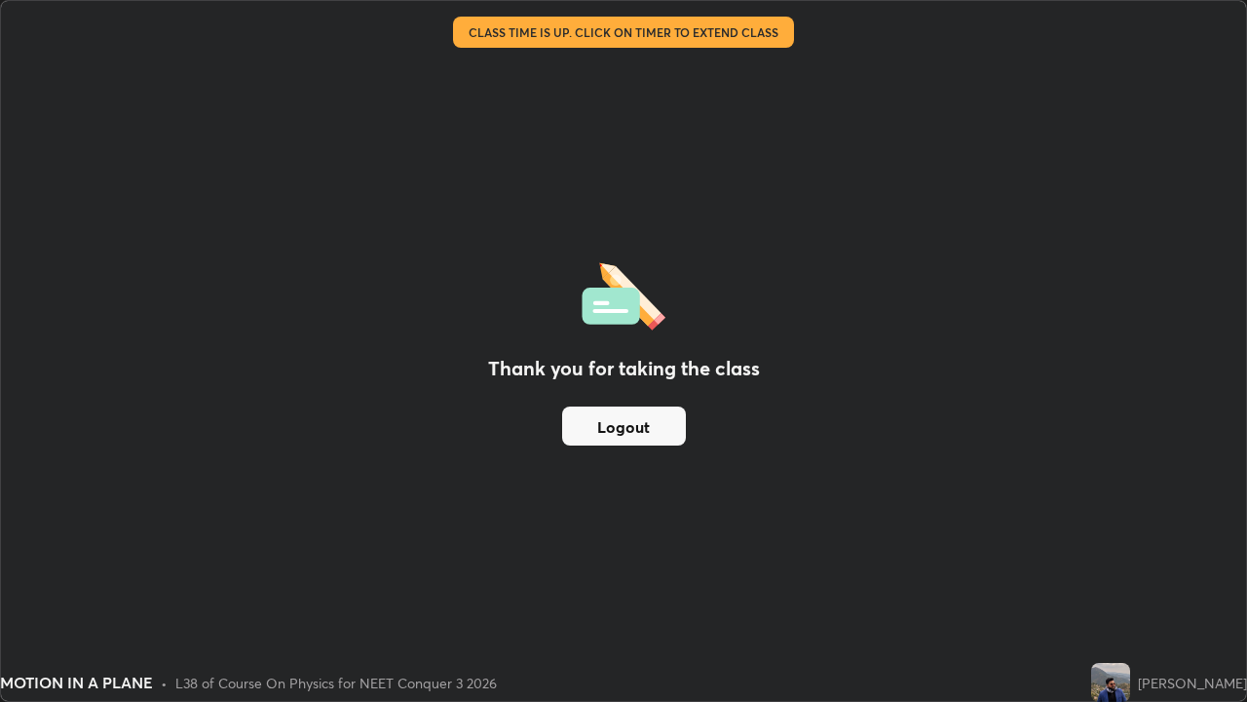
click at [619, 426] on button "Logout" at bounding box center [624, 425] width 124 height 39
click at [623, 429] on button "Logout" at bounding box center [624, 425] width 124 height 39
click at [621, 432] on button "Logout" at bounding box center [624, 425] width 124 height 39
click at [621, 429] on button "Logout" at bounding box center [624, 425] width 124 height 39
click at [620, 429] on button "Logout" at bounding box center [624, 425] width 124 height 39
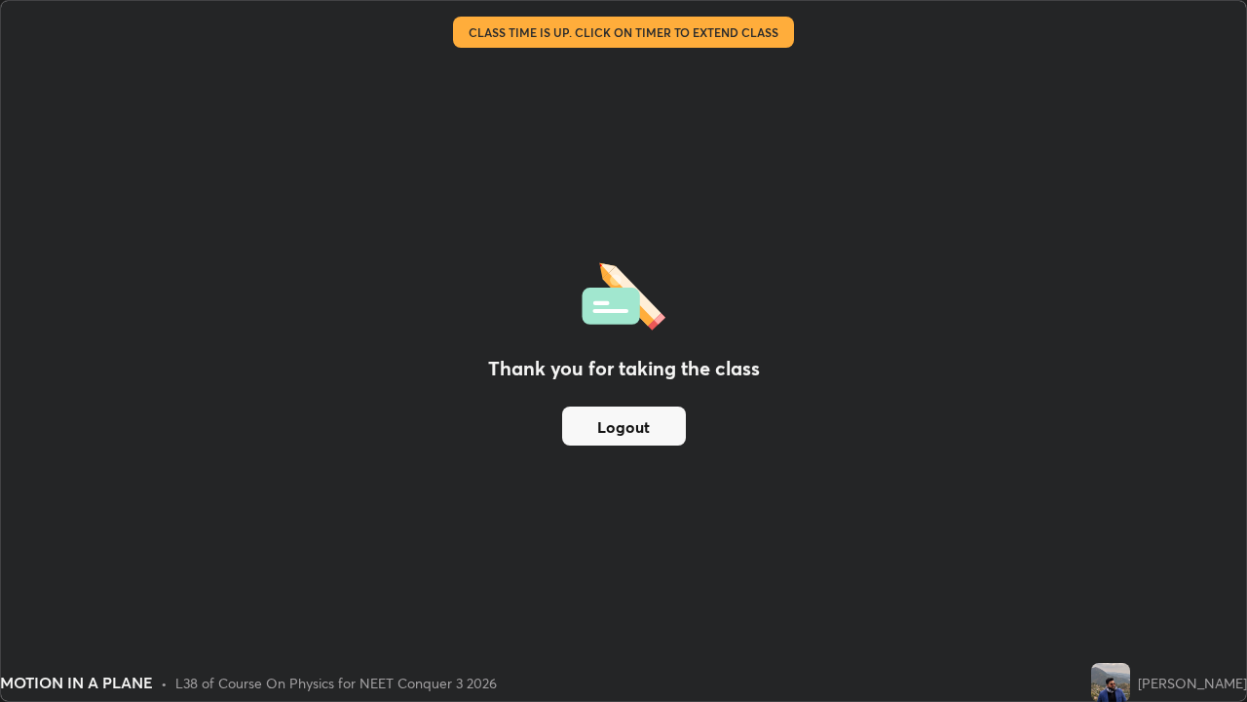
click at [619, 429] on button "Logout" at bounding box center [624, 425] width 124 height 39
click at [833, 538] on div "Thank you for taking the class Logout" at bounding box center [623, 351] width 1245 height 700
click at [835, 537] on div "Thank you for taking the class Logout" at bounding box center [623, 351] width 1245 height 700
click at [792, 507] on div "Thank you for taking the class Logout" at bounding box center [623, 351] width 1245 height 700
